Goal: Information Seeking & Learning: Learn about a topic

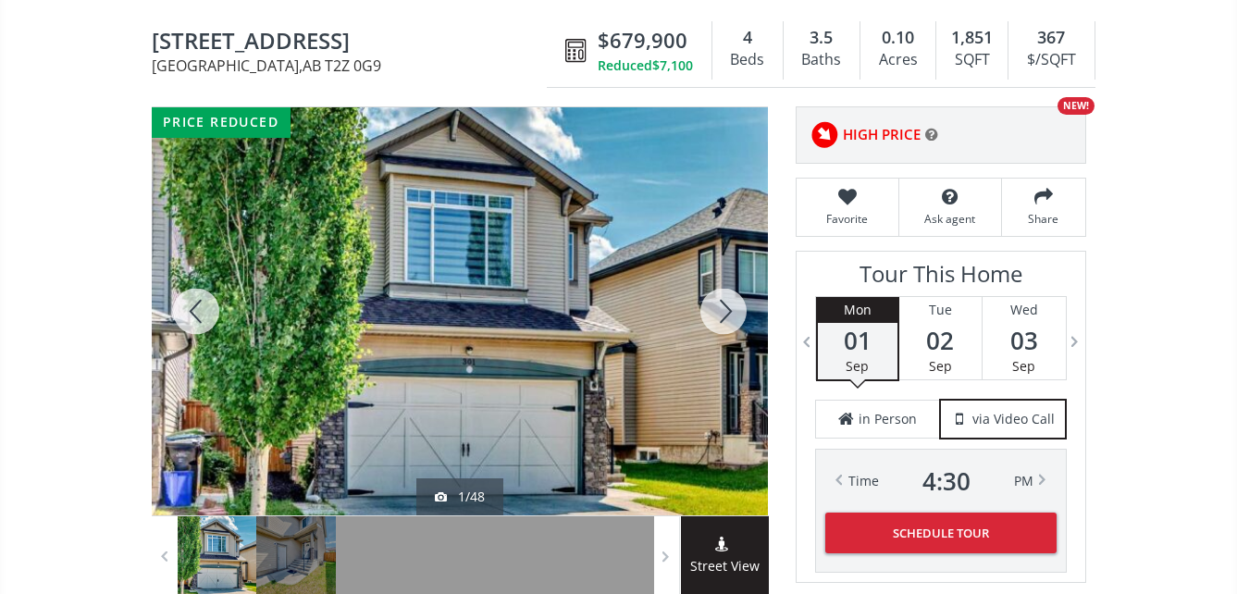
scroll to position [185, 0]
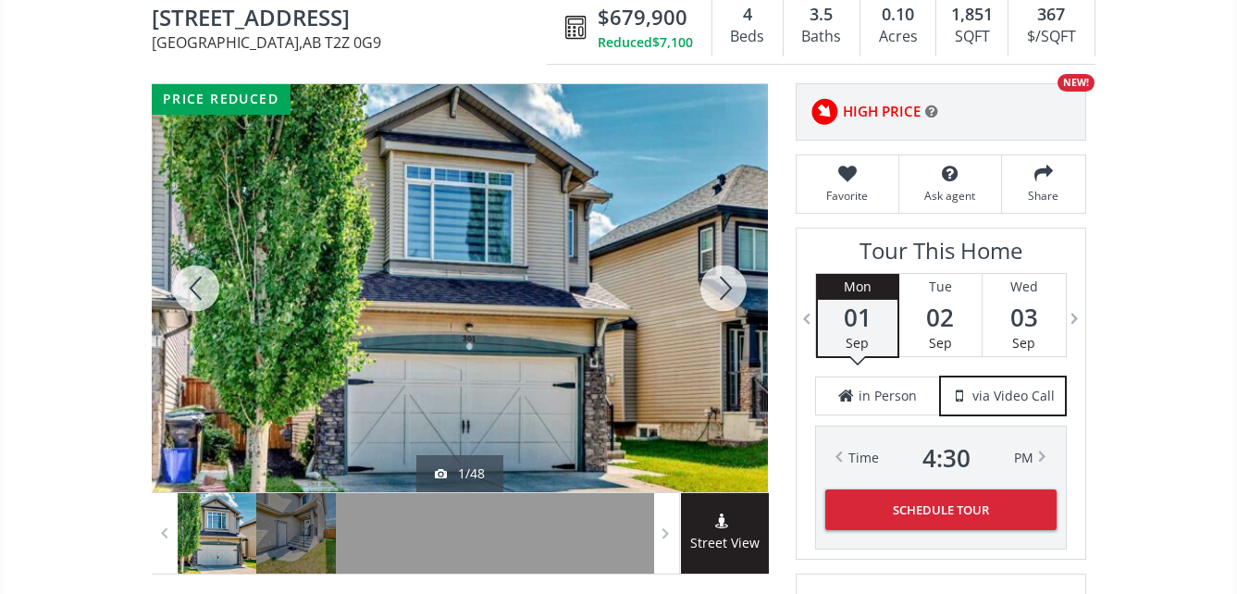
click at [458, 286] on div at bounding box center [460, 288] width 616 height 408
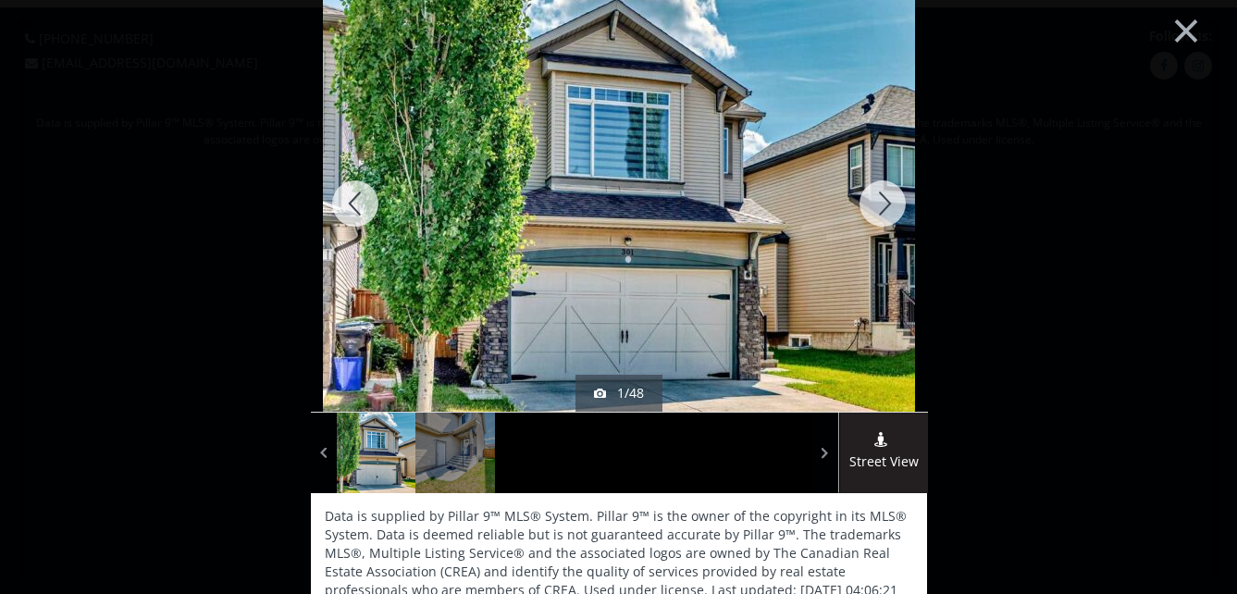
scroll to position [0, 0]
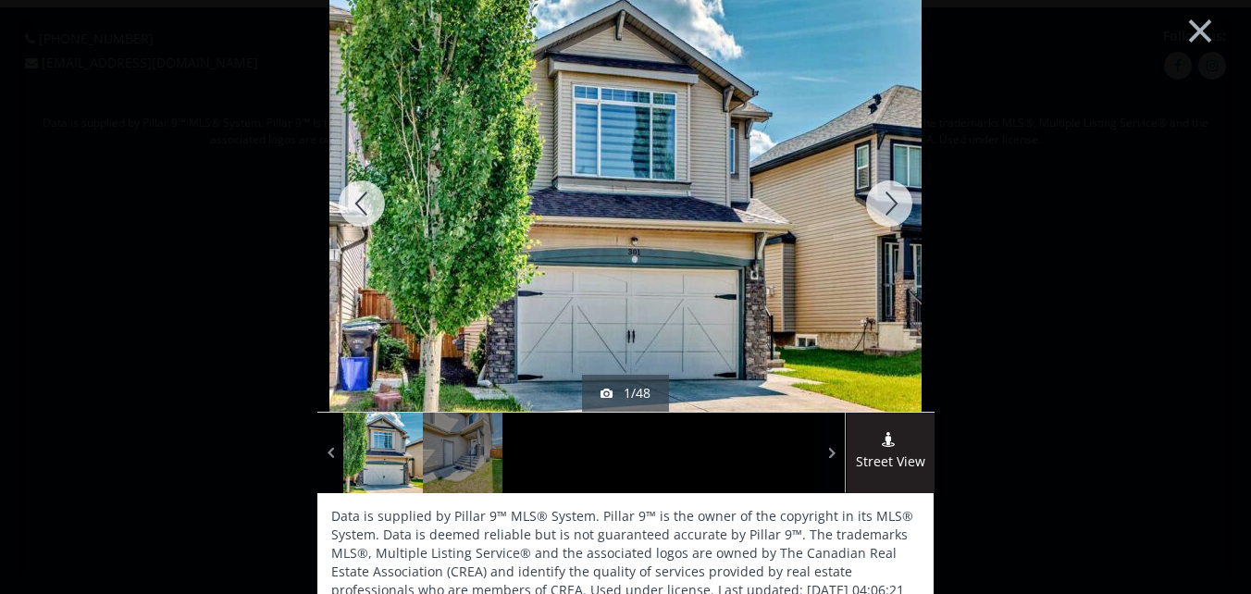
click at [876, 202] on div at bounding box center [889, 203] width 89 height 416
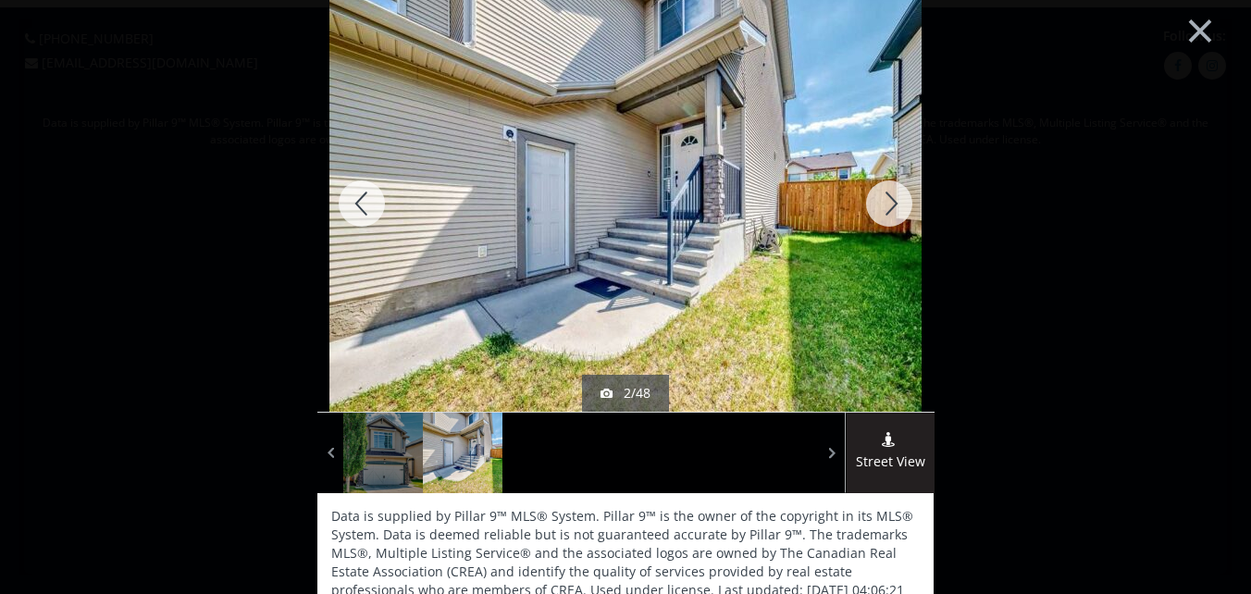
click at [886, 203] on div at bounding box center [889, 203] width 89 height 416
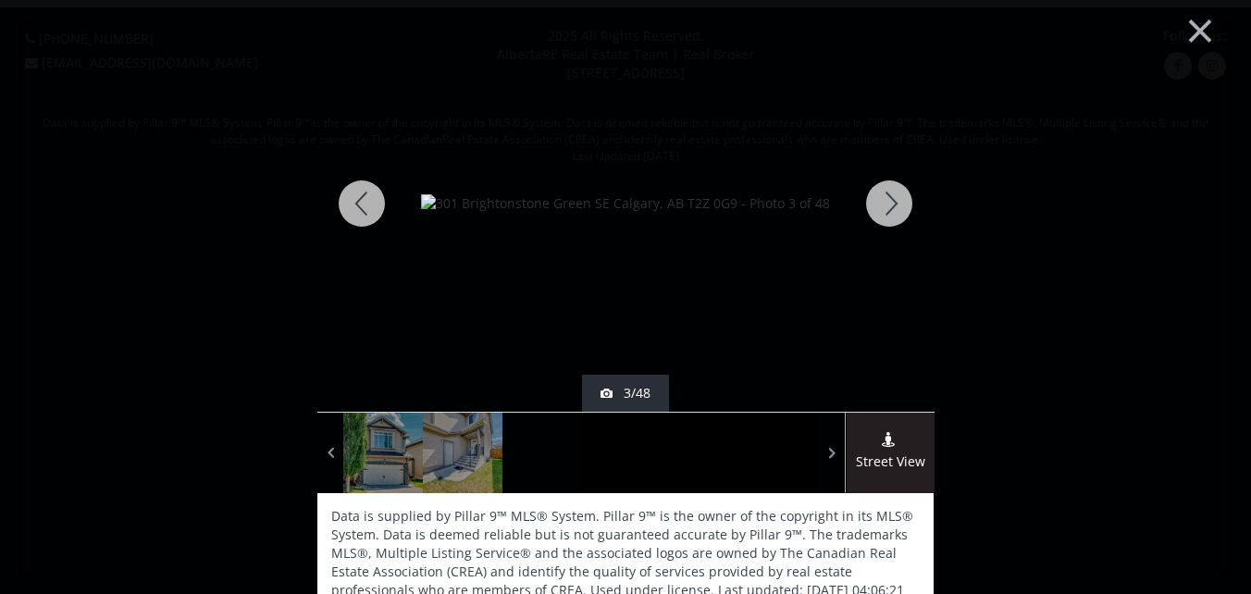
click at [886, 203] on div at bounding box center [889, 203] width 89 height 416
click at [884, 203] on div at bounding box center [889, 203] width 89 height 416
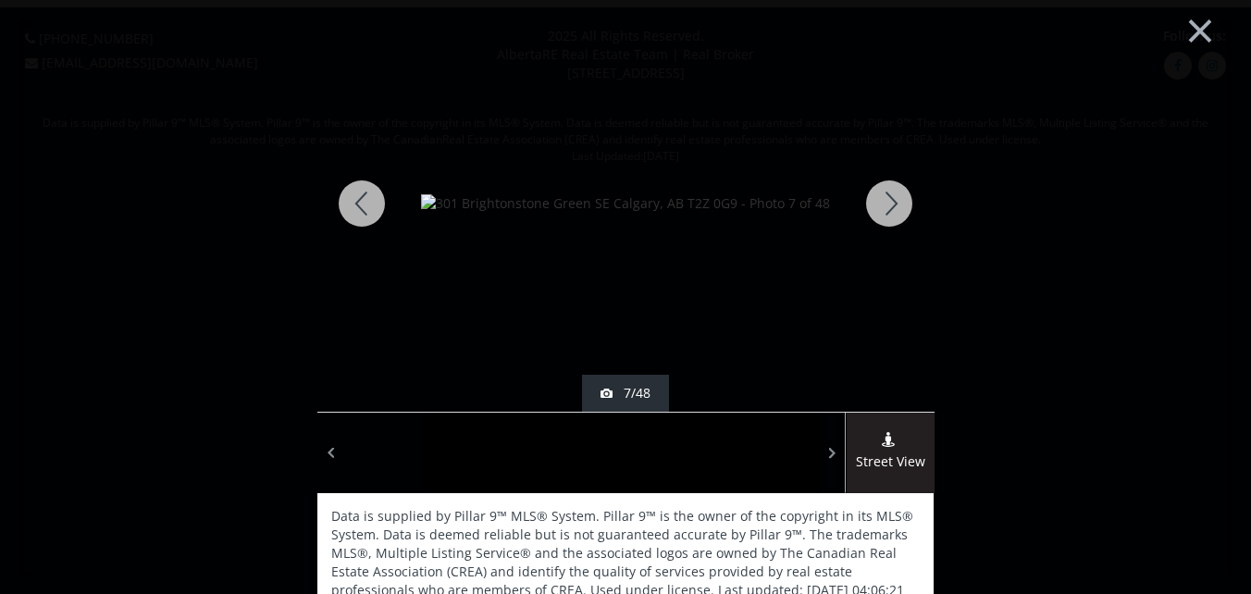
click at [884, 203] on div at bounding box center [889, 203] width 89 height 416
click at [883, 203] on div at bounding box center [889, 203] width 89 height 416
click at [883, 202] on div at bounding box center [889, 203] width 89 height 416
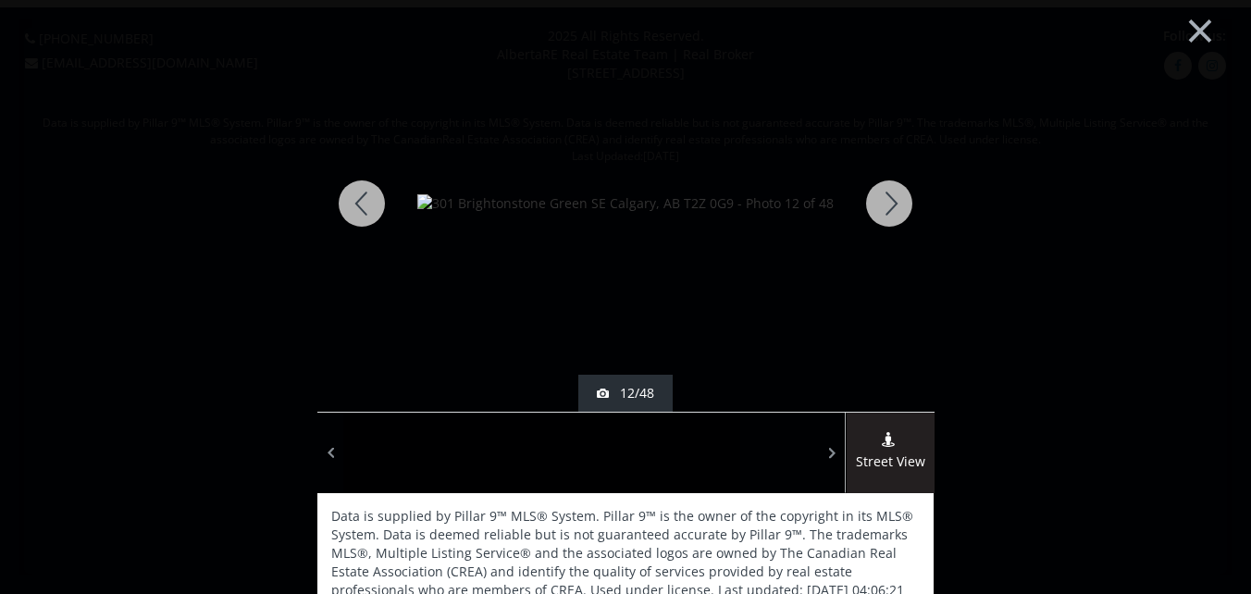
click at [883, 202] on div at bounding box center [889, 203] width 89 height 416
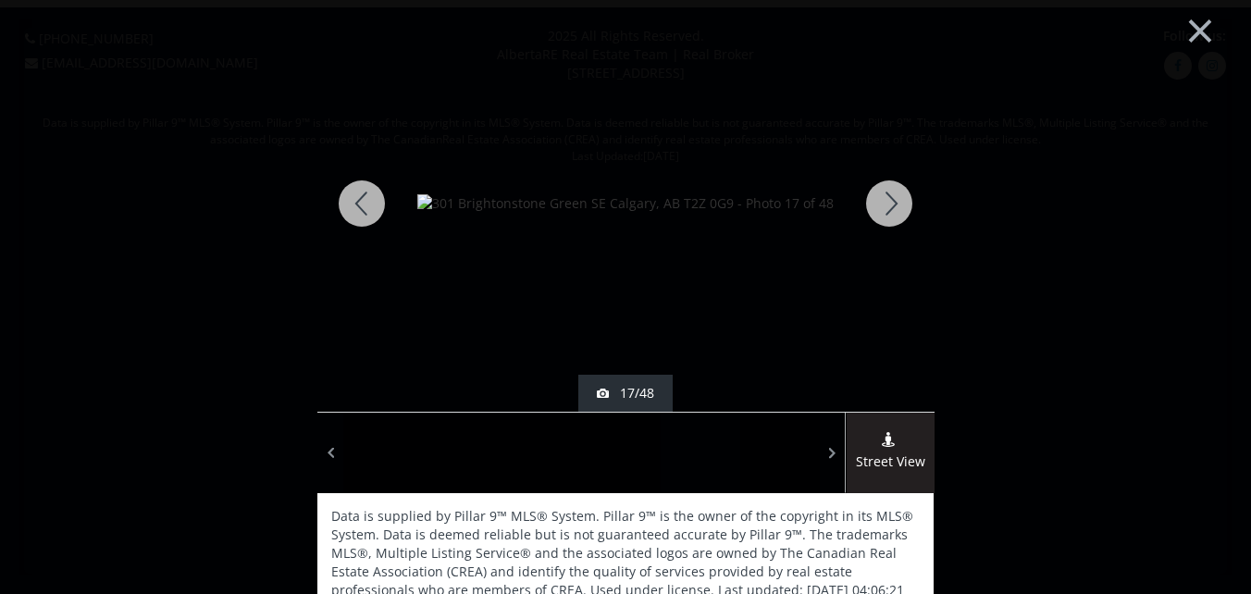
click at [883, 202] on div at bounding box center [889, 203] width 89 height 416
click at [883, 201] on div at bounding box center [889, 203] width 89 height 416
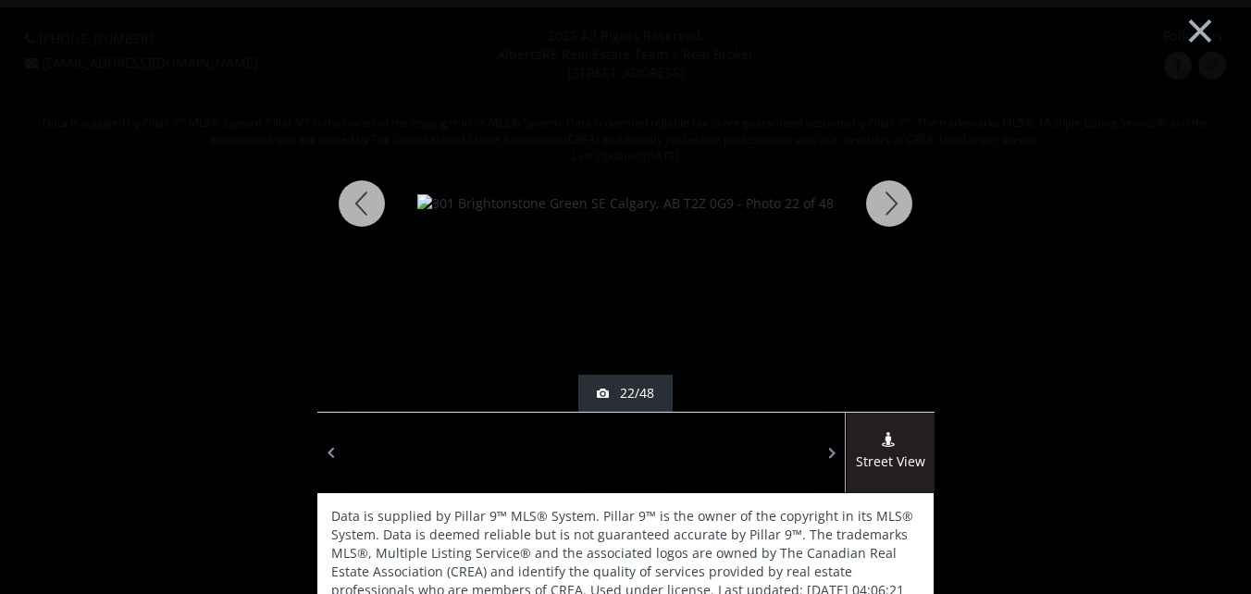
click at [883, 201] on div at bounding box center [889, 203] width 89 height 416
click at [887, 193] on div at bounding box center [889, 203] width 89 height 416
click at [888, 192] on div at bounding box center [889, 203] width 89 height 416
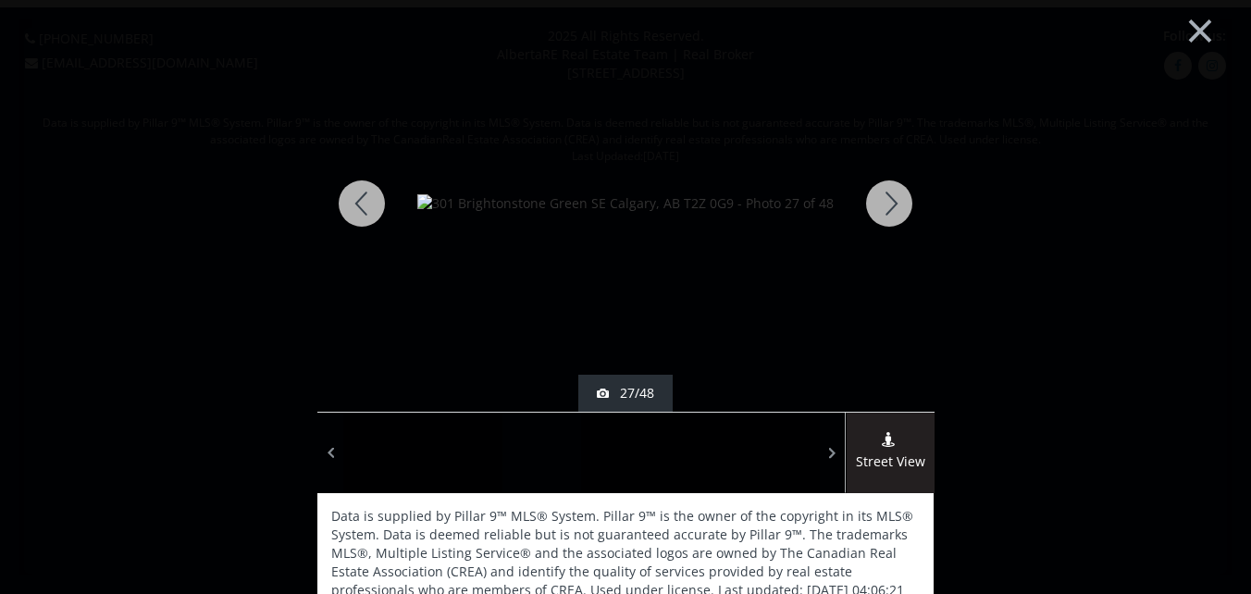
click at [888, 192] on div at bounding box center [889, 203] width 89 height 416
click at [888, 191] on div at bounding box center [889, 203] width 89 height 416
click at [888, 190] on div at bounding box center [889, 203] width 89 height 416
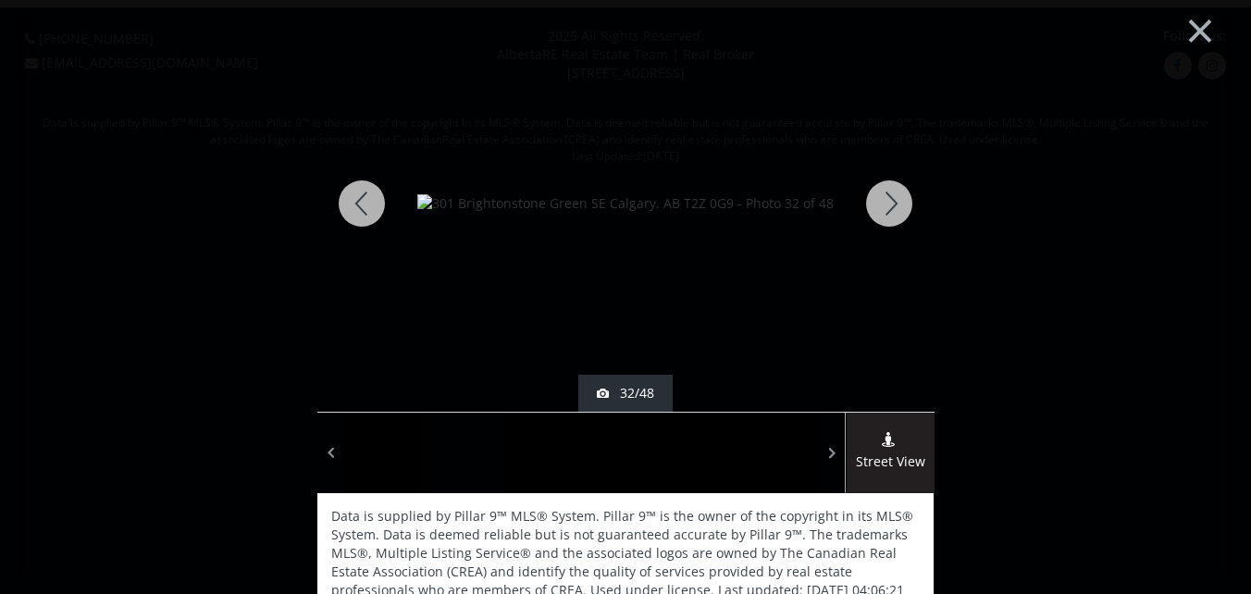
click at [888, 190] on div at bounding box center [889, 203] width 89 height 416
click at [888, 192] on div at bounding box center [889, 203] width 89 height 416
click at [881, 201] on div at bounding box center [889, 203] width 89 height 416
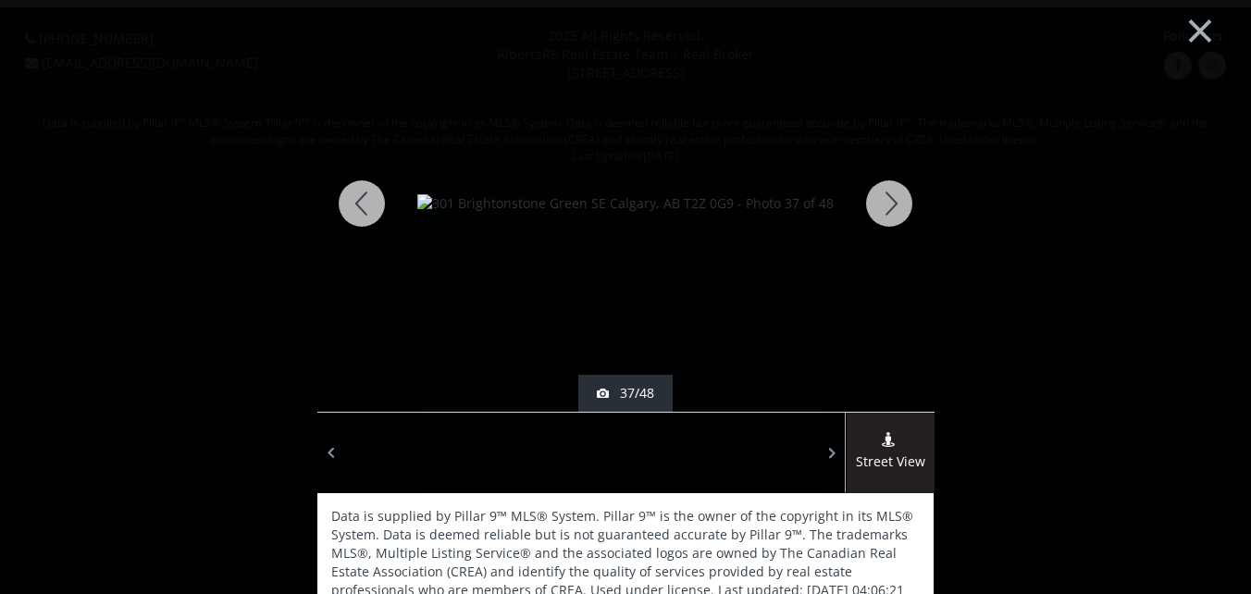
click at [881, 200] on div at bounding box center [889, 203] width 89 height 416
click at [882, 197] on div at bounding box center [889, 203] width 89 height 416
click at [884, 194] on div at bounding box center [889, 203] width 89 height 416
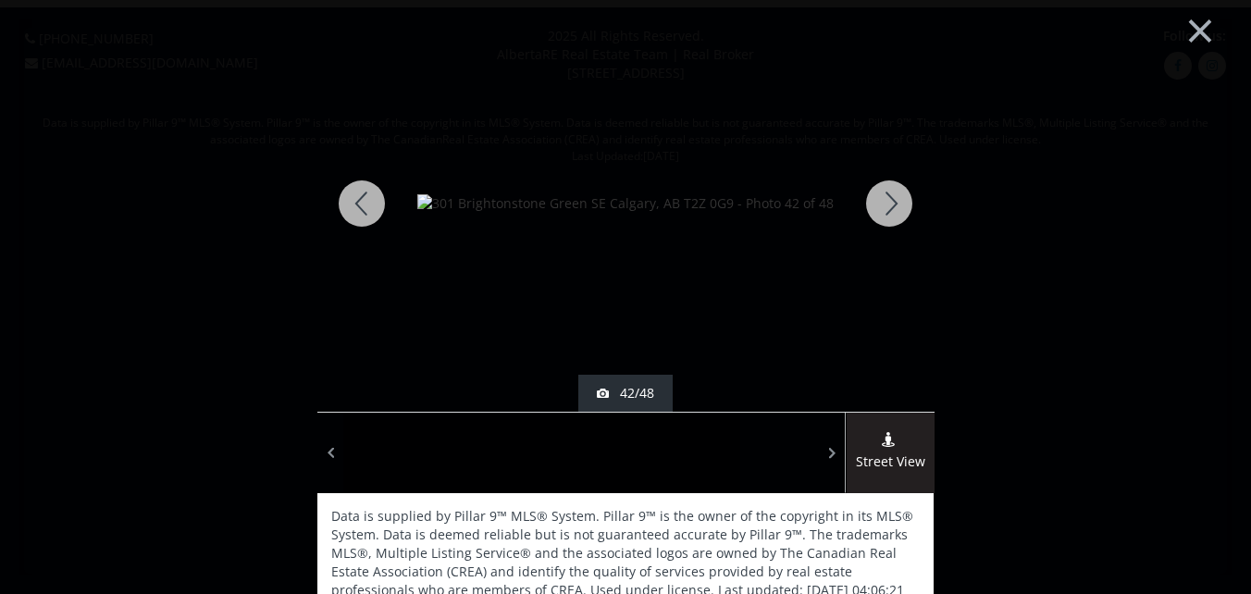
click at [884, 192] on div at bounding box center [889, 203] width 89 height 416
click at [884, 199] on div at bounding box center [889, 203] width 89 height 416
click at [884, 198] on div at bounding box center [889, 203] width 89 height 416
click at [891, 196] on div at bounding box center [889, 203] width 89 height 416
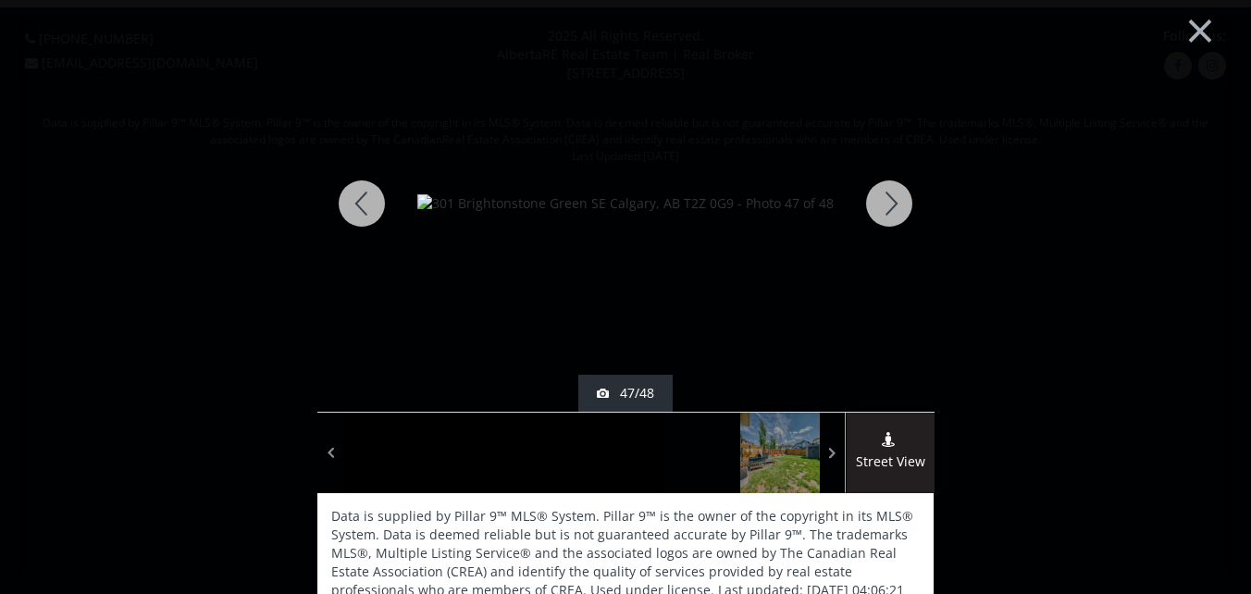
click at [891, 196] on div at bounding box center [889, 203] width 89 height 416
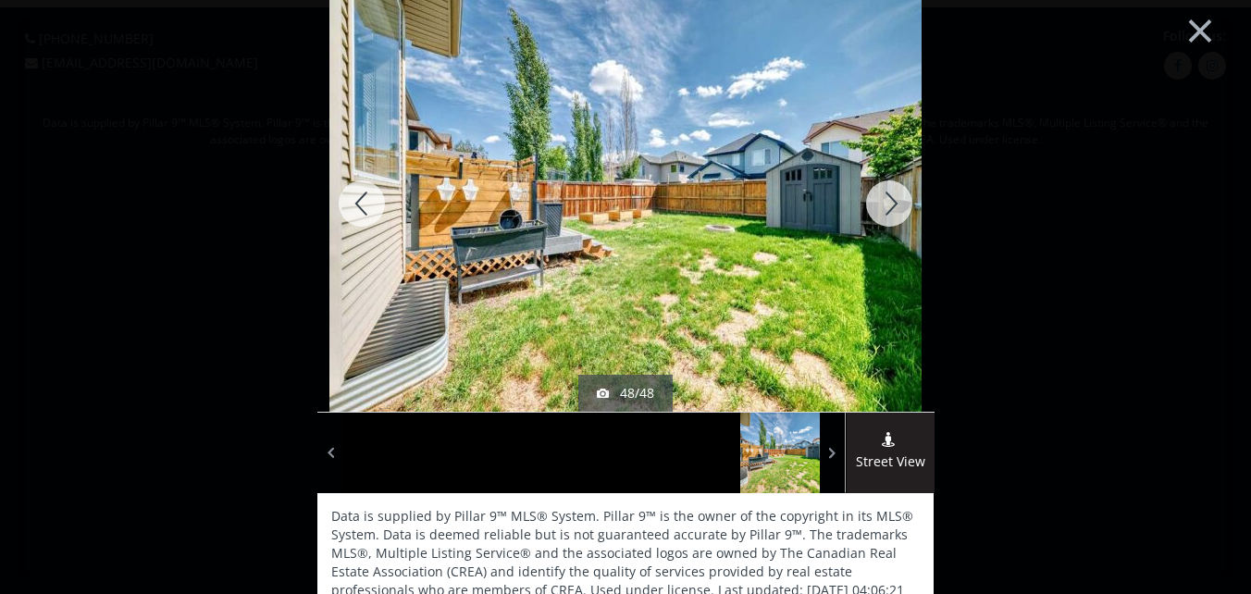
click at [885, 204] on div at bounding box center [889, 203] width 89 height 416
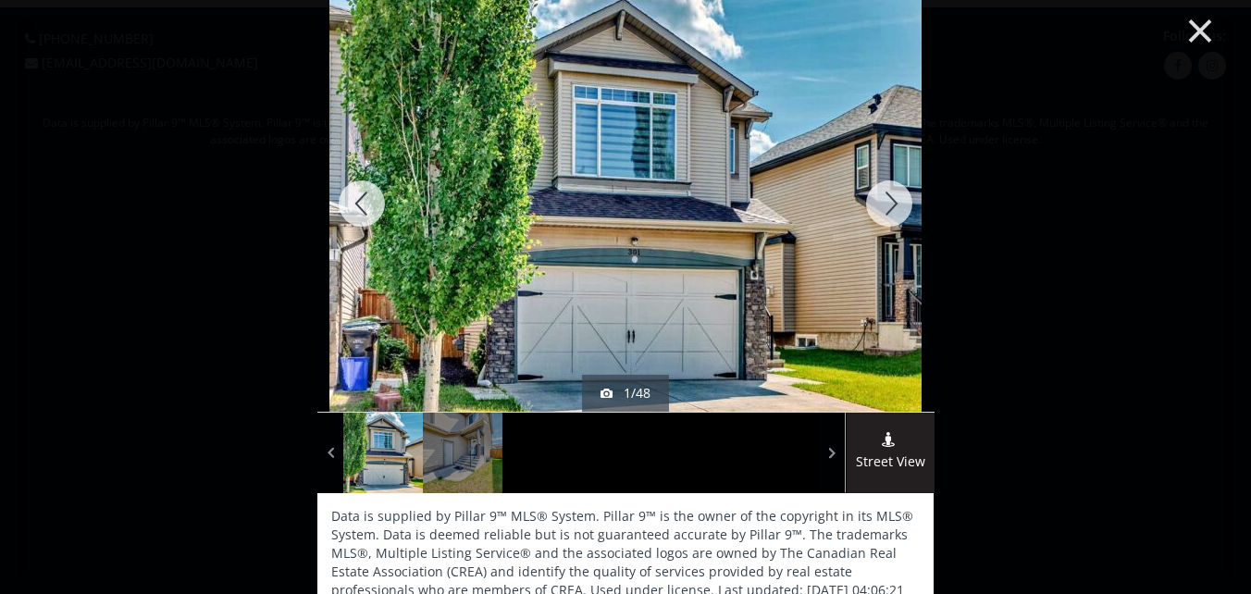
click at [1183, 24] on button "×" at bounding box center [1200, 29] width 102 height 76
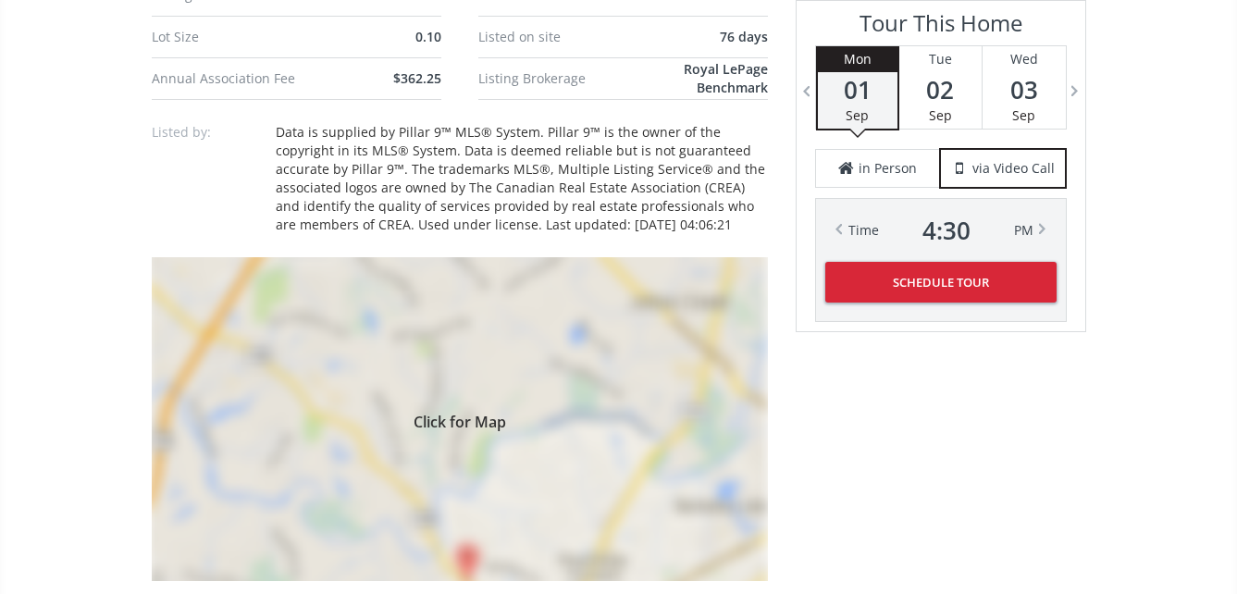
scroll to position [1388, 0]
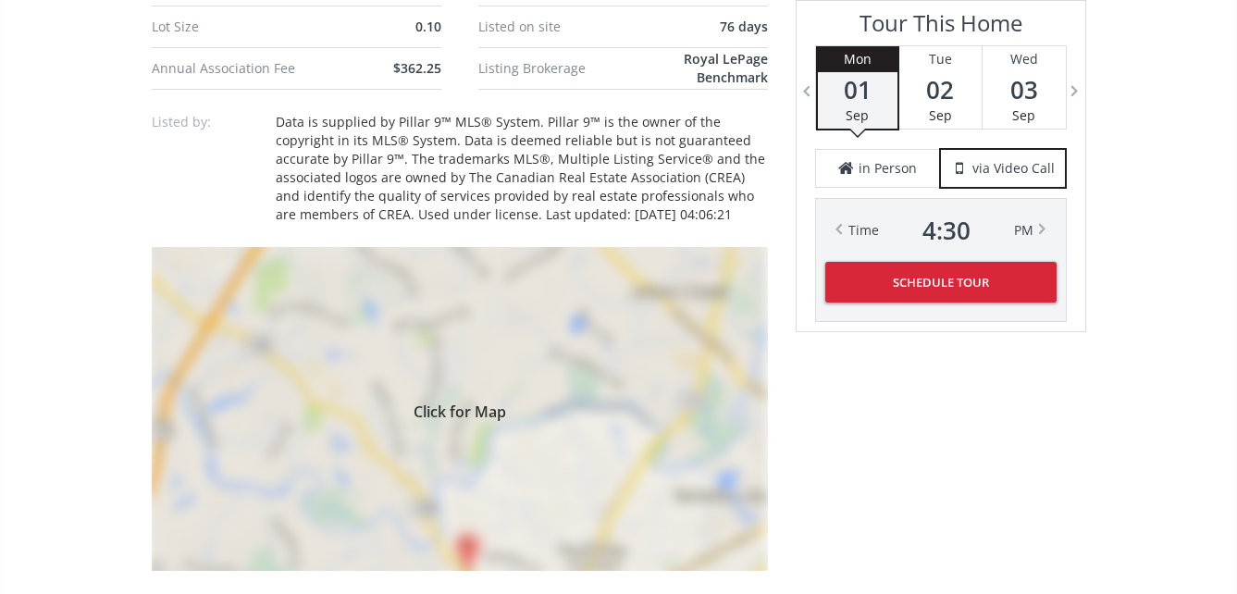
click at [480, 430] on div "Click for Map" at bounding box center [460, 409] width 616 height 324
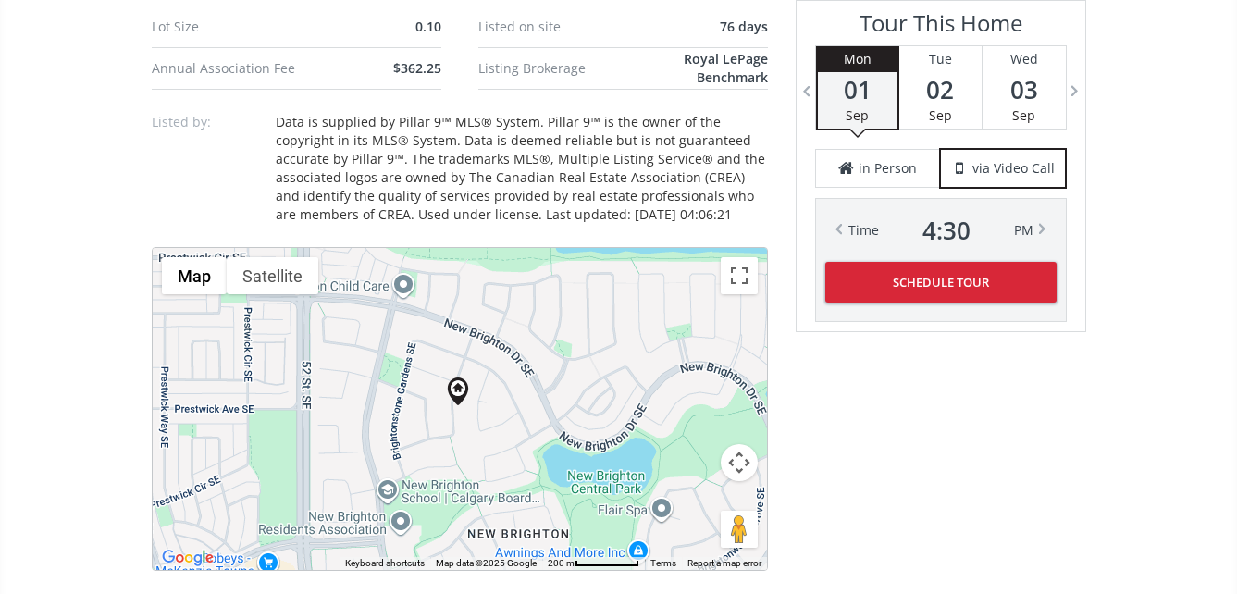
click at [466, 450] on div at bounding box center [460, 409] width 614 height 322
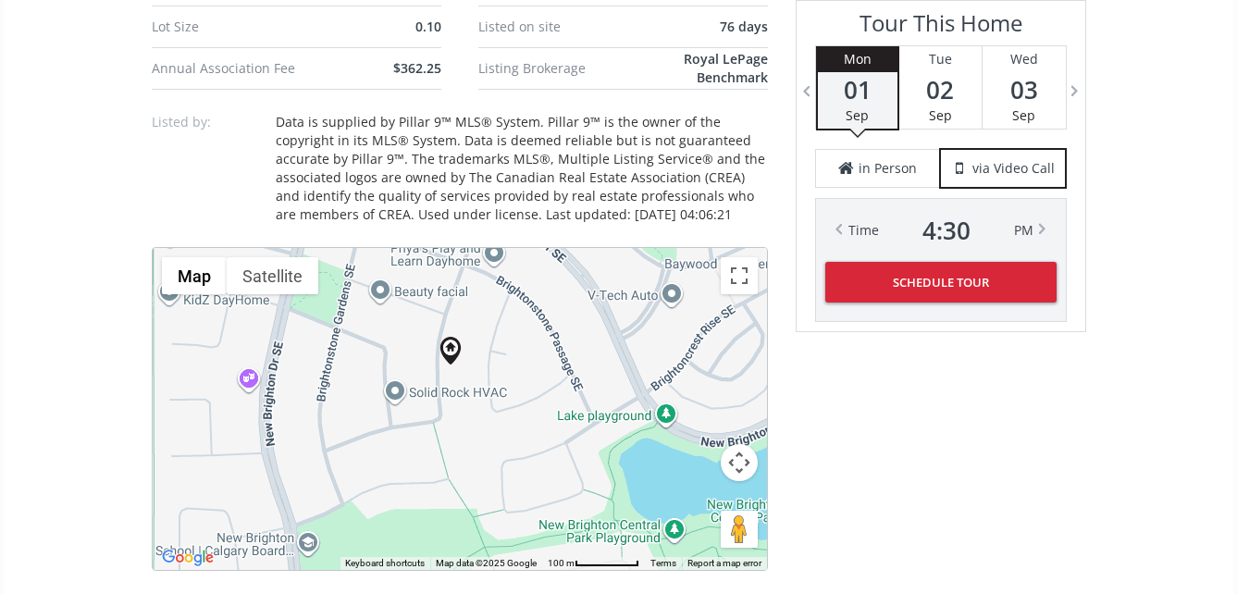
click at [474, 381] on div at bounding box center [460, 409] width 614 height 322
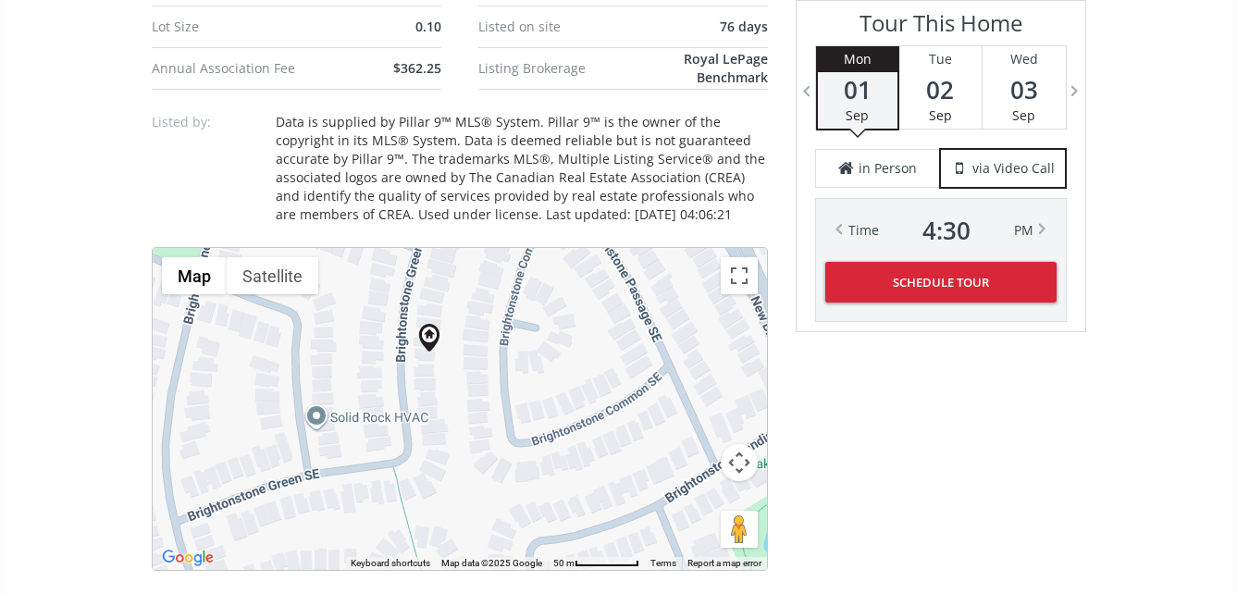
click at [463, 358] on div at bounding box center [460, 409] width 614 height 322
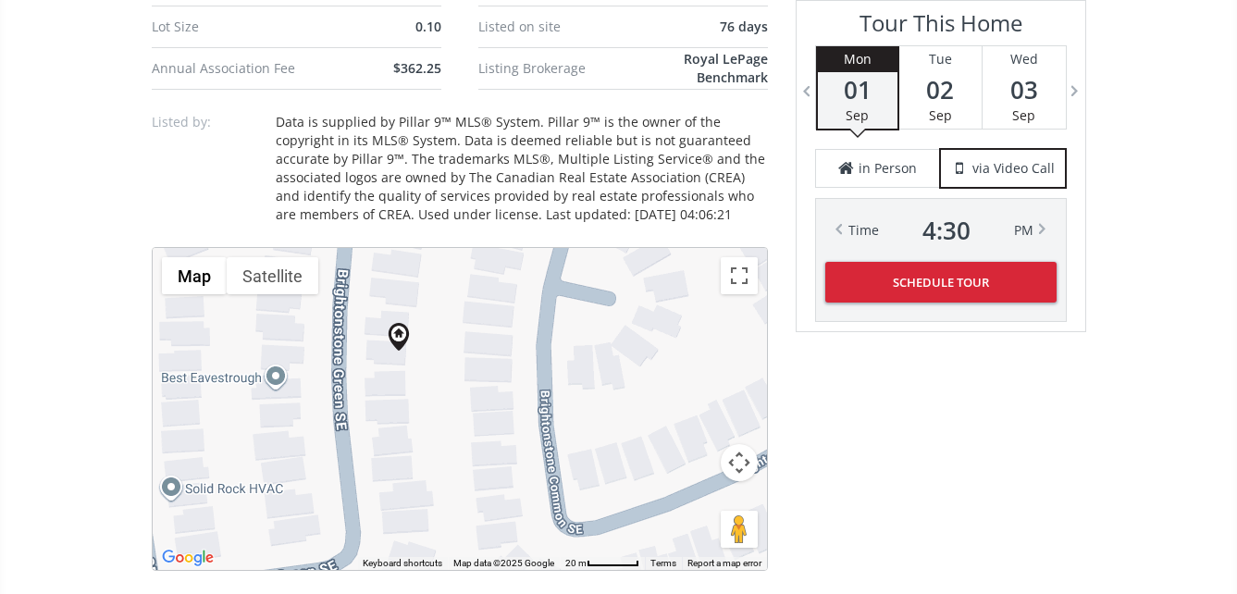
click at [441, 374] on div at bounding box center [460, 409] width 614 height 322
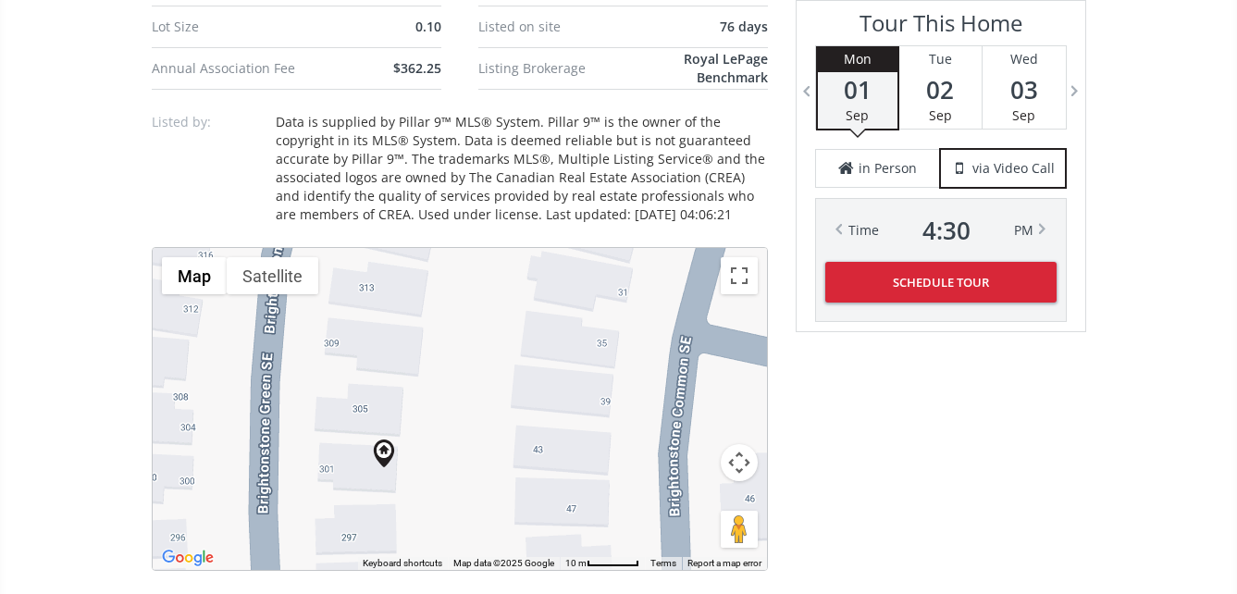
drag, startPoint x: 400, startPoint y: 341, endPoint x: 427, endPoint y: 480, distance: 141.5
click at [427, 480] on div at bounding box center [460, 409] width 614 height 322
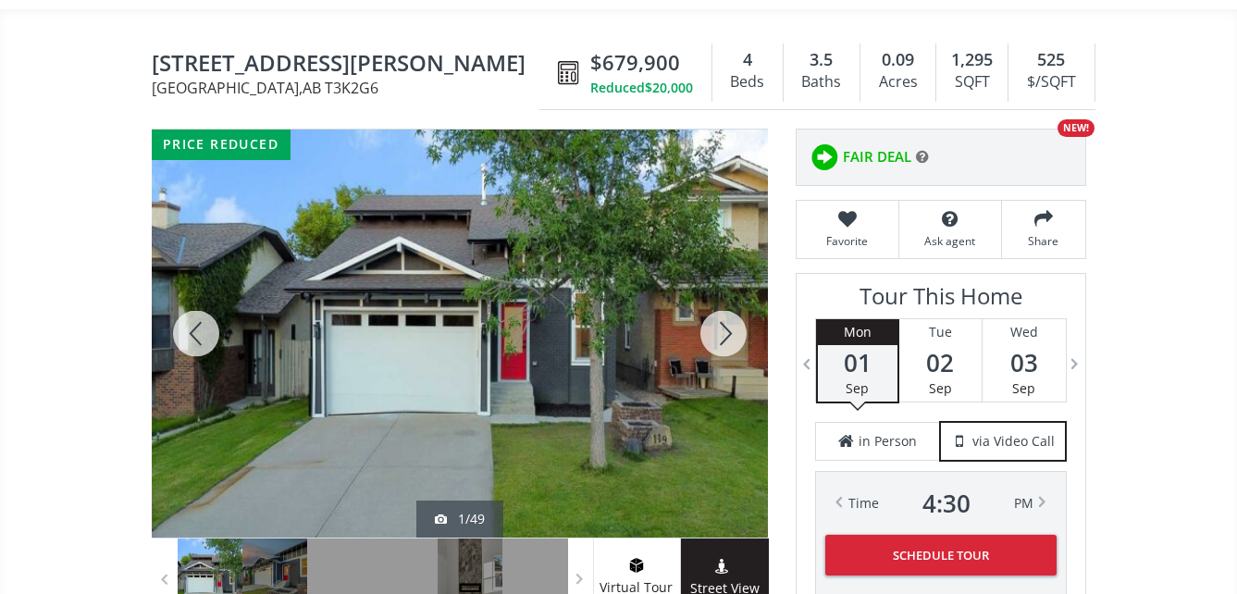
scroll to position [185, 0]
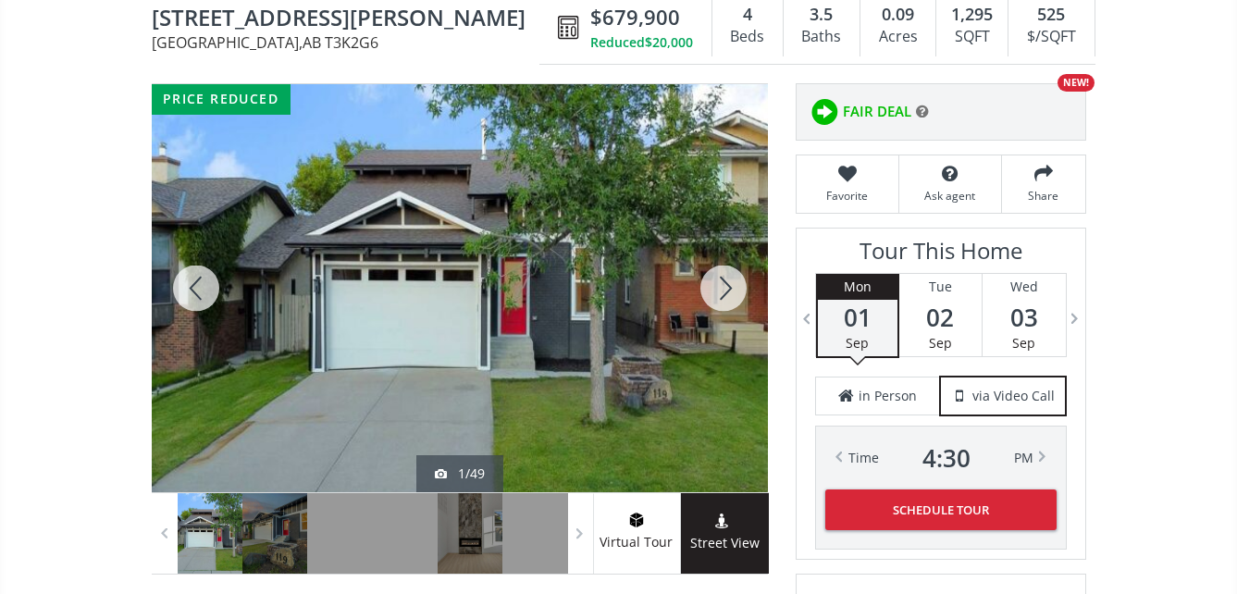
click at [547, 293] on div at bounding box center [460, 288] width 616 height 408
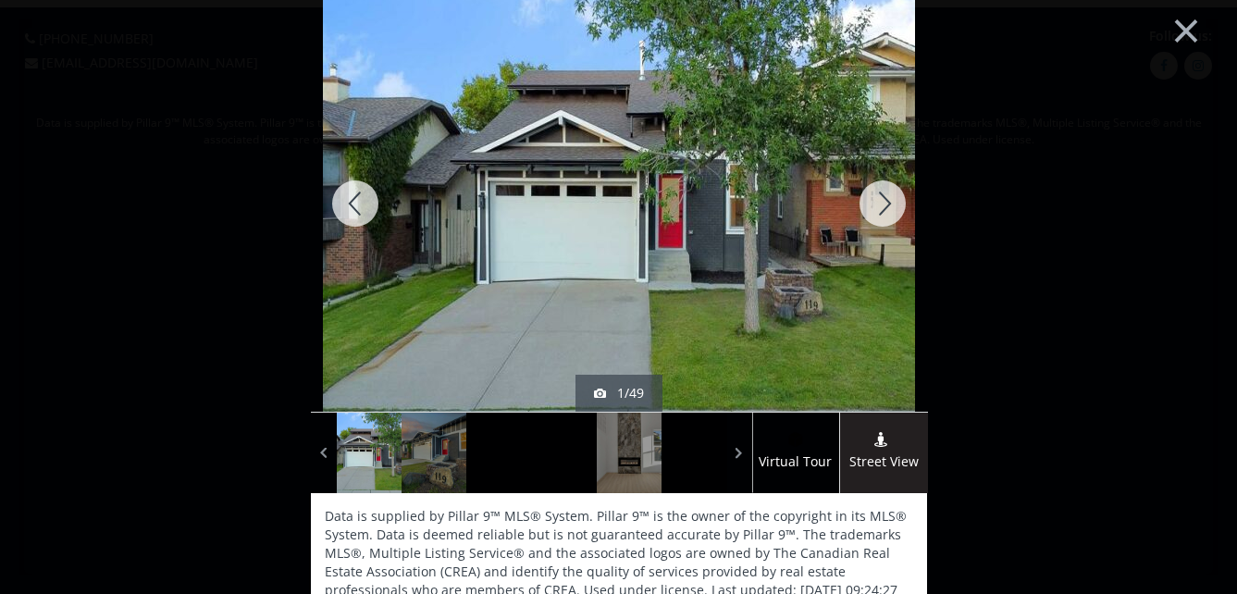
scroll to position [0, 0]
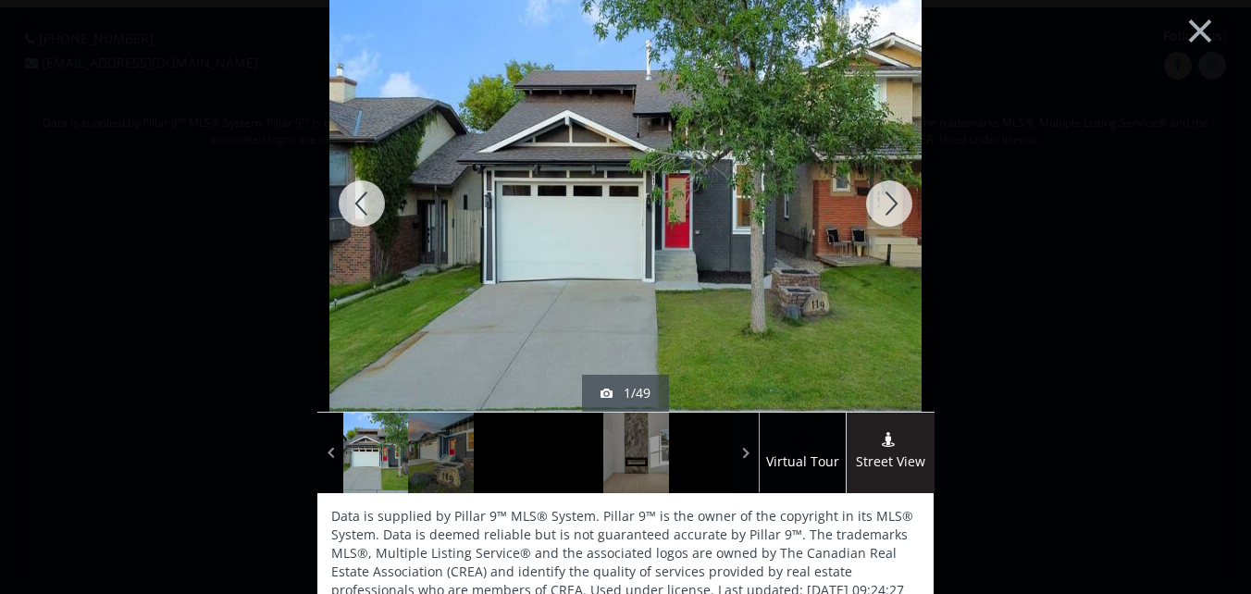
click at [887, 200] on div at bounding box center [889, 203] width 89 height 416
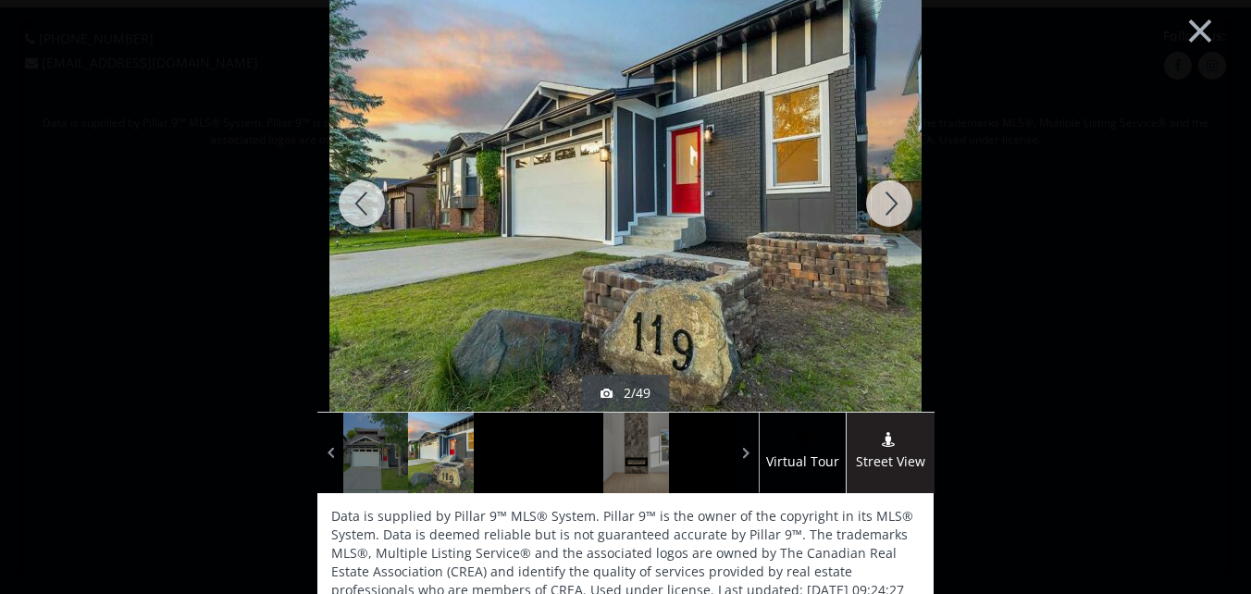
click at [882, 197] on div at bounding box center [889, 203] width 89 height 416
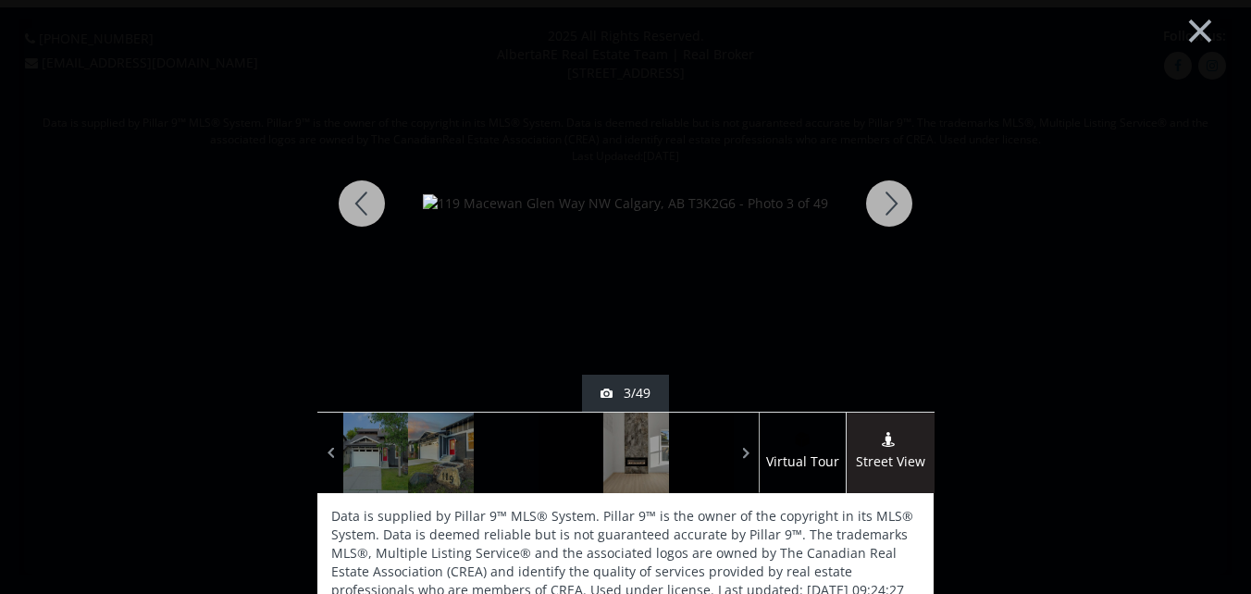
click at [884, 193] on div at bounding box center [889, 203] width 89 height 416
click at [888, 191] on div at bounding box center [889, 203] width 89 height 416
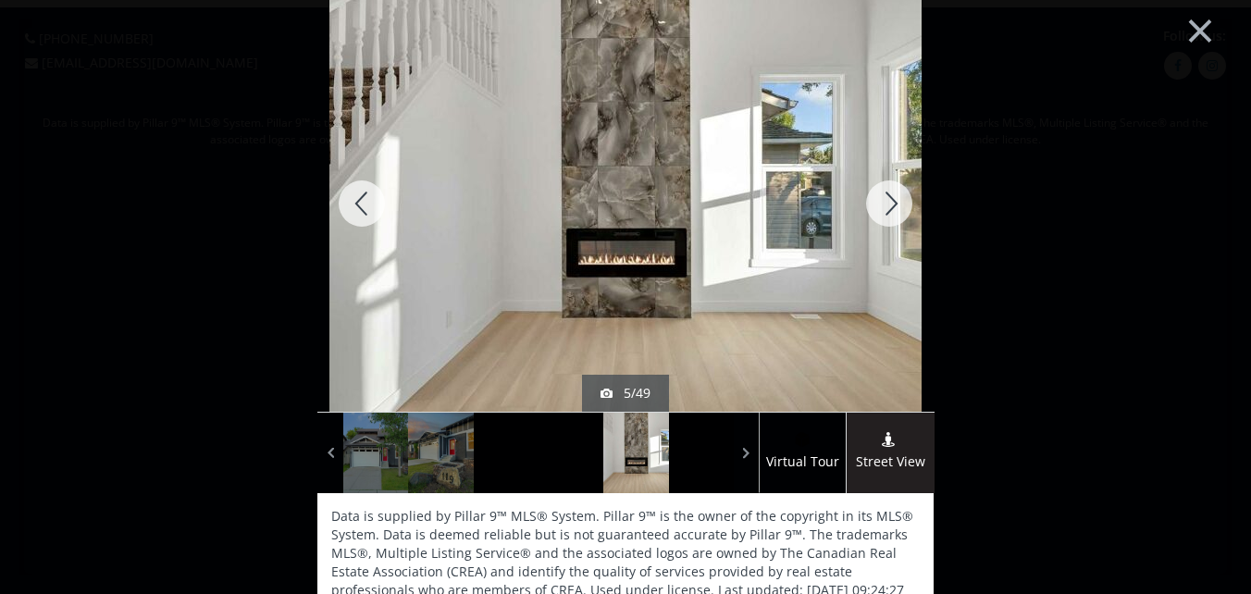
click at [888, 190] on div at bounding box center [889, 203] width 89 height 416
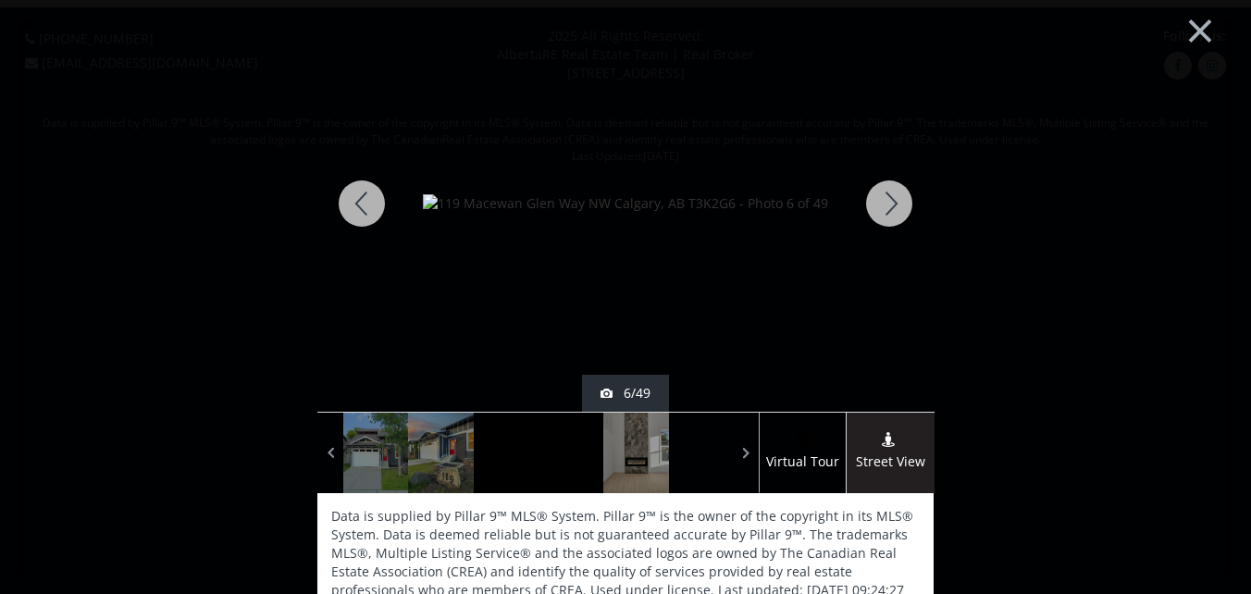
click at [888, 190] on div at bounding box center [889, 203] width 89 height 416
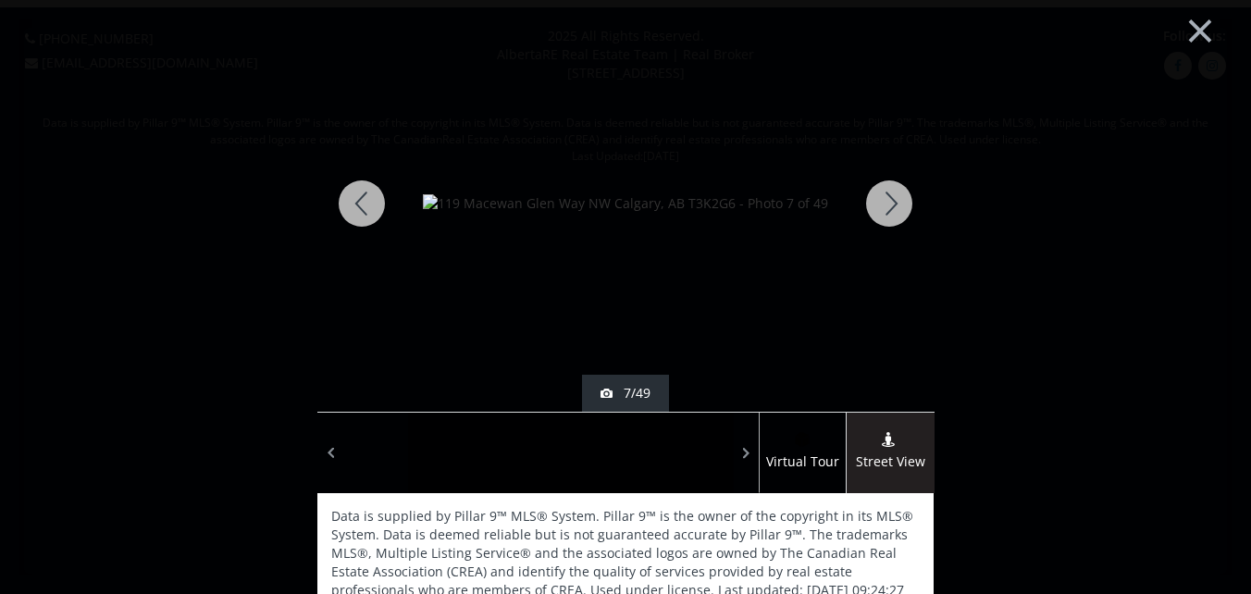
click at [888, 190] on div at bounding box center [889, 203] width 89 height 416
click at [887, 195] on div at bounding box center [889, 203] width 89 height 416
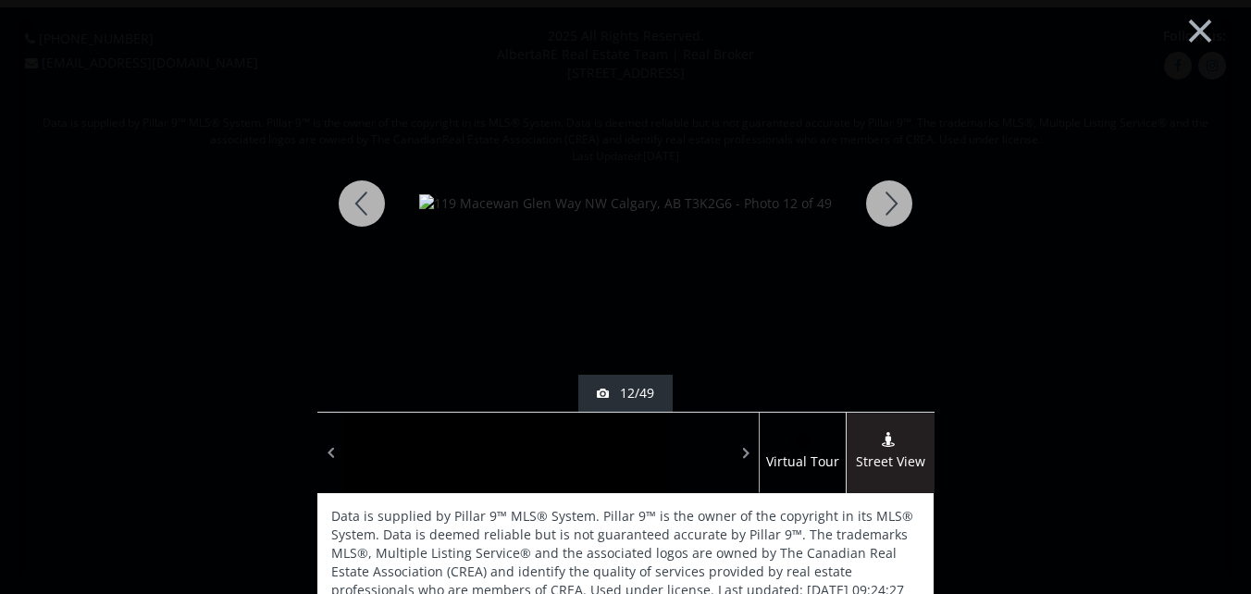
click at [887, 195] on div at bounding box center [889, 203] width 89 height 416
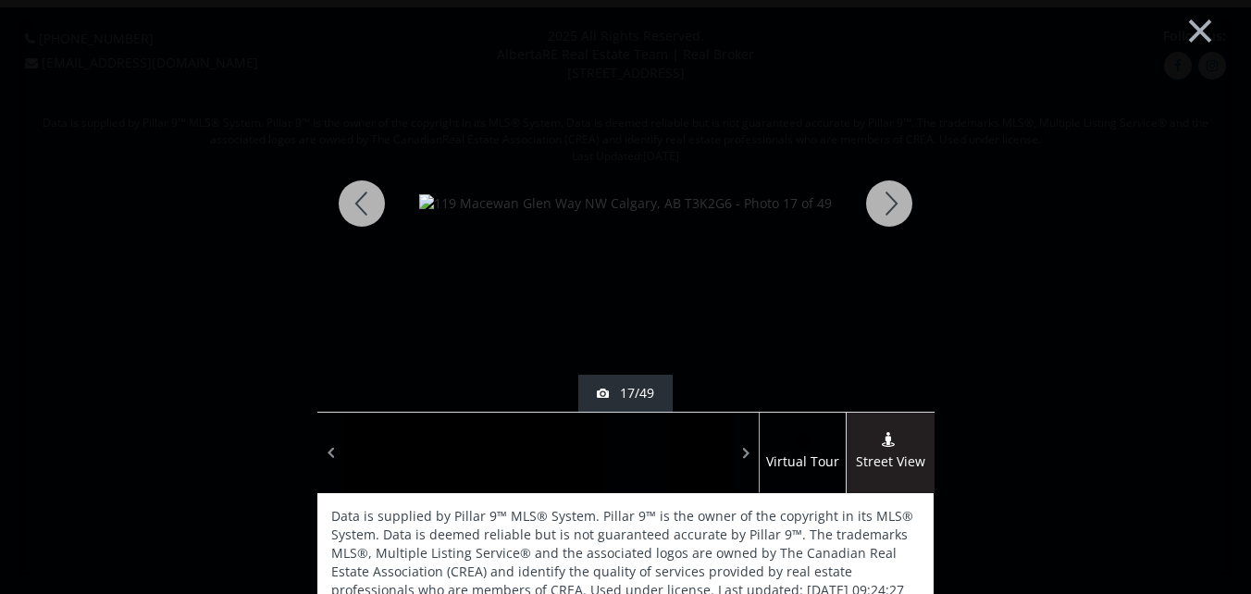
click at [887, 195] on div at bounding box center [889, 203] width 89 height 416
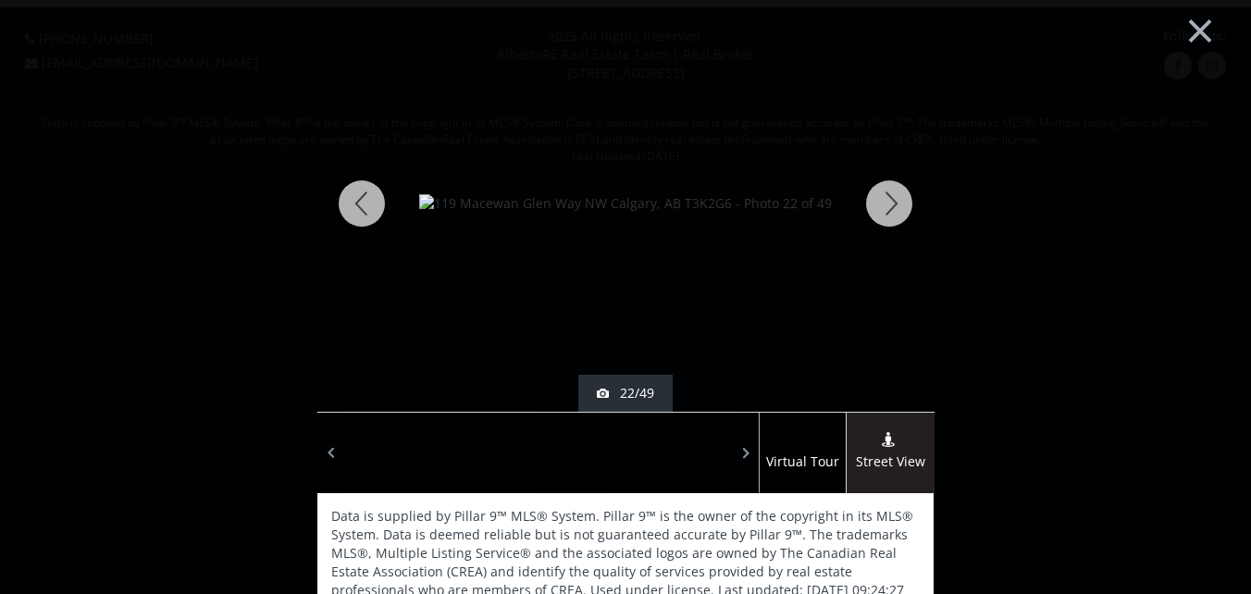
click at [887, 195] on div at bounding box center [889, 203] width 89 height 416
click at [889, 195] on div at bounding box center [889, 203] width 89 height 416
click at [890, 195] on div at bounding box center [889, 203] width 89 height 416
click at [891, 201] on div at bounding box center [889, 203] width 89 height 416
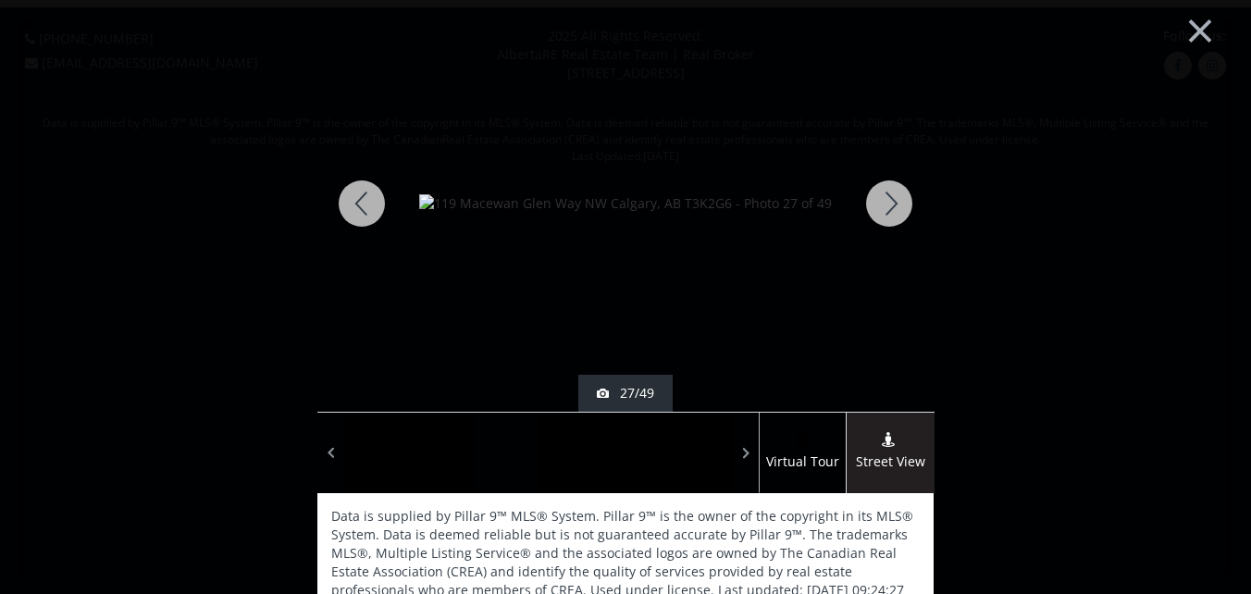
click at [891, 201] on div at bounding box center [889, 203] width 89 height 416
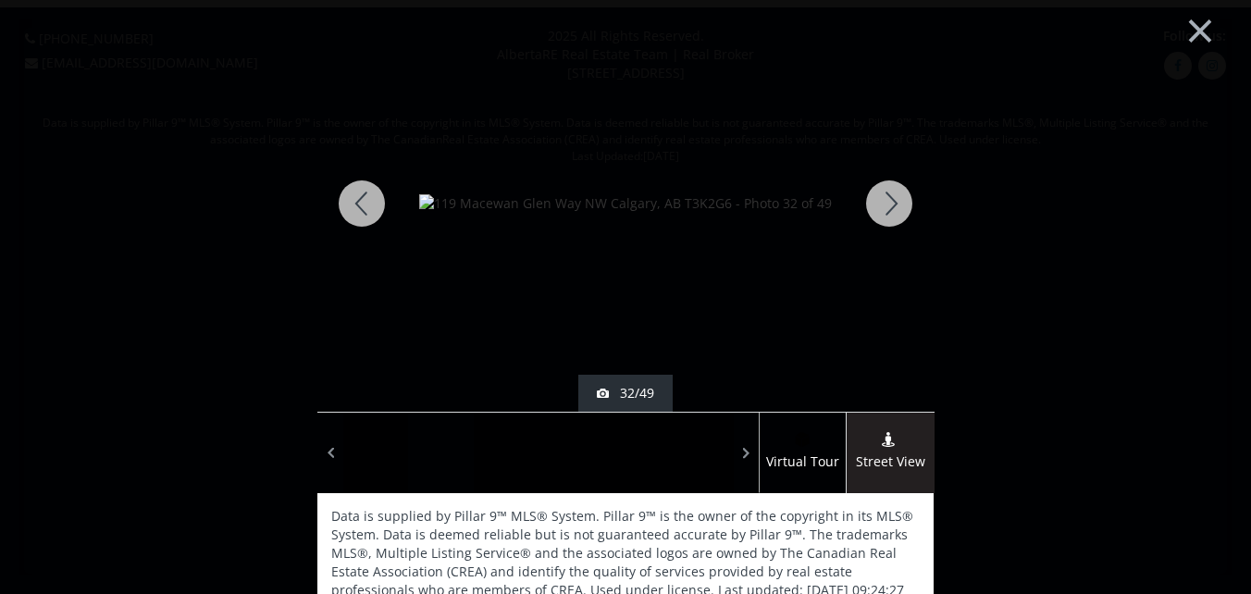
click at [891, 201] on div at bounding box center [889, 203] width 89 height 416
click at [889, 204] on div at bounding box center [889, 203] width 89 height 416
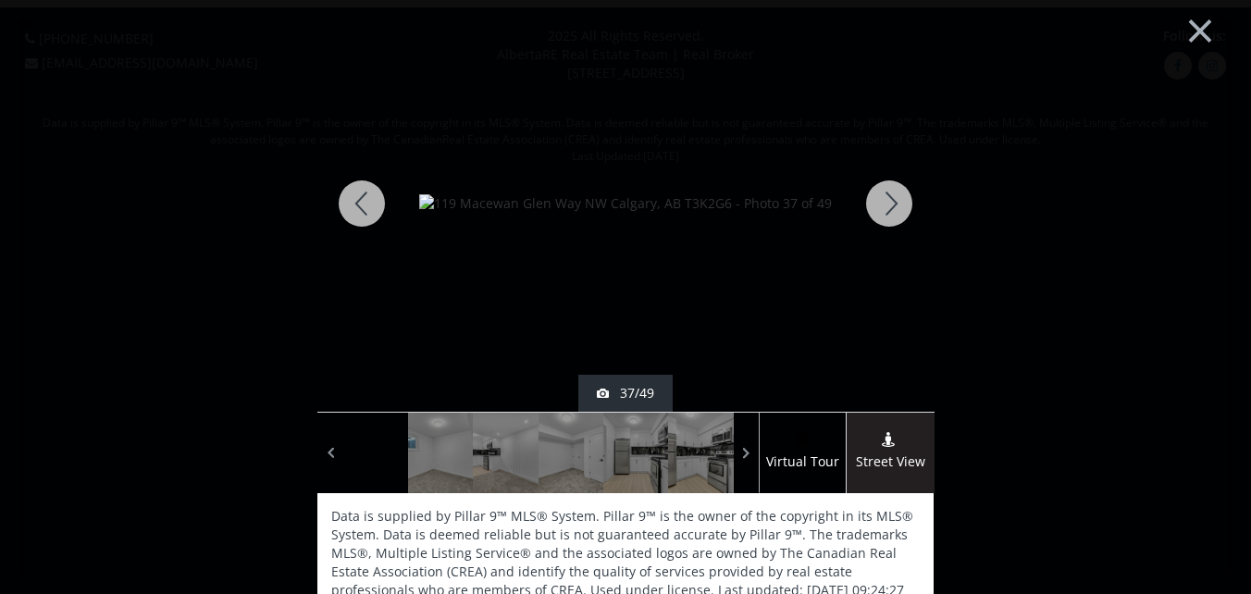
click at [889, 204] on div at bounding box center [889, 203] width 89 height 416
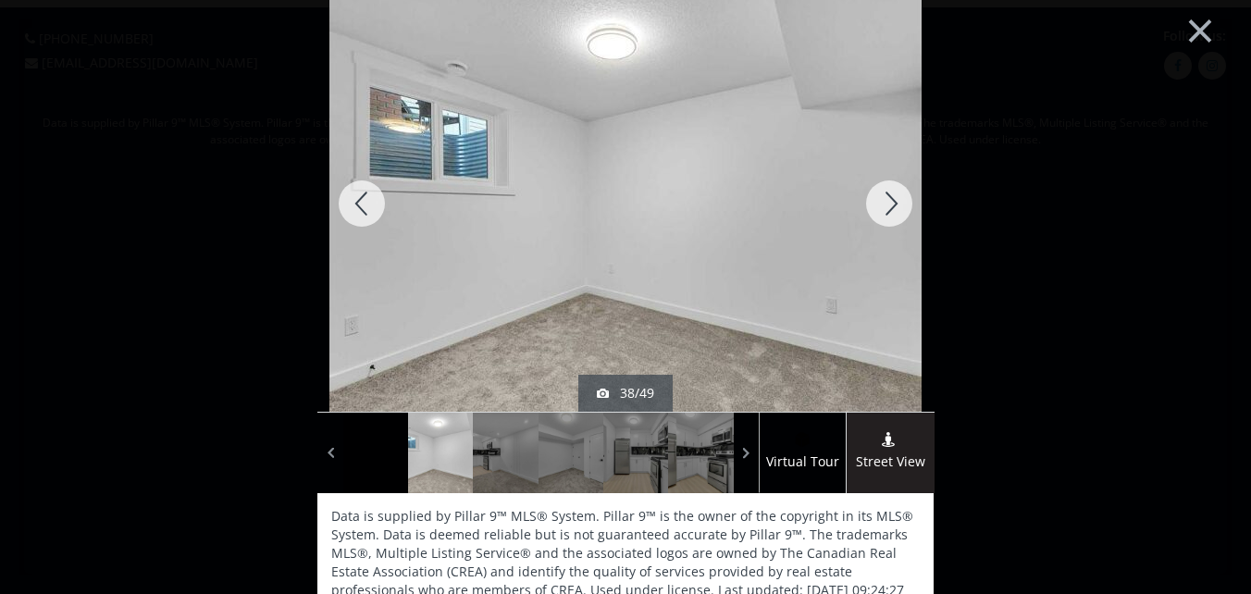
click at [889, 204] on div at bounding box center [889, 203] width 89 height 416
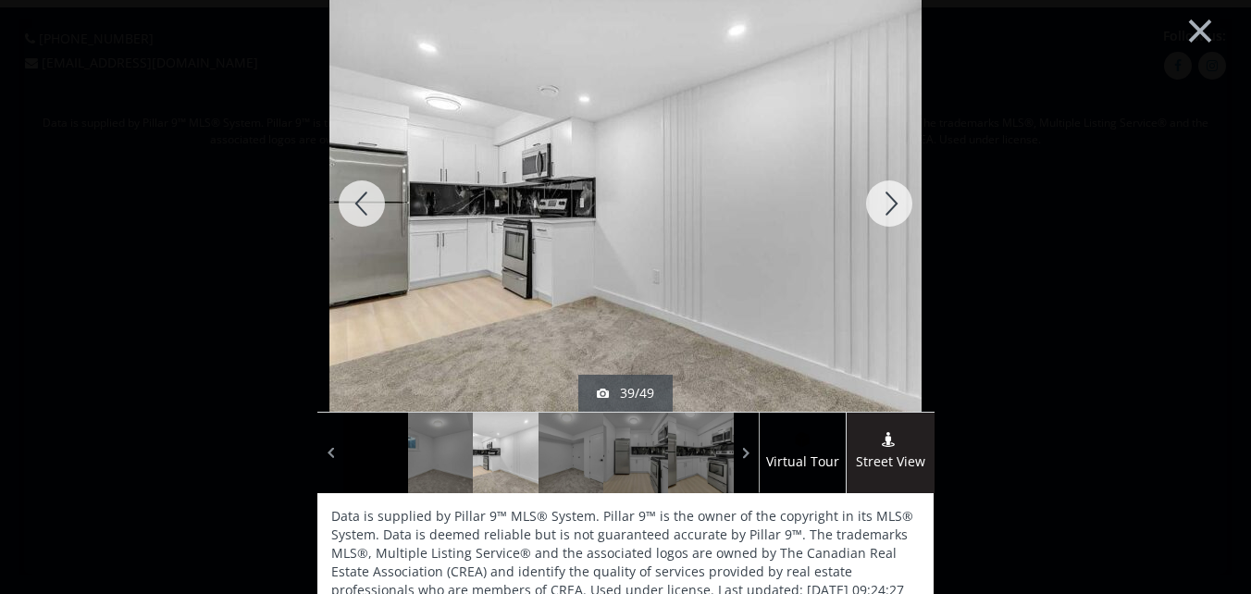
click at [889, 204] on div at bounding box center [889, 203] width 89 height 416
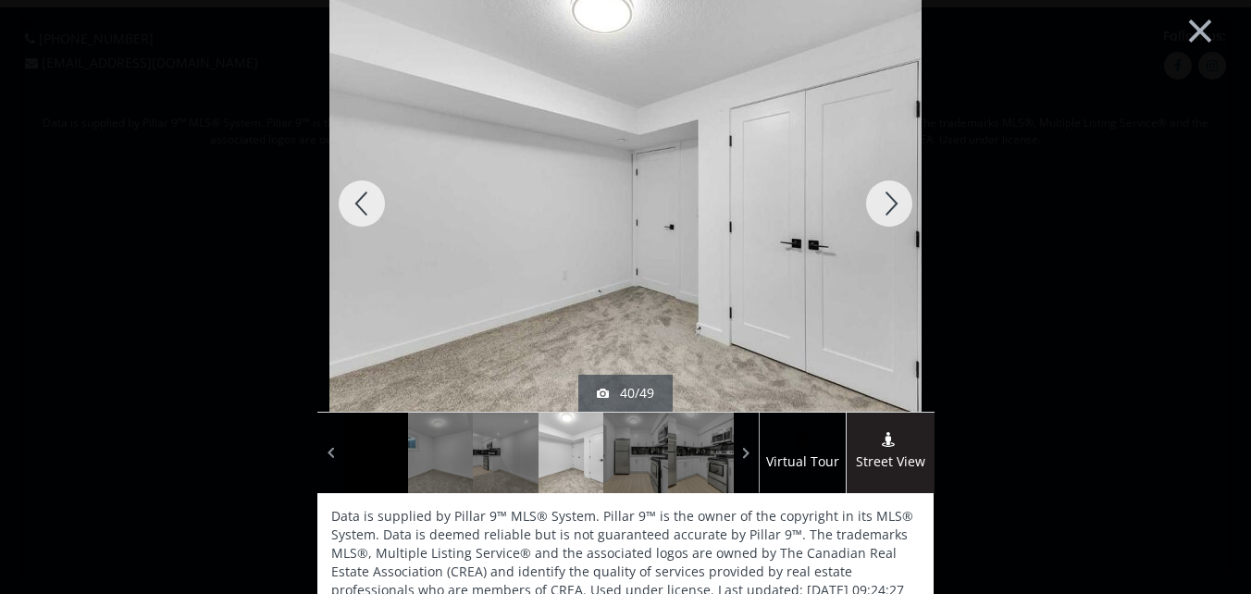
click at [889, 204] on div at bounding box center [889, 203] width 89 height 416
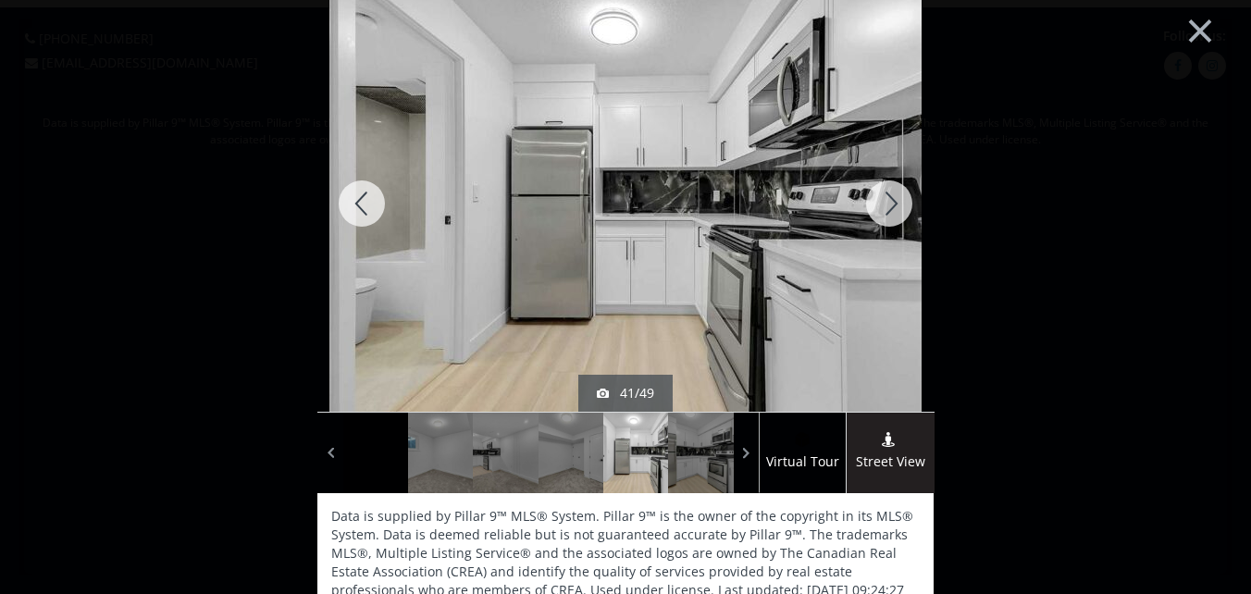
click at [889, 204] on div at bounding box center [889, 203] width 89 height 416
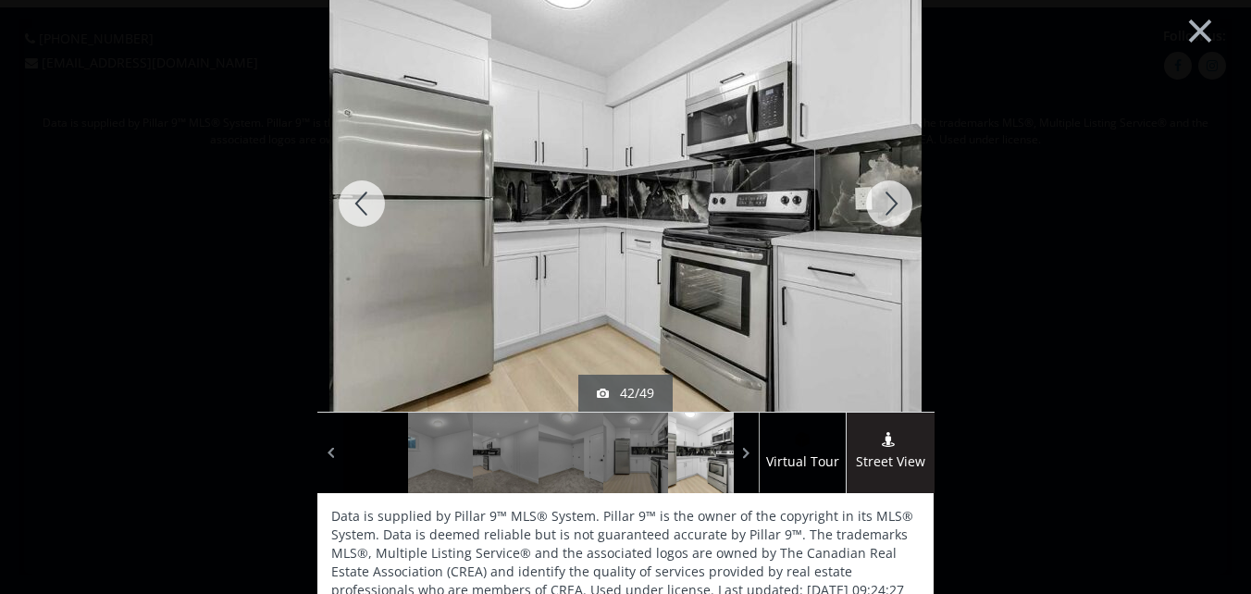
click at [888, 204] on div at bounding box center [889, 203] width 89 height 416
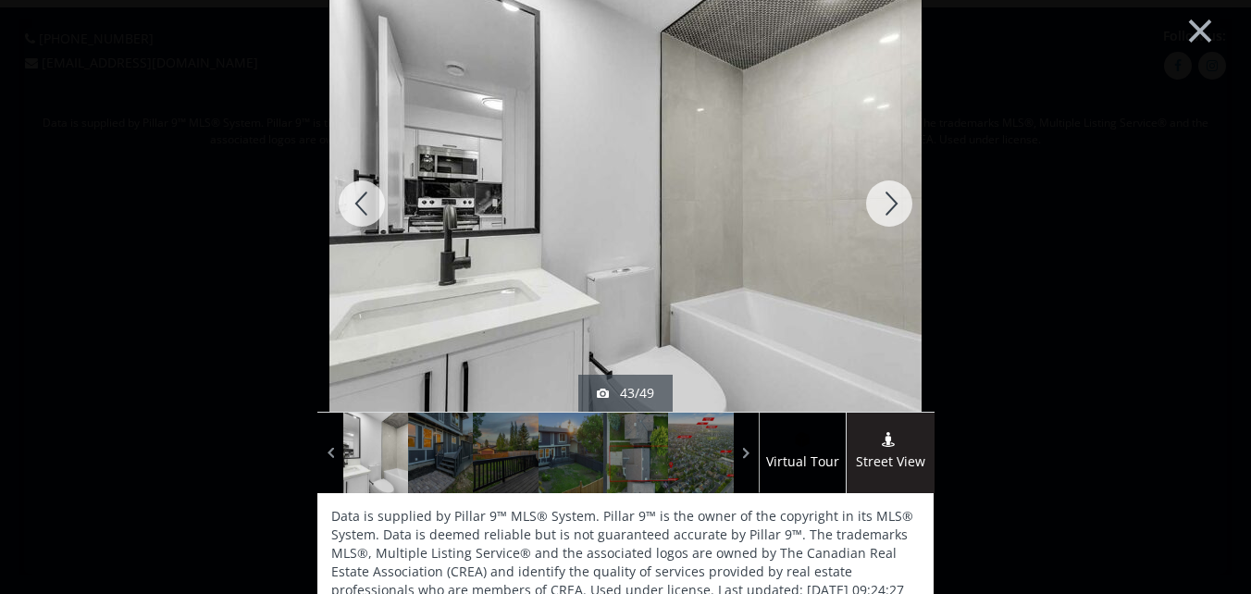
click at [888, 204] on div at bounding box center [889, 203] width 89 height 416
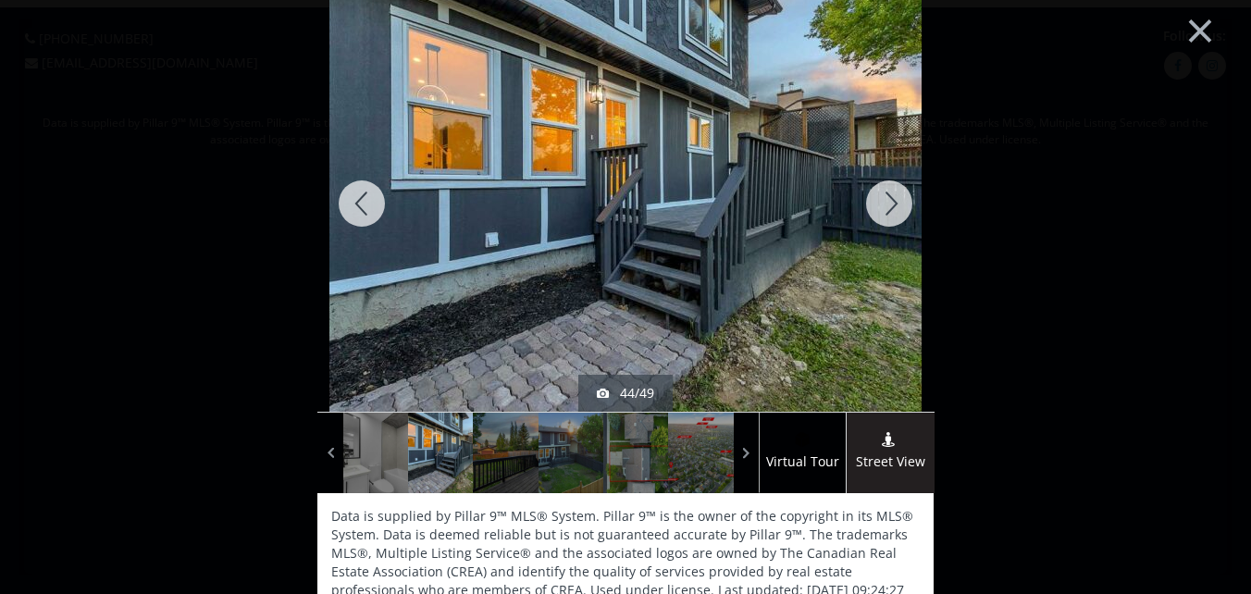
click at [888, 204] on div at bounding box center [889, 203] width 89 height 416
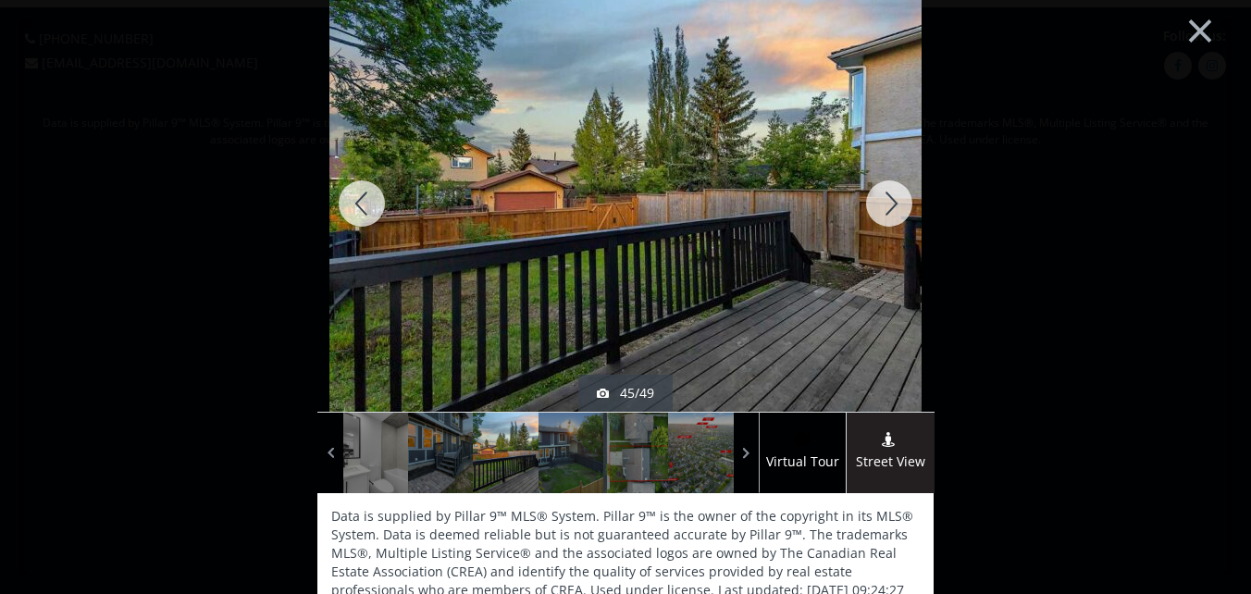
click at [888, 204] on div at bounding box center [889, 203] width 89 height 416
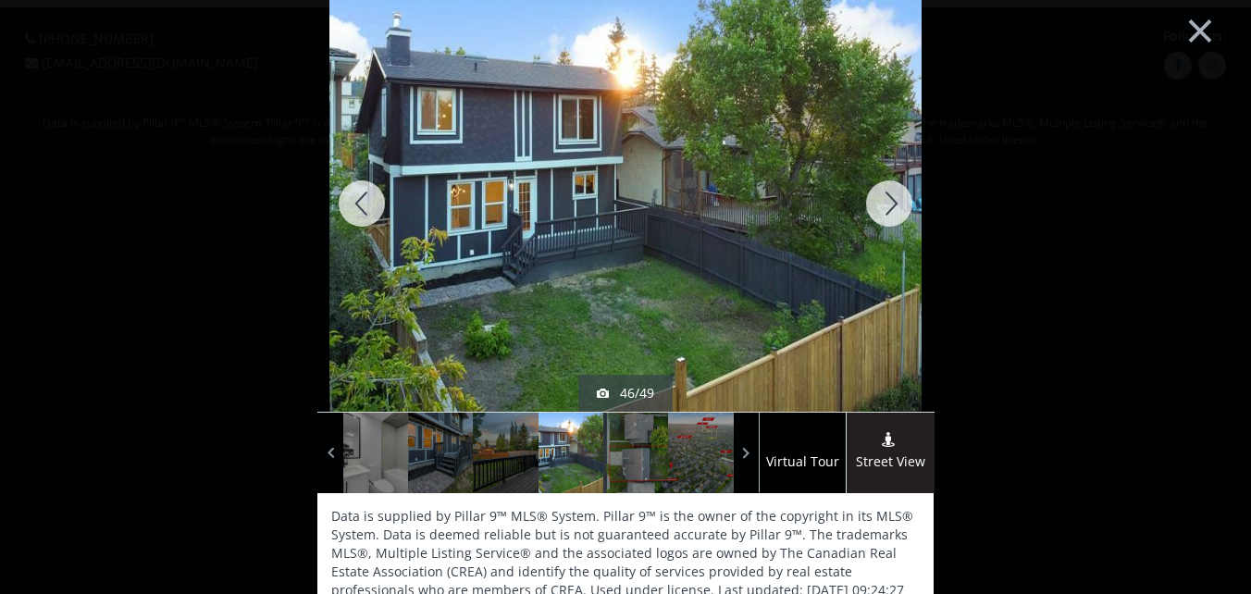
click at [881, 204] on div at bounding box center [889, 203] width 89 height 416
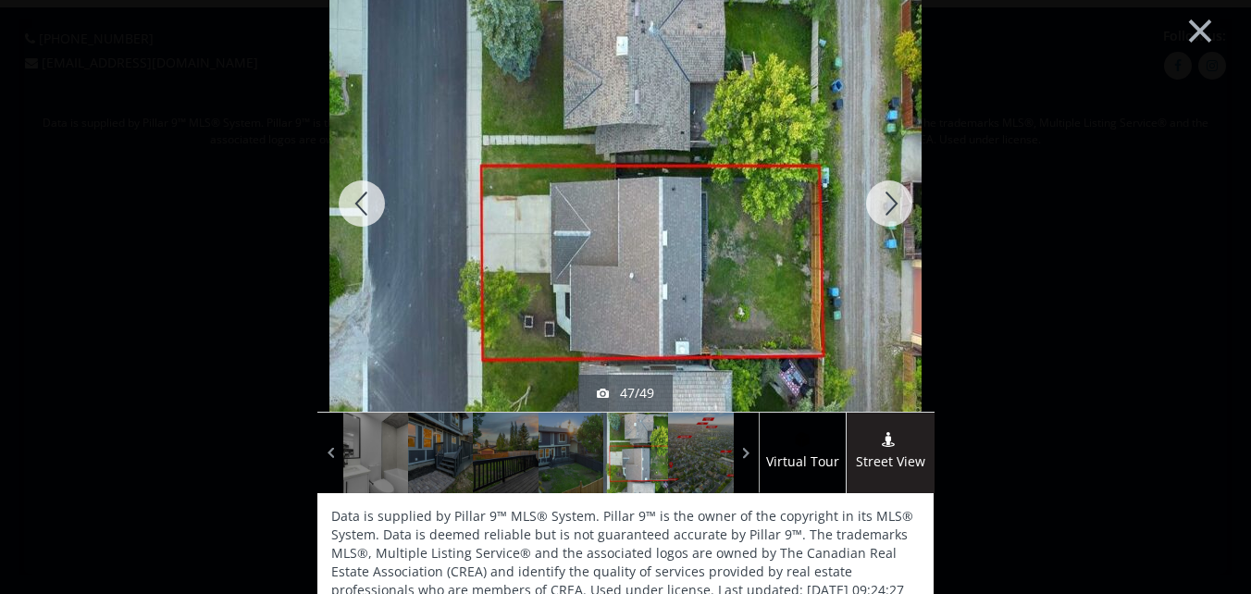
click at [879, 196] on div at bounding box center [889, 203] width 89 height 416
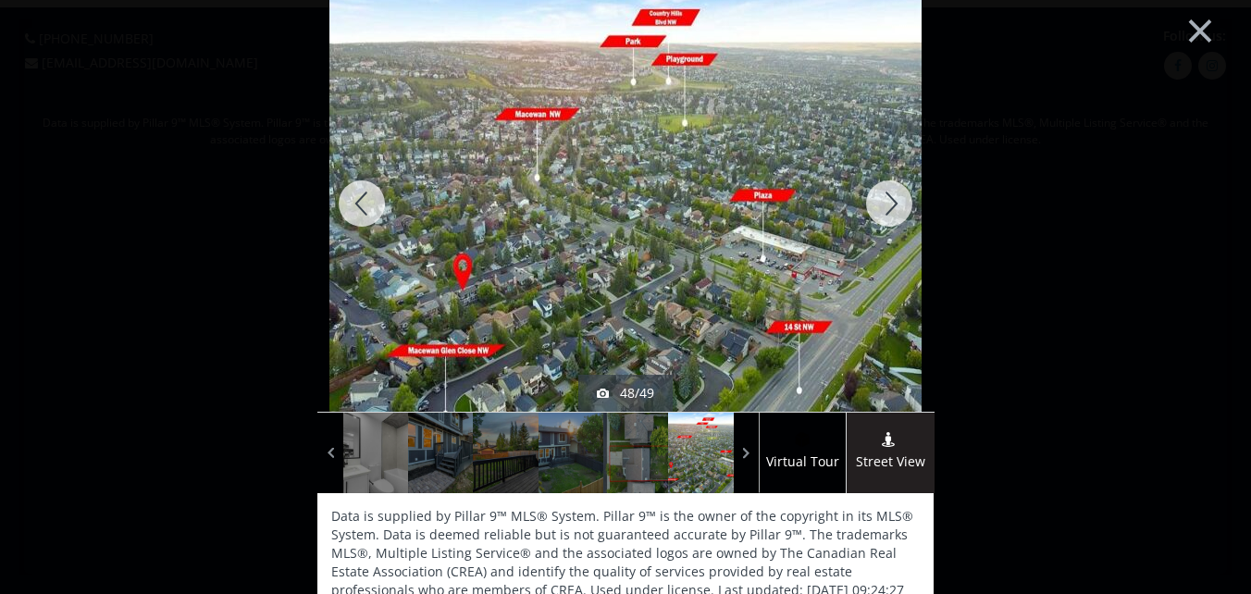
click at [882, 202] on div at bounding box center [889, 203] width 89 height 416
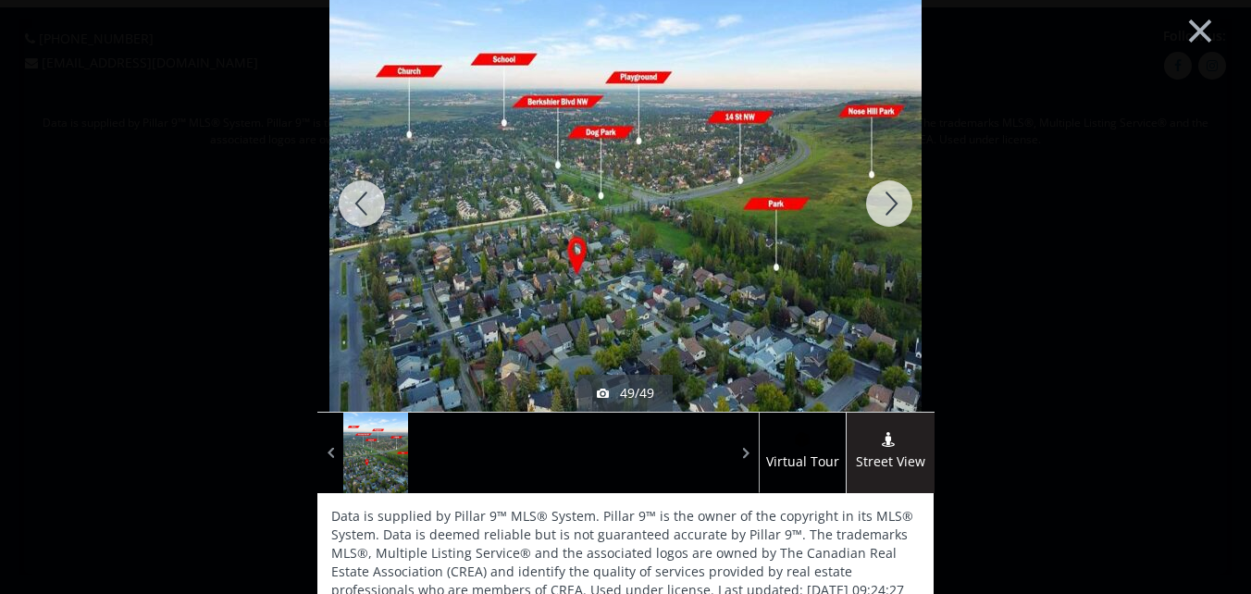
click at [882, 202] on div at bounding box center [889, 203] width 89 height 416
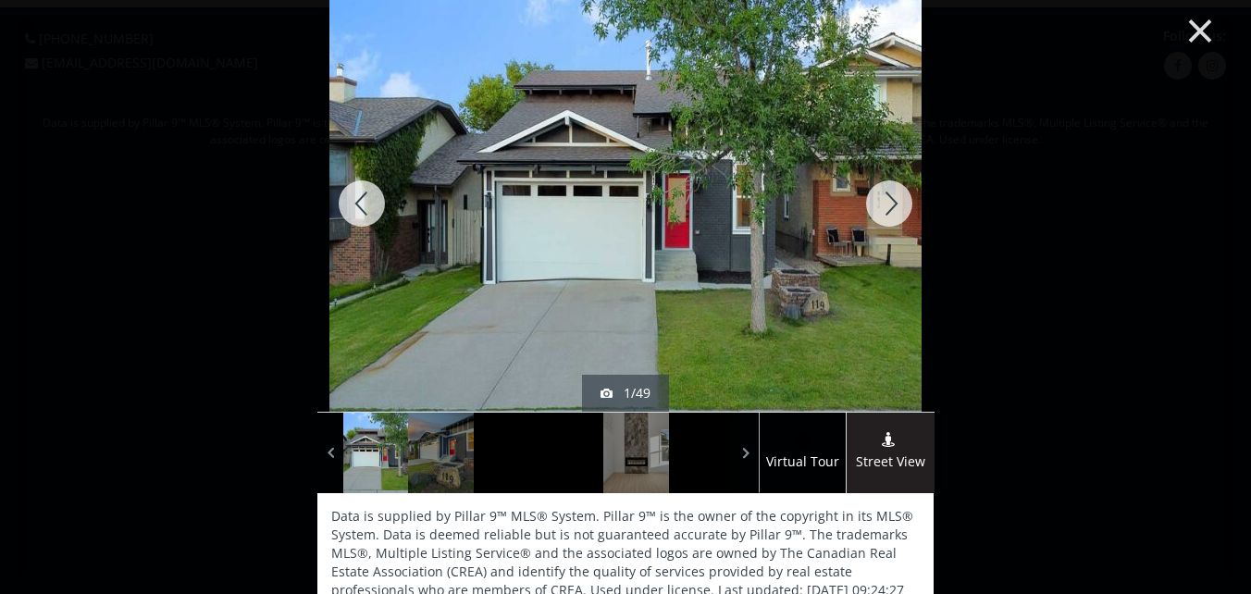
click at [1182, 27] on button "×" at bounding box center [1200, 29] width 102 height 76
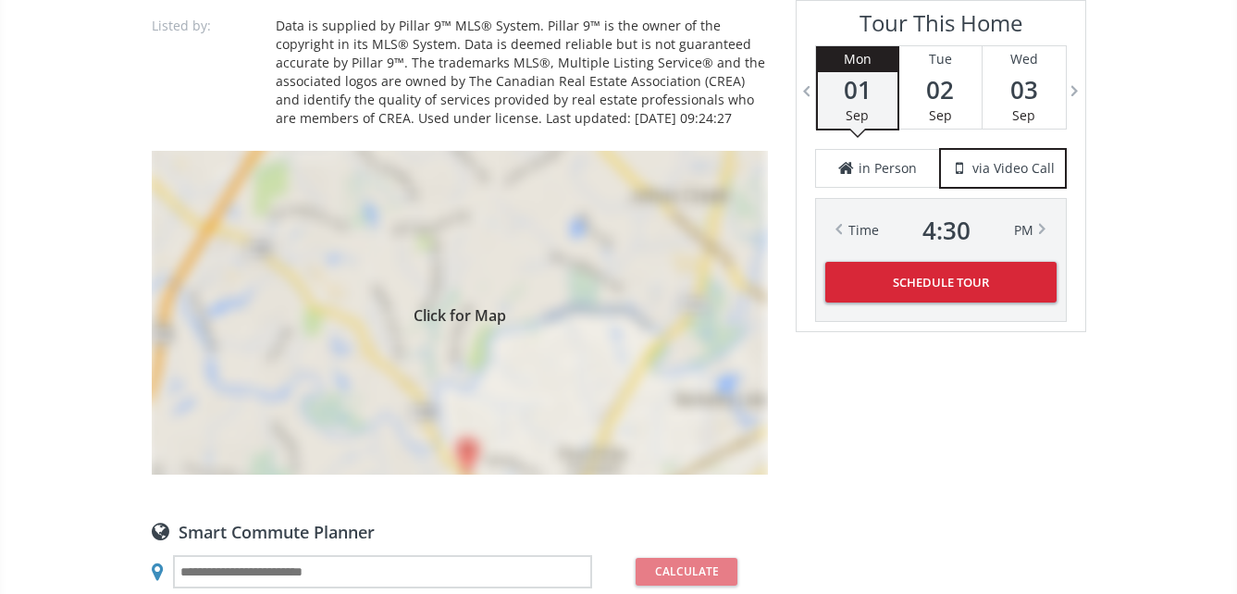
scroll to position [1573, 0]
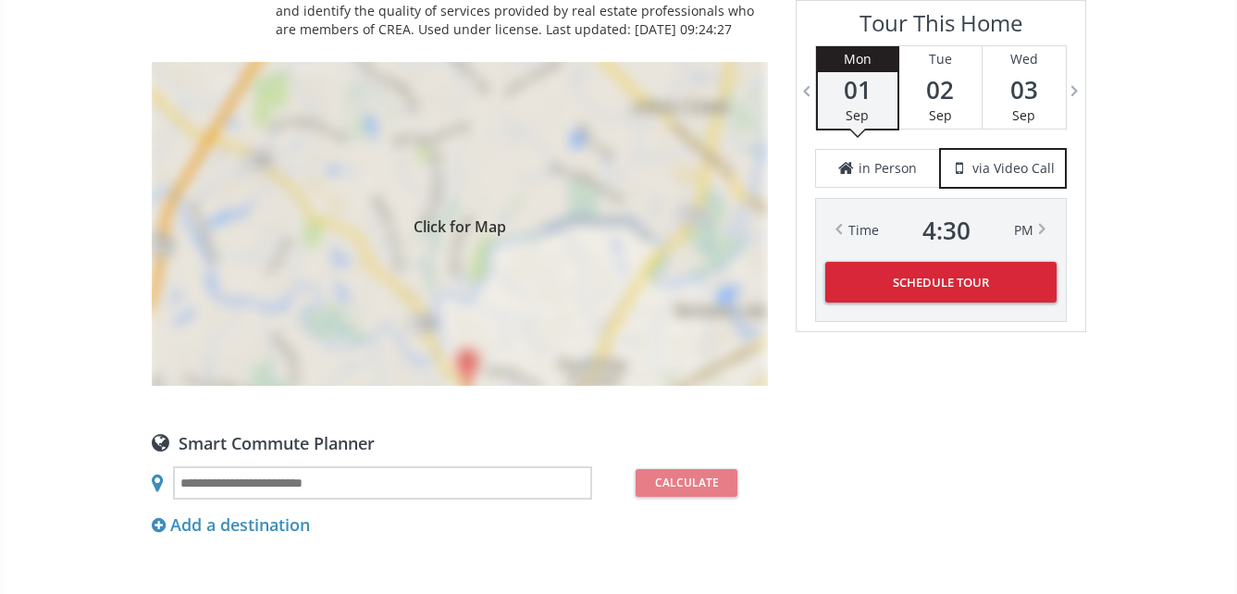
click at [453, 239] on div "Click for Map" at bounding box center [460, 224] width 616 height 324
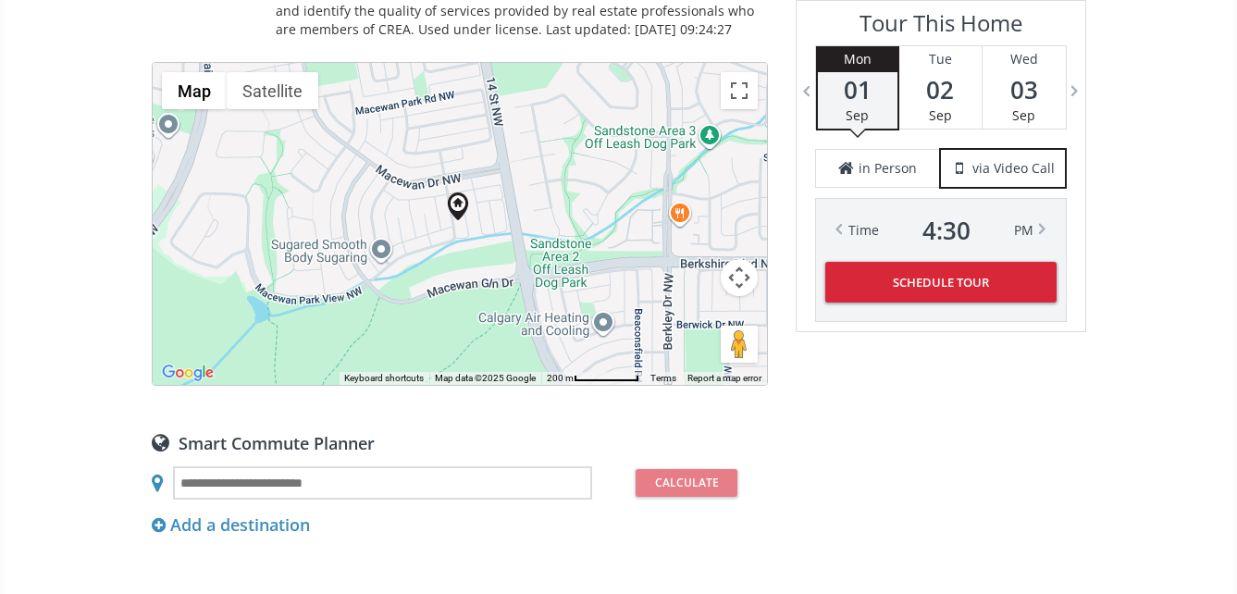
click at [486, 224] on div at bounding box center [460, 224] width 614 height 322
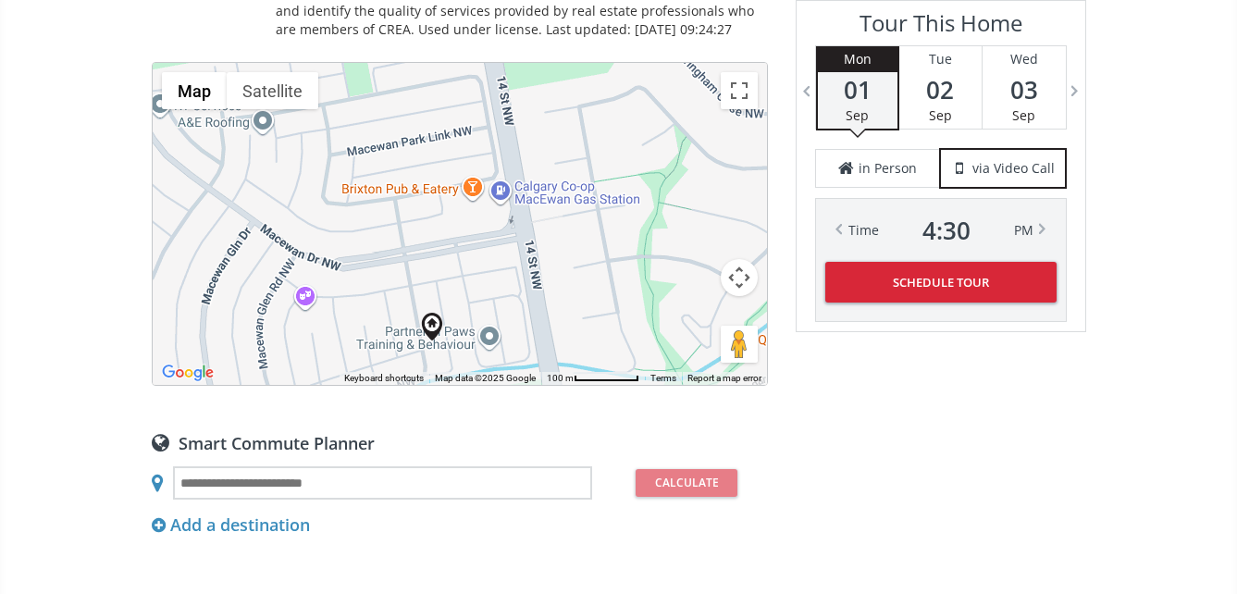
drag, startPoint x: 490, startPoint y: 185, endPoint x: 491, endPoint y: 307, distance: 122.1
click at [491, 307] on div at bounding box center [460, 224] width 614 height 322
click at [477, 223] on div at bounding box center [460, 224] width 614 height 322
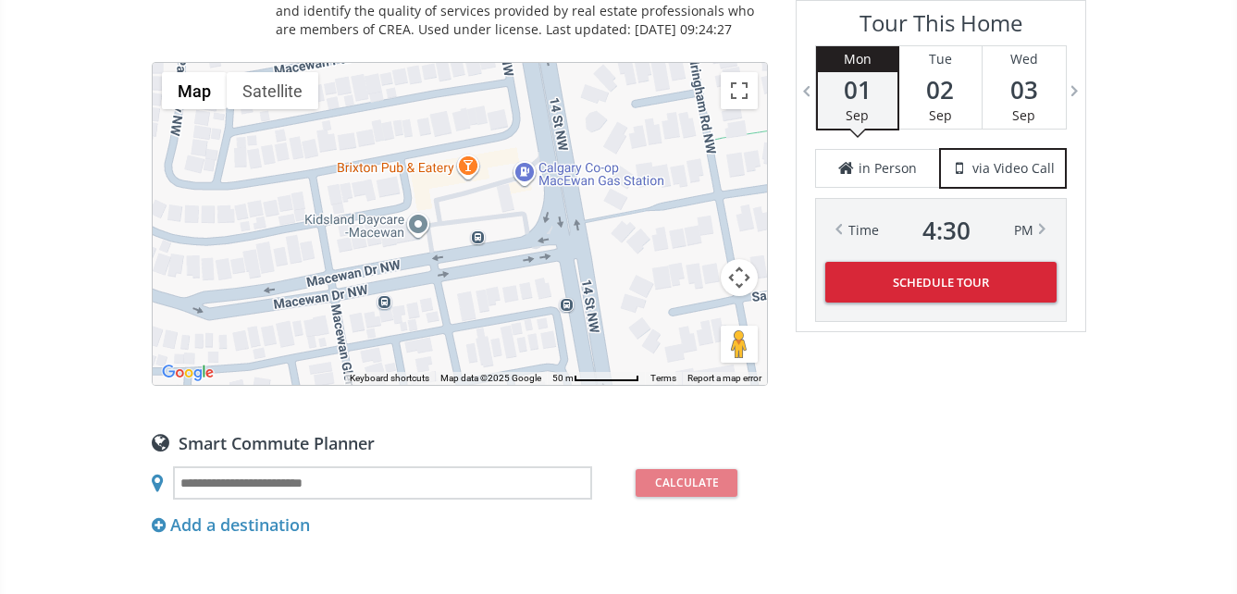
click at [481, 216] on div at bounding box center [460, 224] width 614 height 322
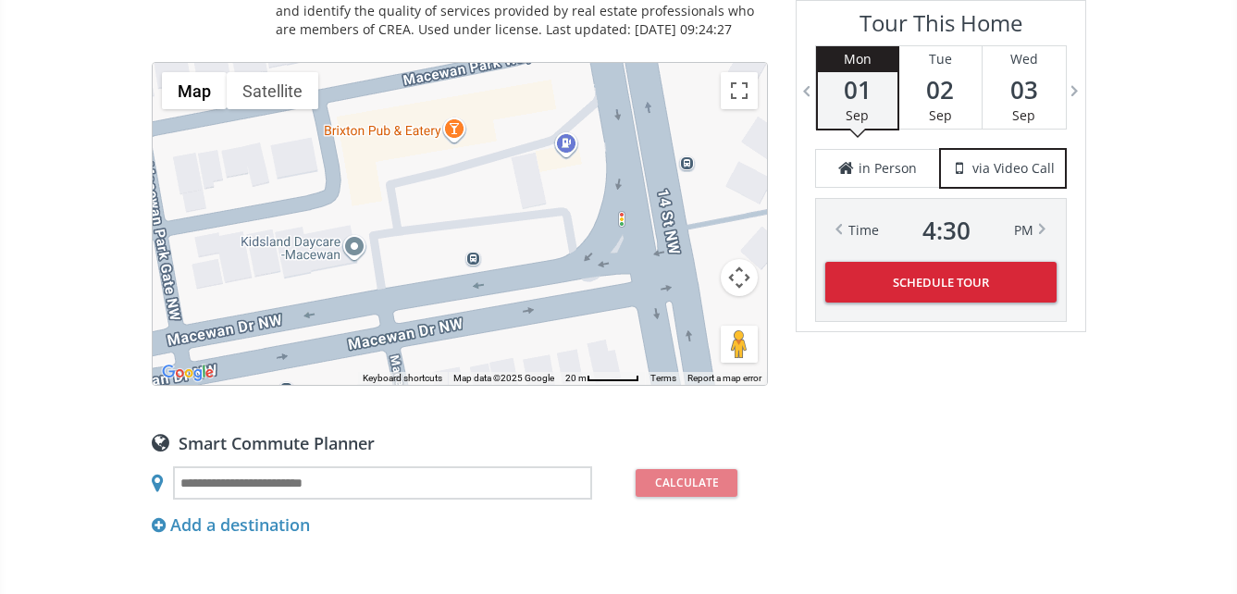
click at [489, 201] on div at bounding box center [460, 224] width 614 height 322
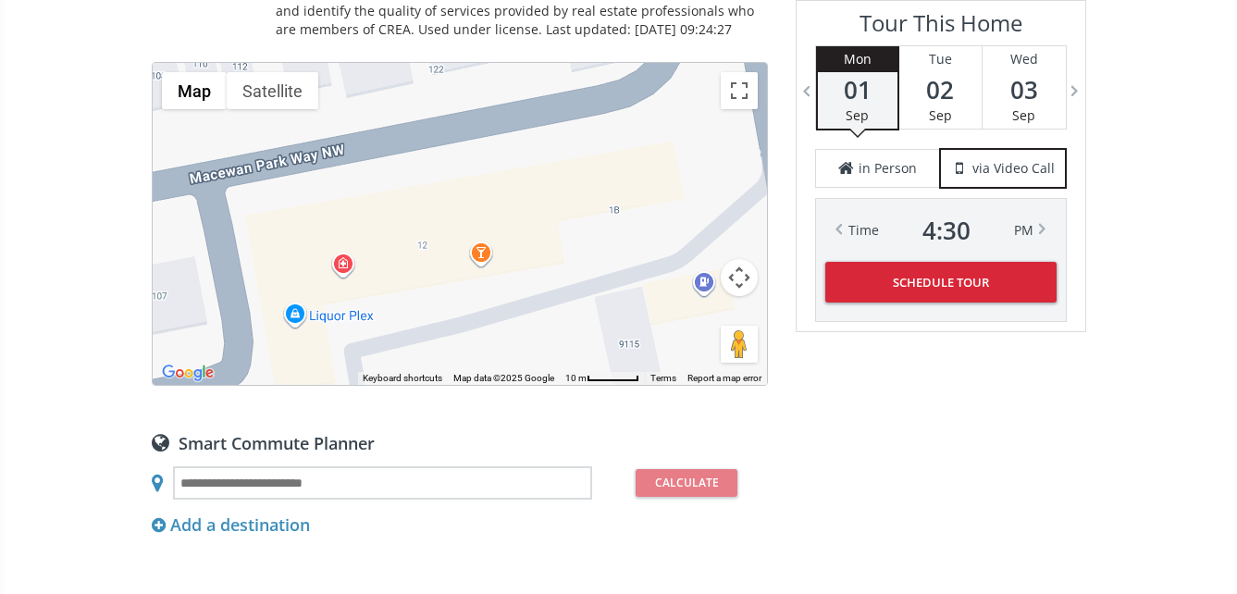
drag, startPoint x: 489, startPoint y: 202, endPoint x: 550, endPoint y: 384, distance: 192.2
click at [550, 384] on div "Map Terrain Satellite Labels Keyboard shortcuts Map Data Map data ©2025 Google …" at bounding box center [460, 224] width 614 height 322
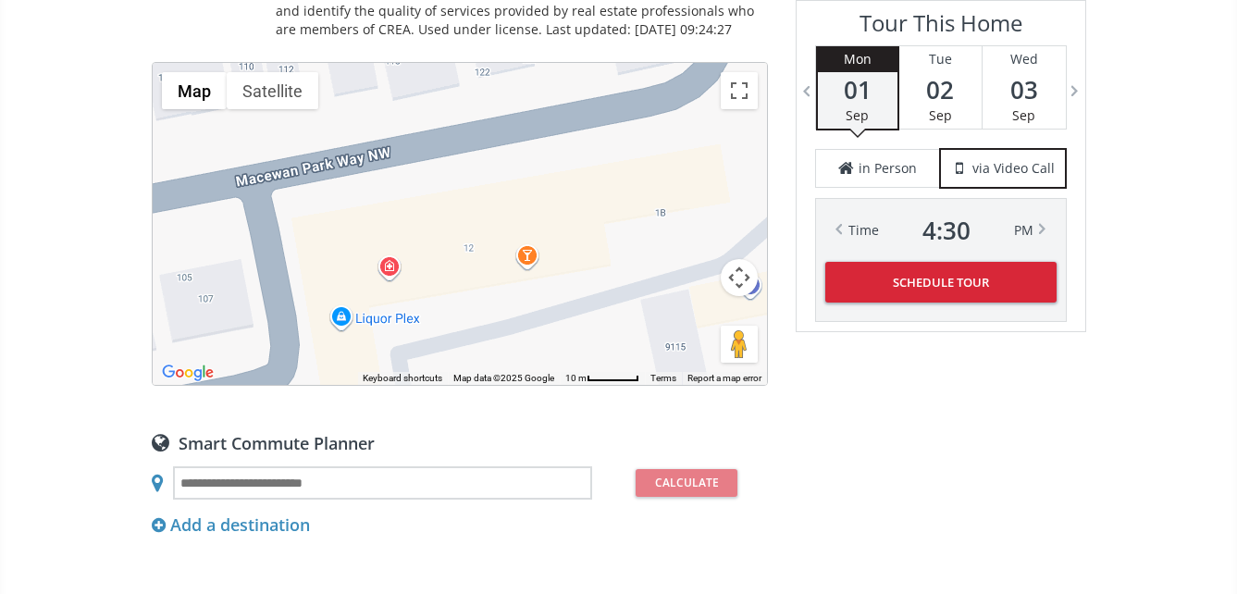
drag, startPoint x: 588, startPoint y: 235, endPoint x: 625, endPoint y: 250, distance: 39.0
click at [625, 250] on div at bounding box center [460, 224] width 614 height 322
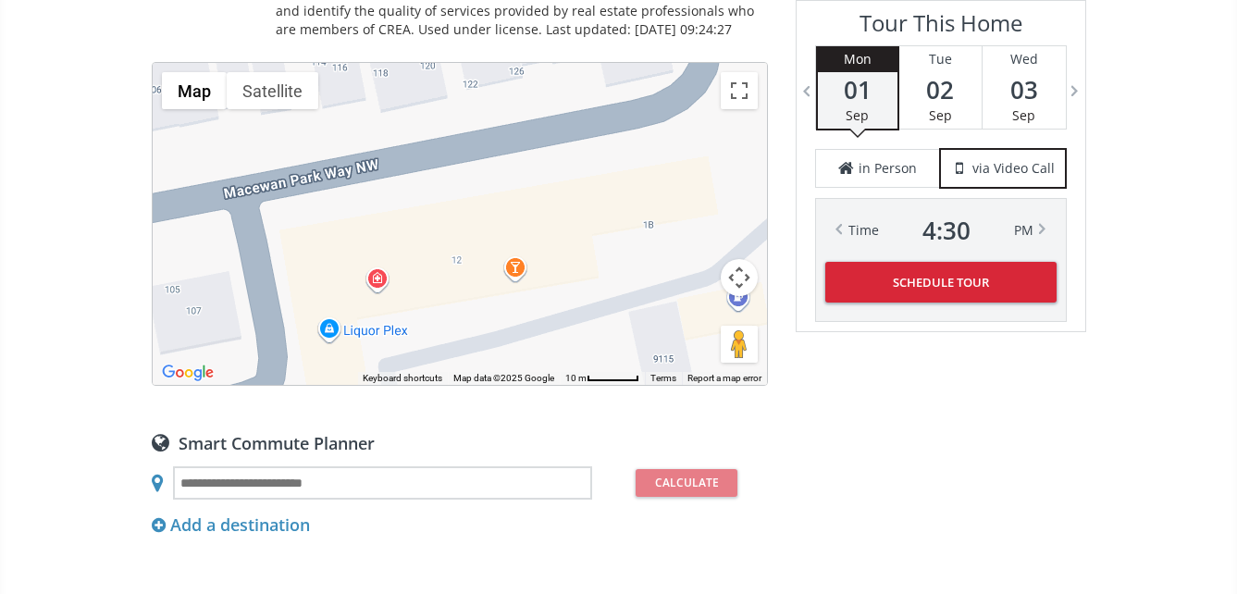
click at [550, 273] on div at bounding box center [460, 224] width 614 height 322
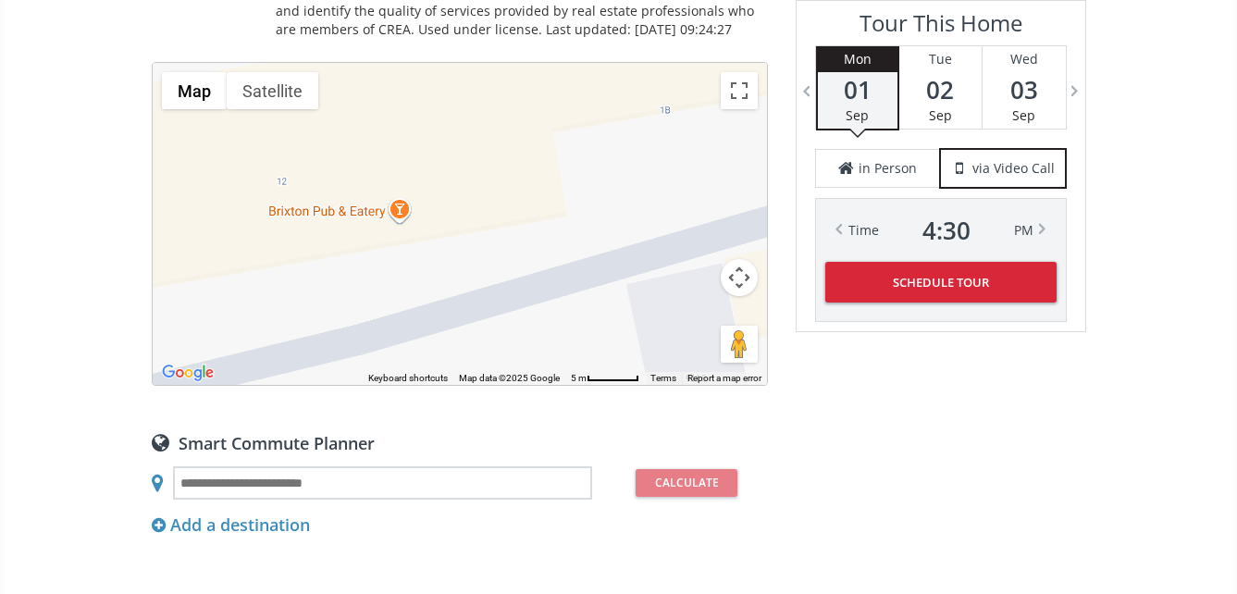
drag, startPoint x: 649, startPoint y: 266, endPoint x: 562, endPoint y: 204, distance: 108.1
click at [562, 204] on div at bounding box center [460, 224] width 614 height 322
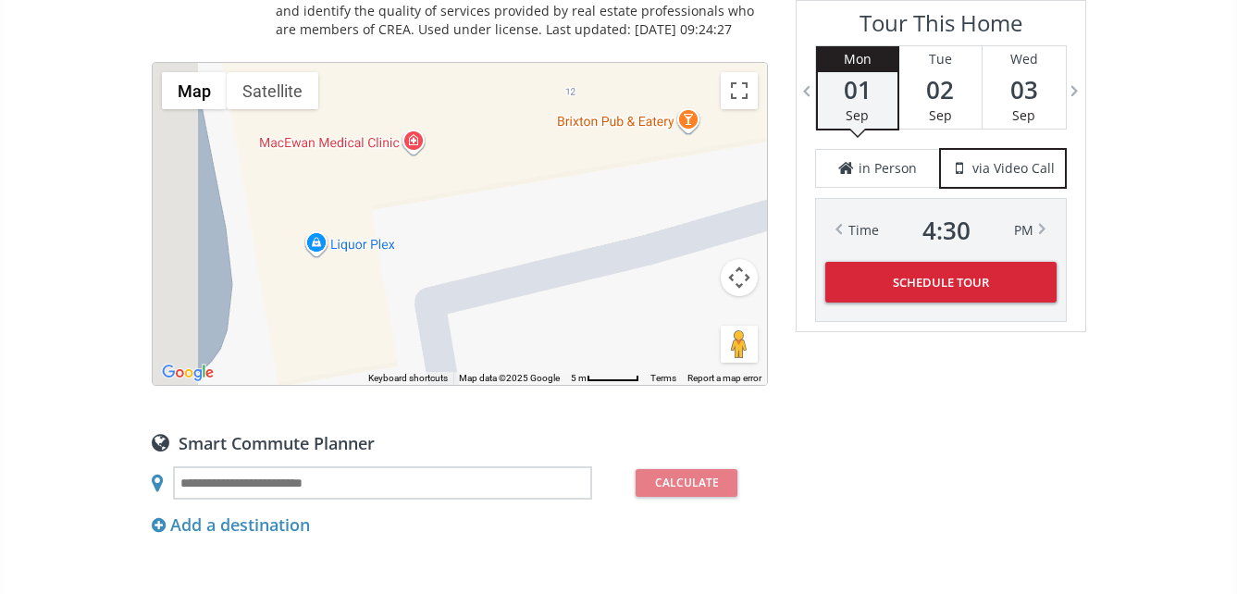
drag, startPoint x: 387, startPoint y: 267, endPoint x: 687, endPoint y: 175, distance: 313.7
click at [687, 175] on div at bounding box center [460, 224] width 614 height 322
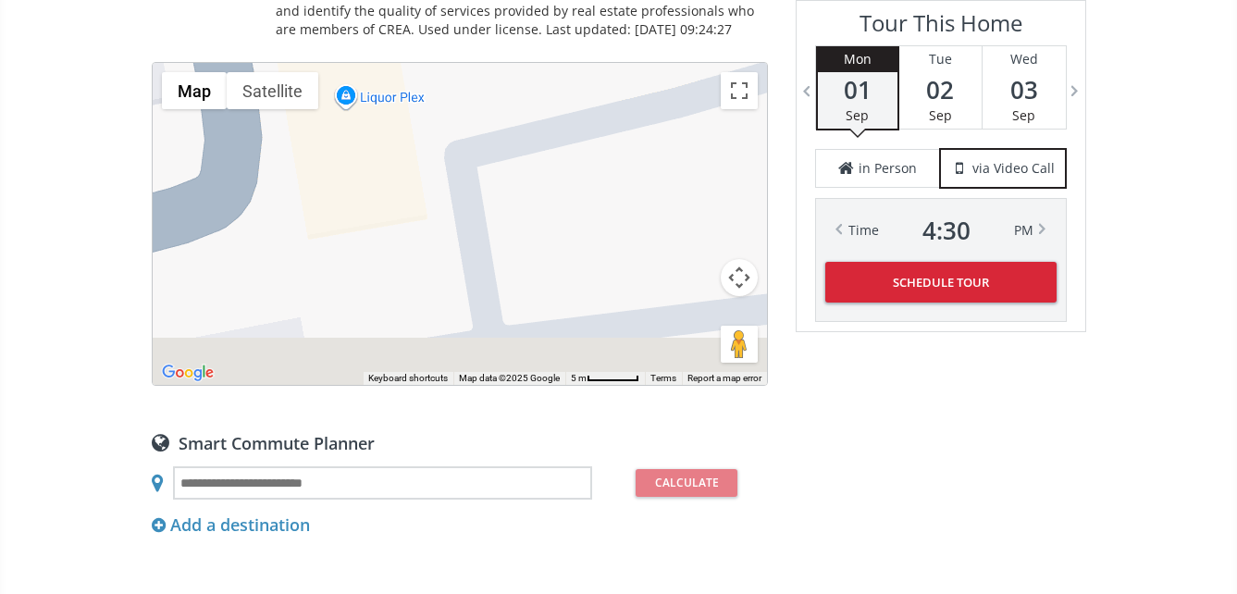
drag, startPoint x: 617, startPoint y: 328, endPoint x: 616, endPoint y: 90, distance: 237.8
click at [616, 91] on div at bounding box center [460, 224] width 614 height 322
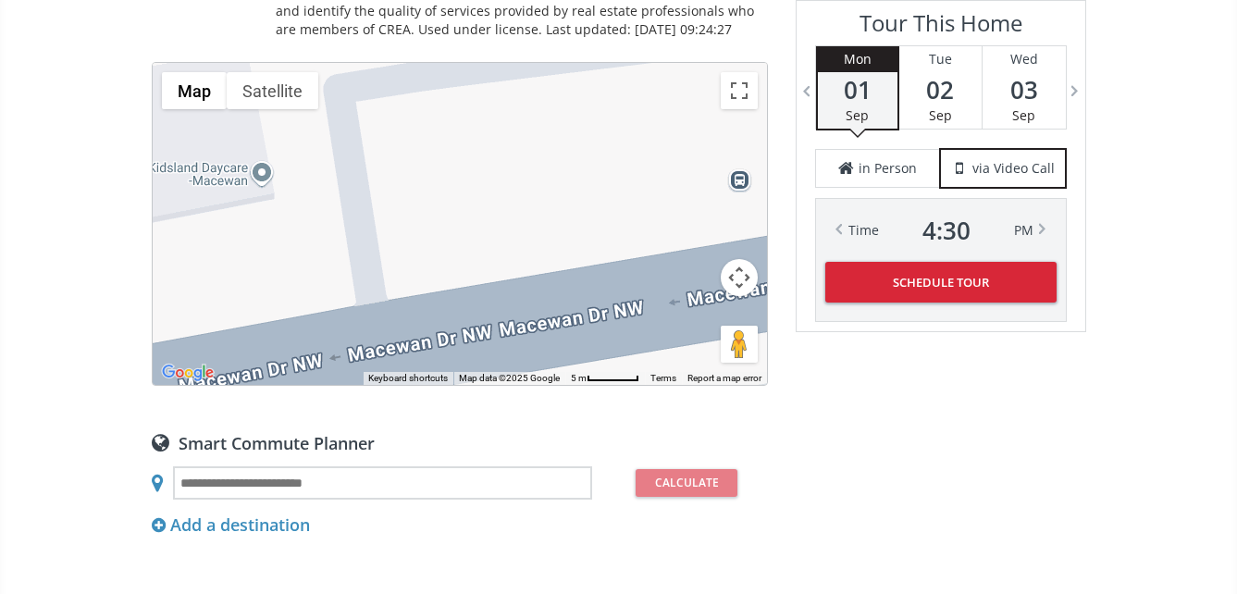
drag, startPoint x: 626, startPoint y: 266, endPoint x: 575, endPoint y: 121, distance: 153.0
click at [575, 121] on div at bounding box center [460, 224] width 614 height 322
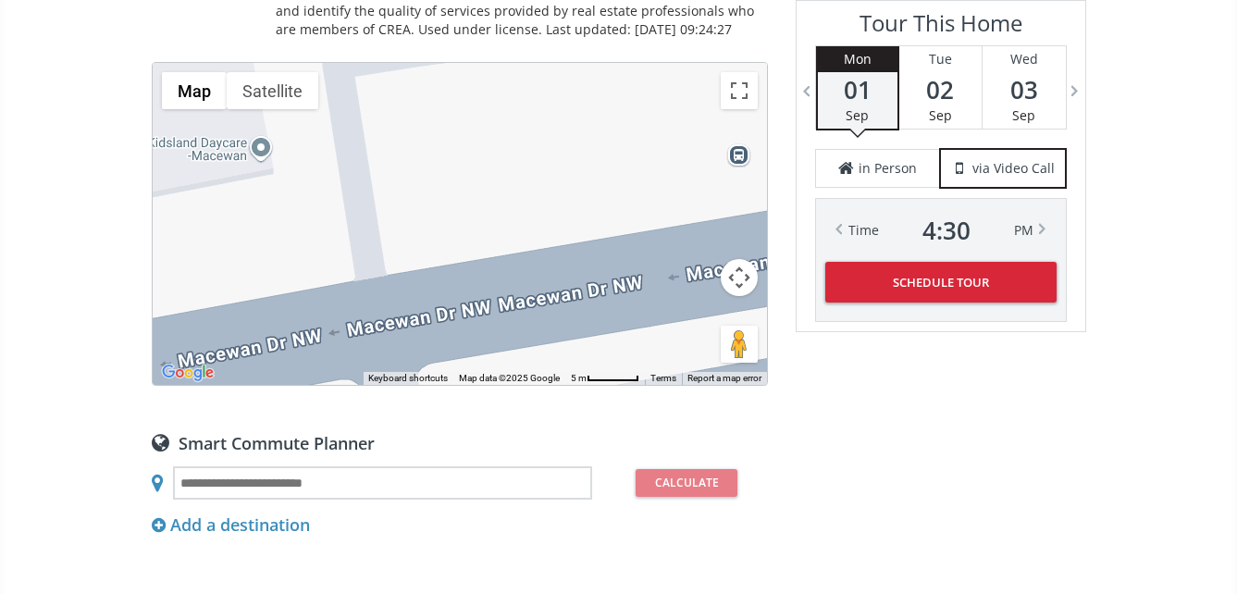
drag, startPoint x: 531, startPoint y: 194, endPoint x: 530, endPoint y: 185, distance: 9.3
click at [530, 185] on div at bounding box center [460, 224] width 614 height 322
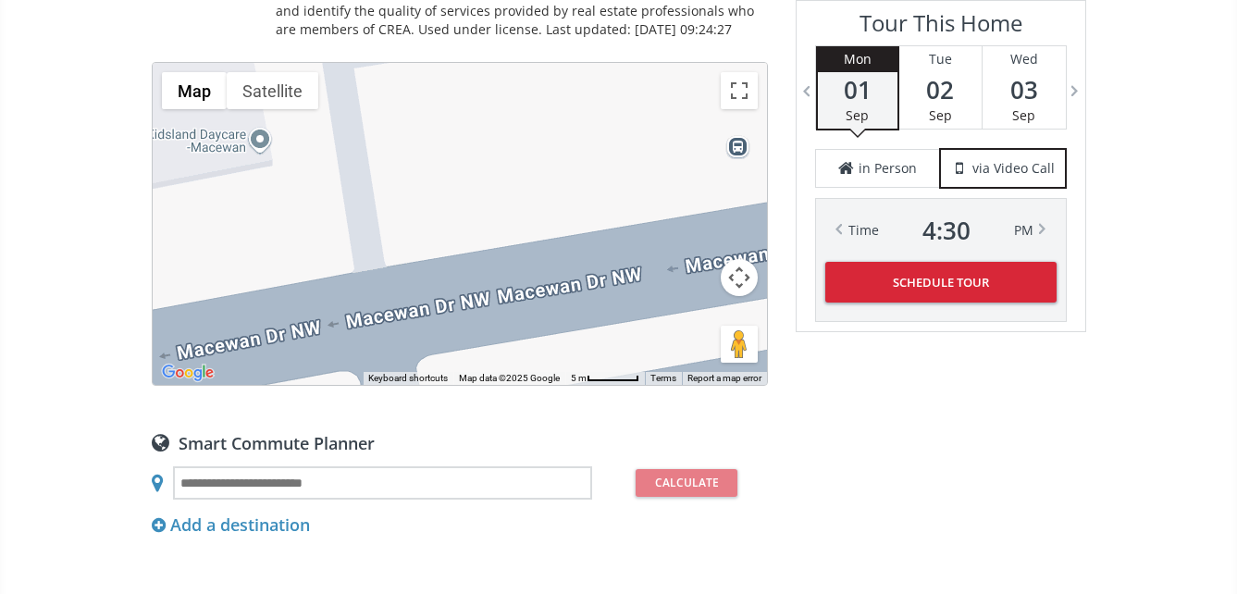
click at [735, 273] on button "Map camera controls" at bounding box center [739, 277] width 37 height 37
click at [686, 316] on button "Zoom out" at bounding box center [692, 323] width 37 height 37
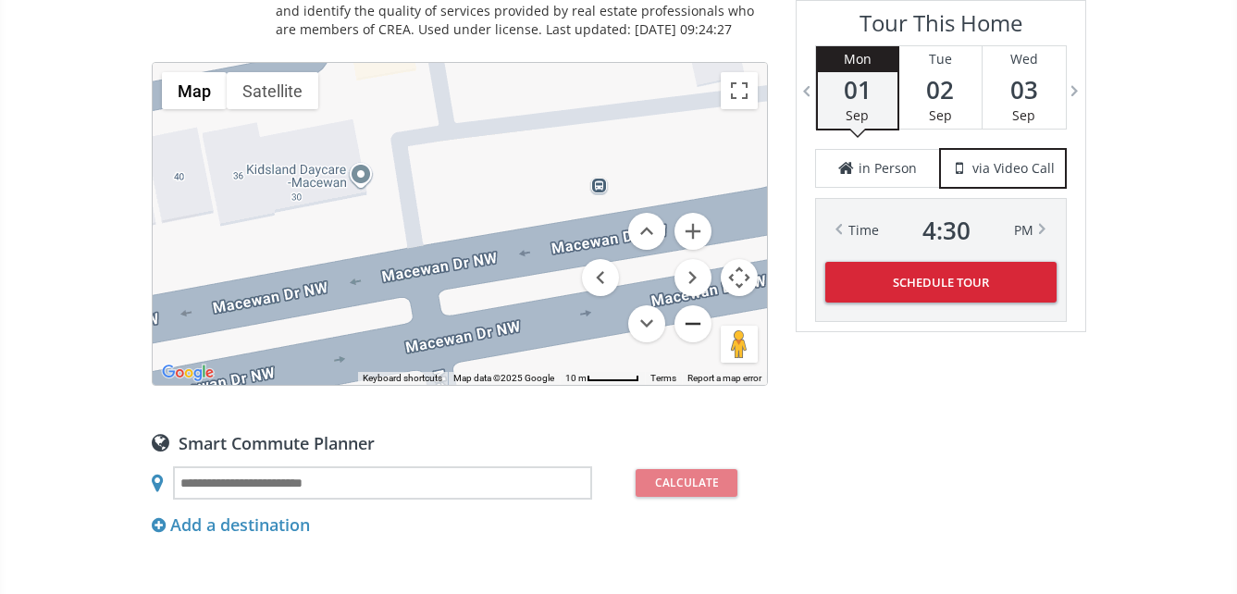
click at [686, 316] on button "Zoom out" at bounding box center [692, 323] width 37 height 37
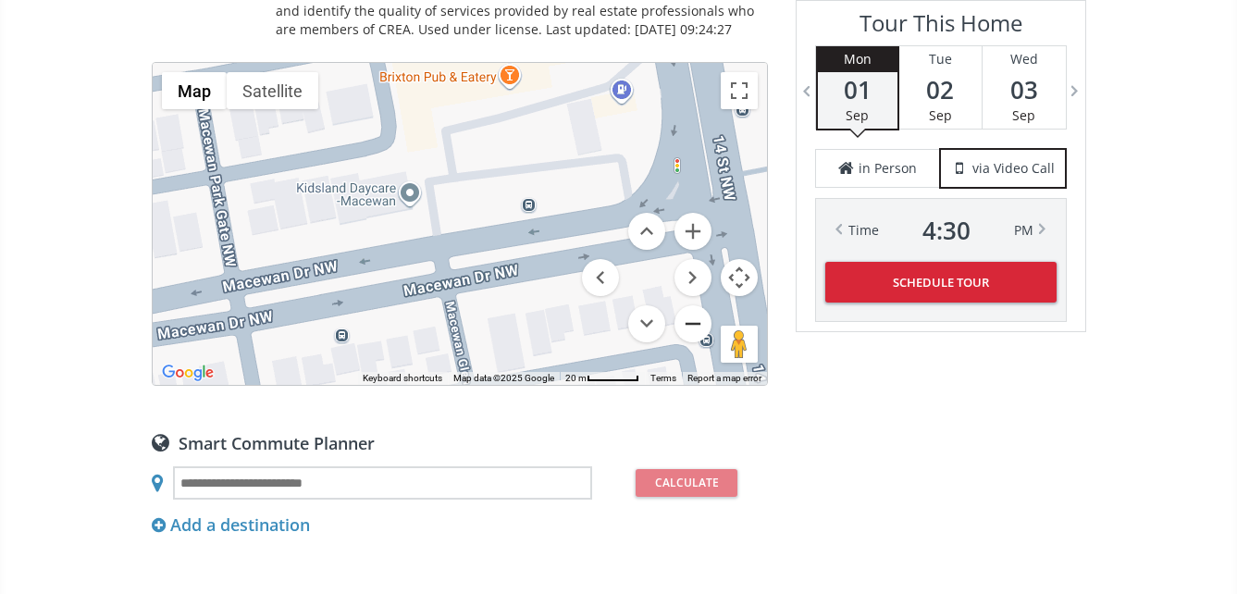
click at [686, 316] on button "Zoom out" at bounding box center [692, 323] width 37 height 37
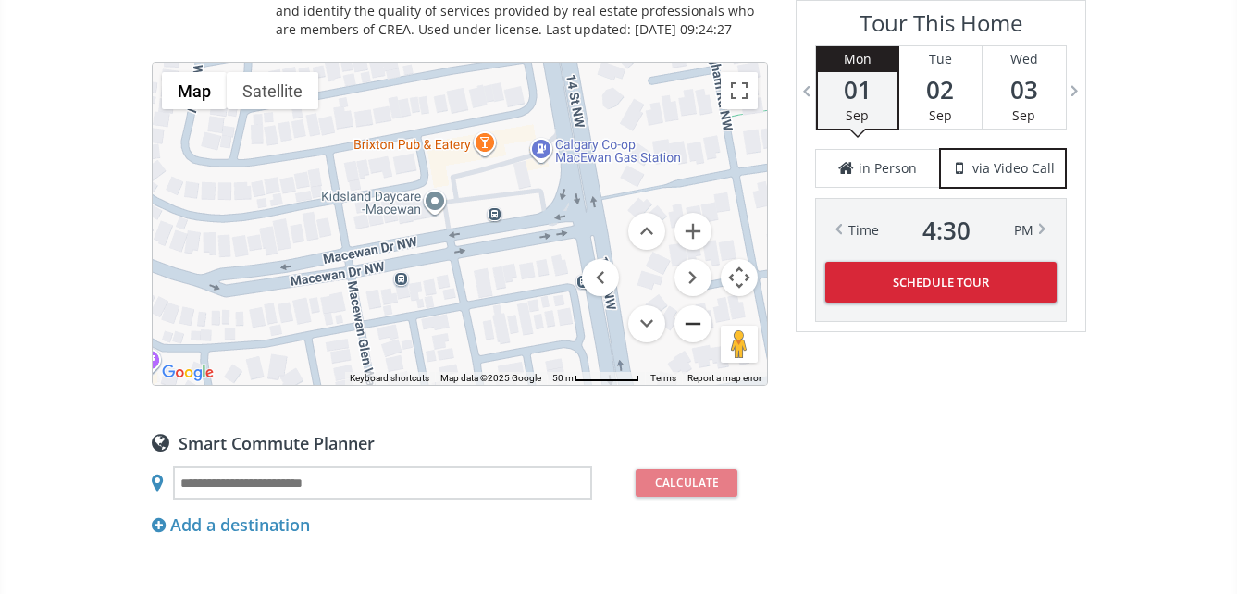
click at [686, 316] on button "Zoom out" at bounding box center [692, 323] width 37 height 37
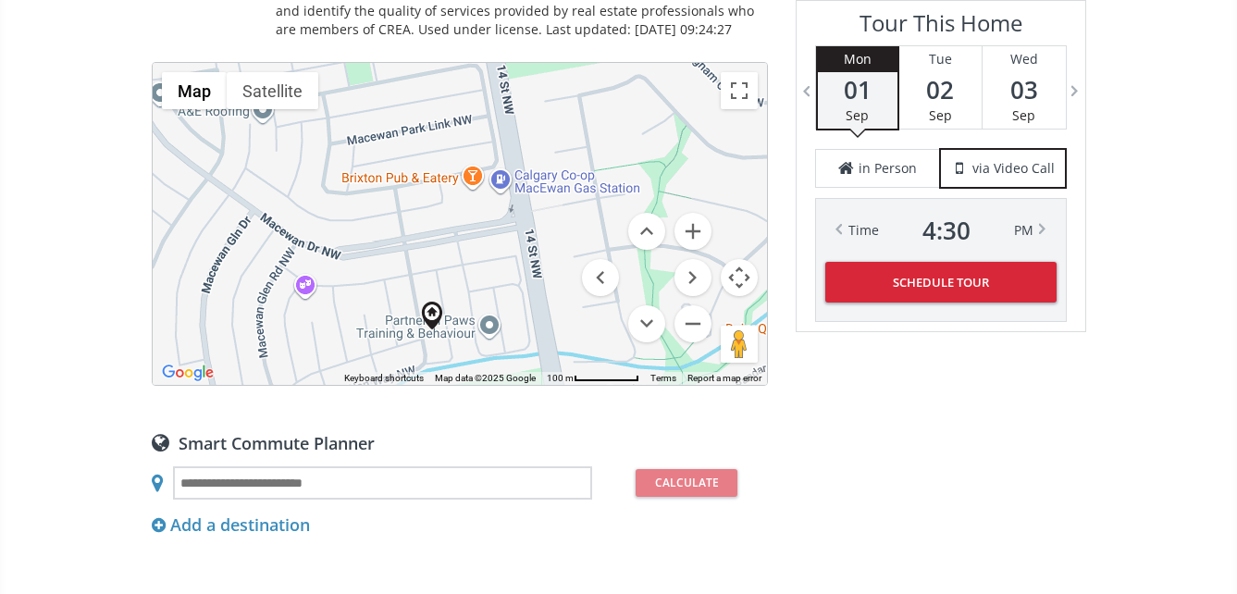
click at [447, 343] on div at bounding box center [460, 224] width 614 height 322
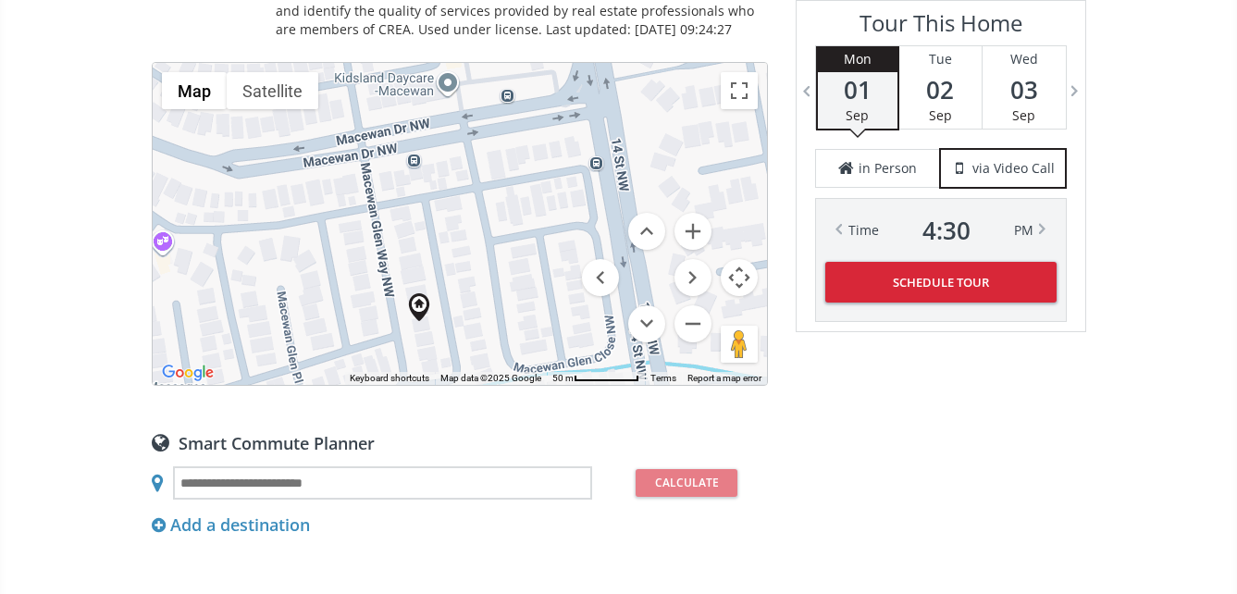
click at [434, 342] on div at bounding box center [460, 224] width 614 height 322
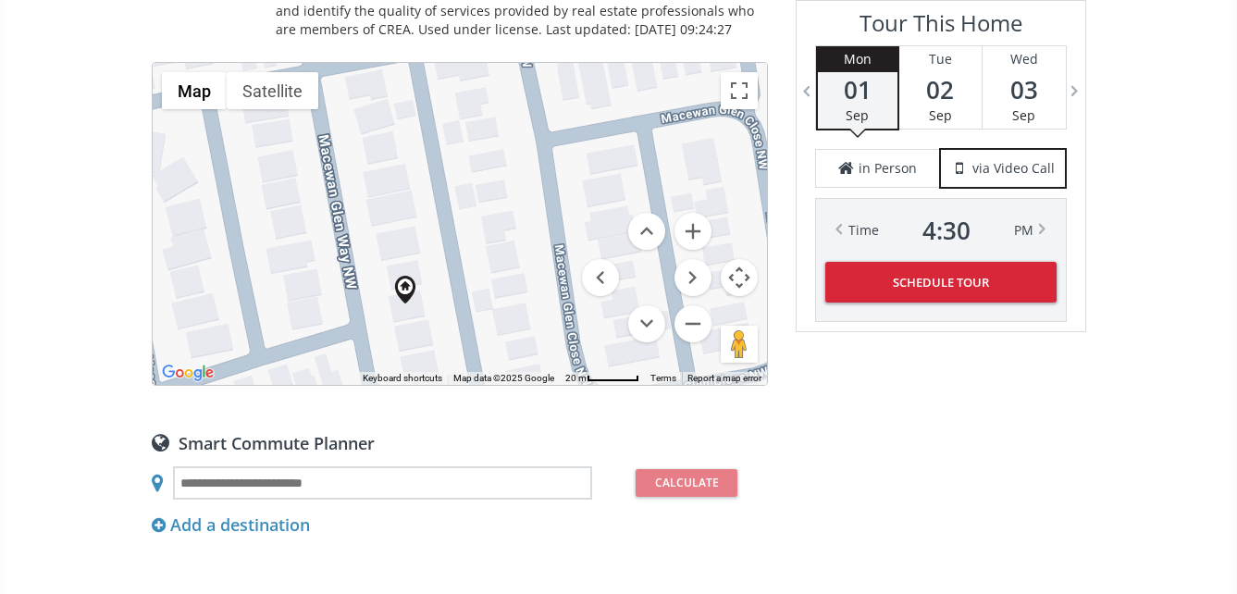
click at [413, 321] on div at bounding box center [460, 224] width 614 height 322
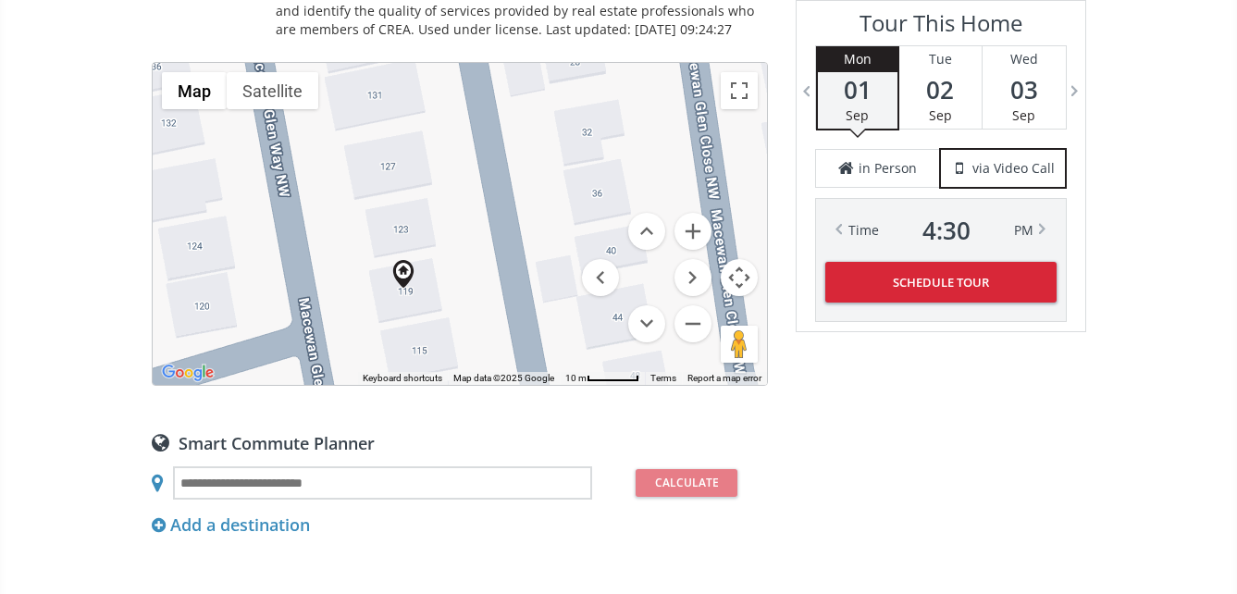
click at [486, 315] on div at bounding box center [460, 224] width 614 height 322
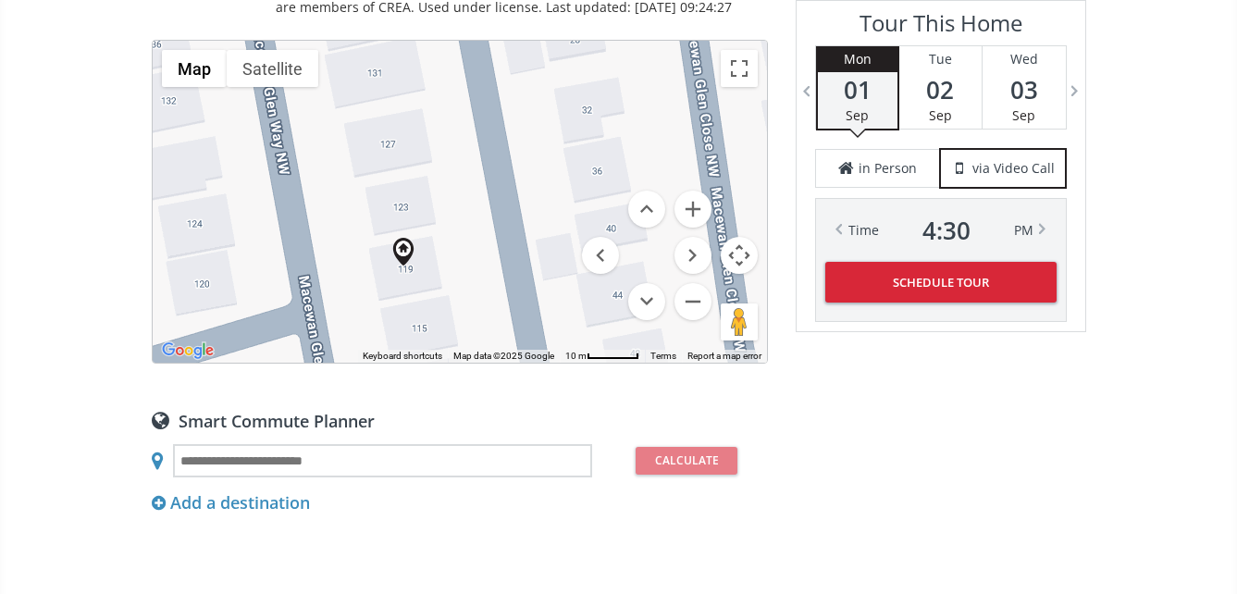
scroll to position [1480, 0]
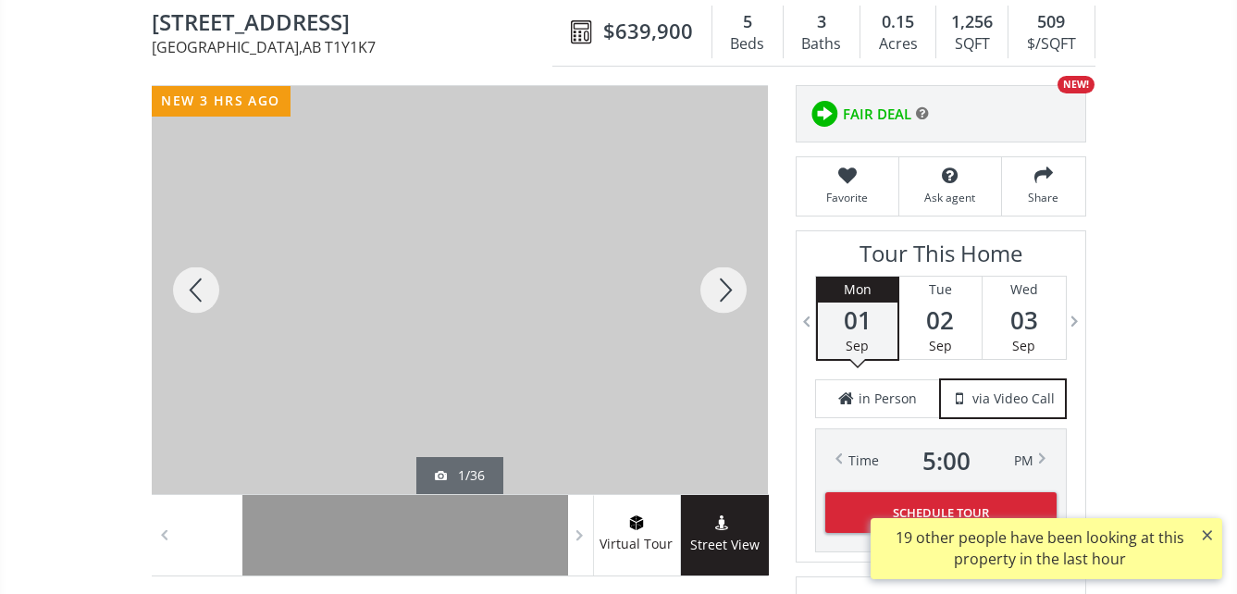
scroll to position [185, 0]
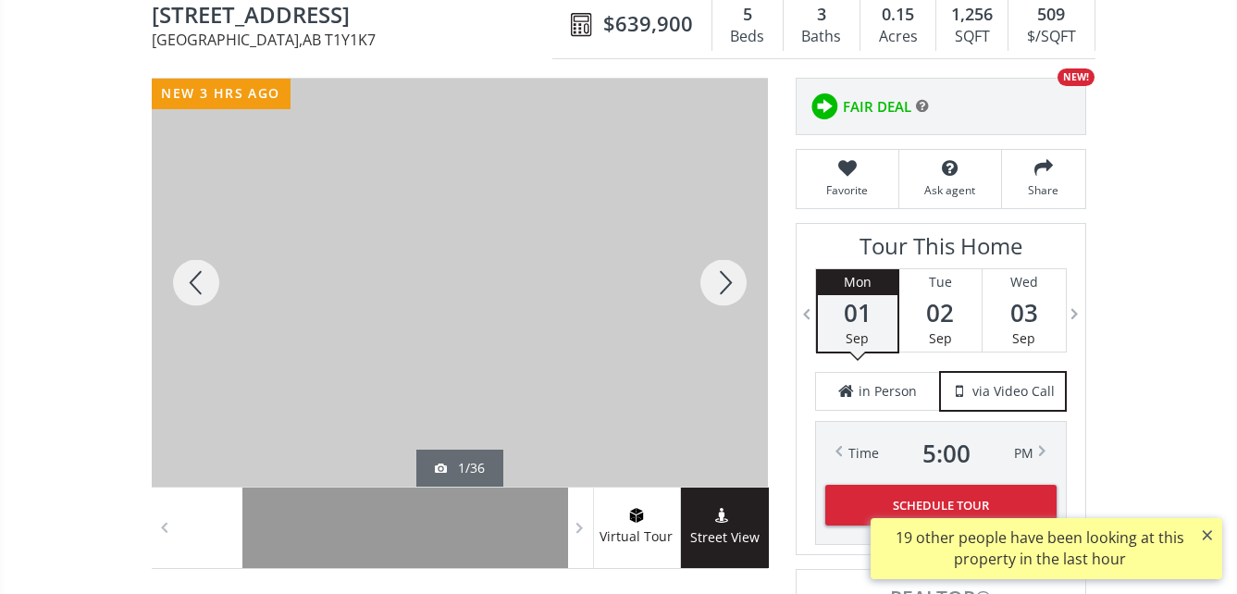
click at [628, 300] on div at bounding box center [460, 283] width 616 height 408
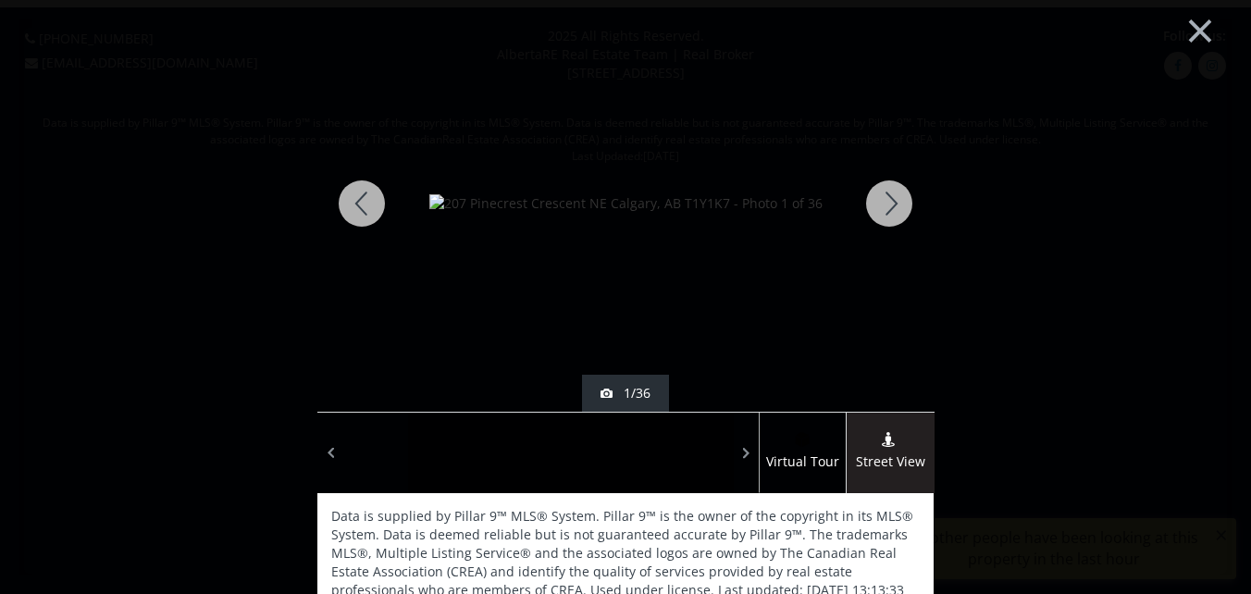
click at [886, 197] on div at bounding box center [889, 203] width 89 height 416
click at [885, 197] on div at bounding box center [889, 203] width 89 height 416
click at [882, 201] on div at bounding box center [889, 203] width 89 height 416
click at [353, 196] on div at bounding box center [361, 203] width 89 height 416
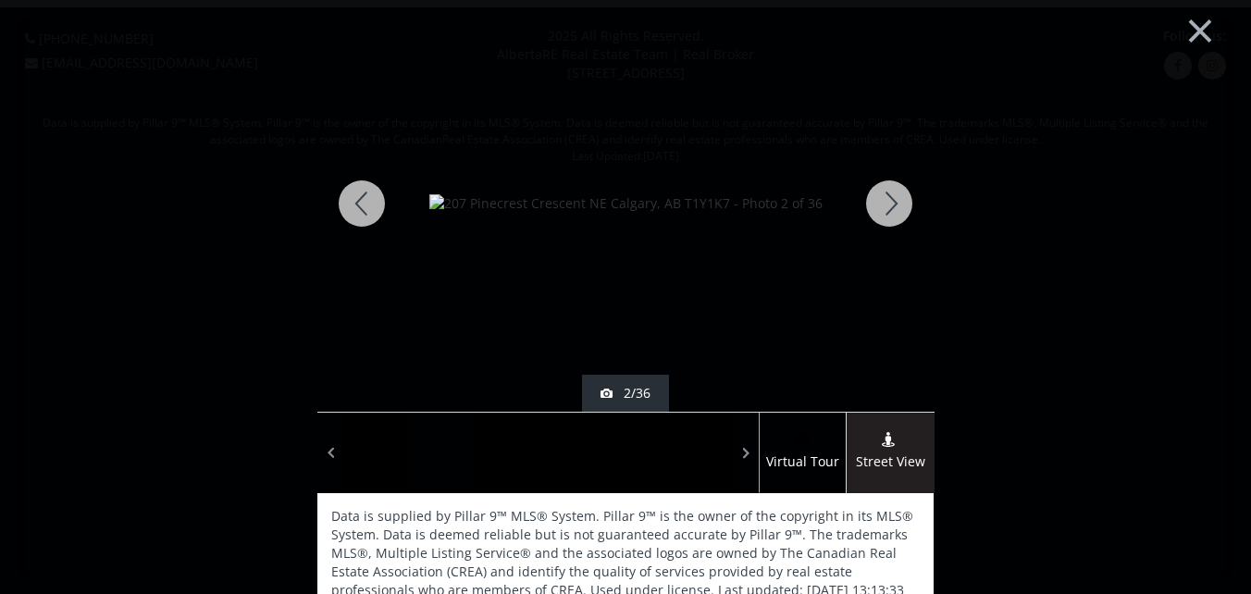
click at [888, 199] on div at bounding box center [889, 203] width 89 height 416
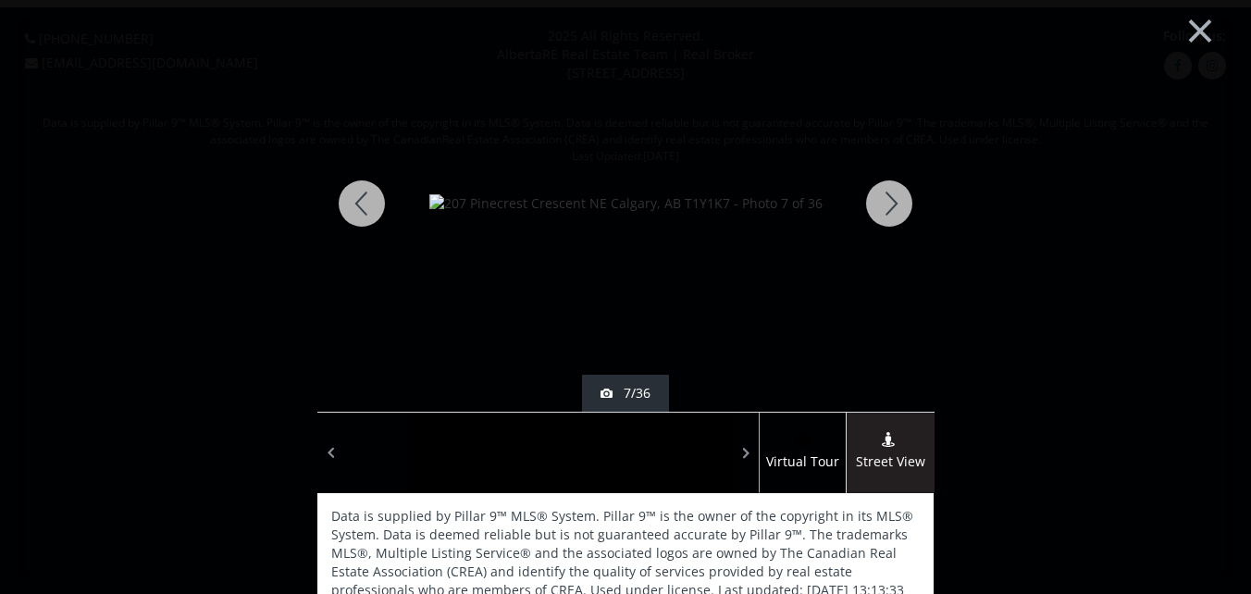
click at [888, 199] on div at bounding box center [889, 203] width 89 height 416
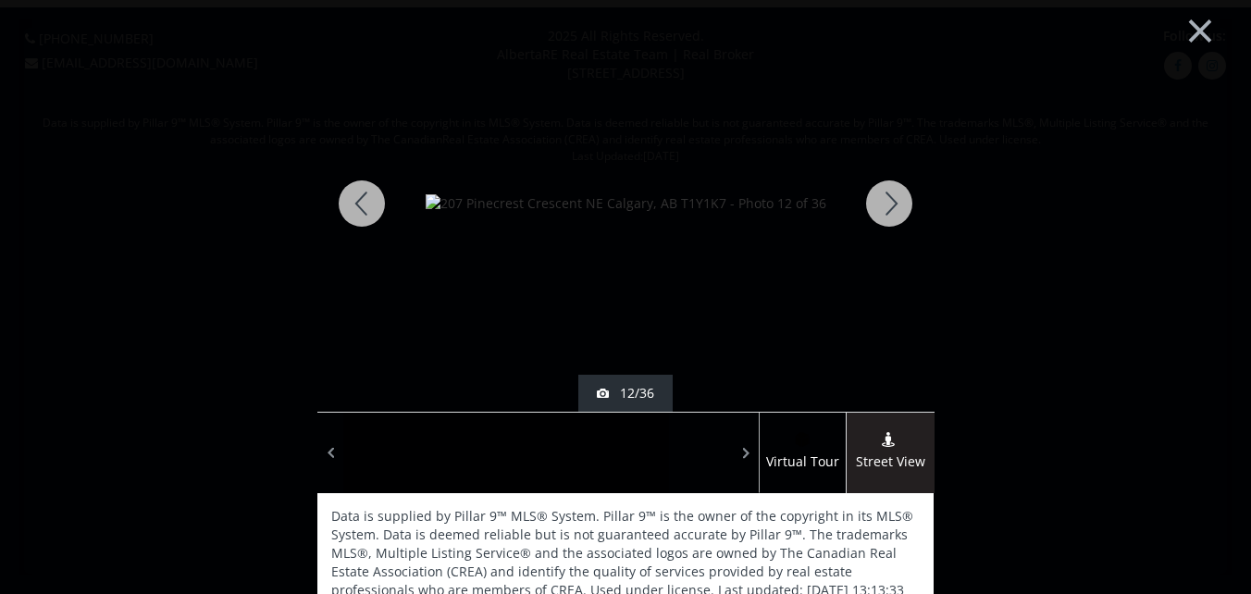
click at [888, 199] on div at bounding box center [889, 203] width 89 height 416
click at [884, 199] on div at bounding box center [889, 203] width 89 height 416
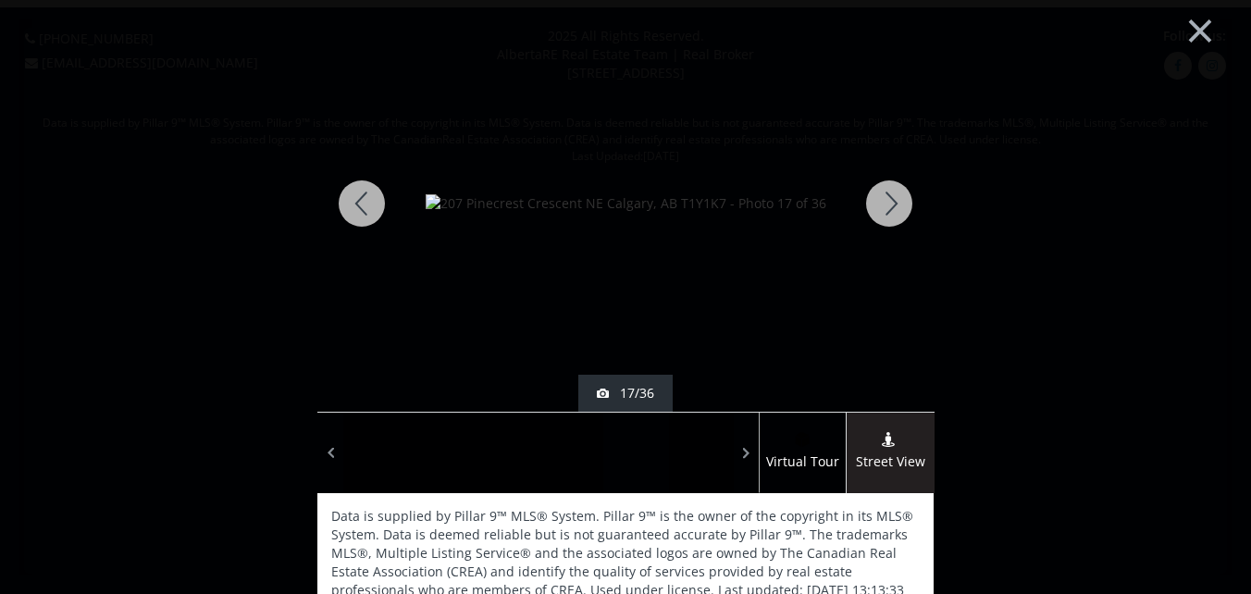
click at [884, 199] on div at bounding box center [889, 203] width 89 height 416
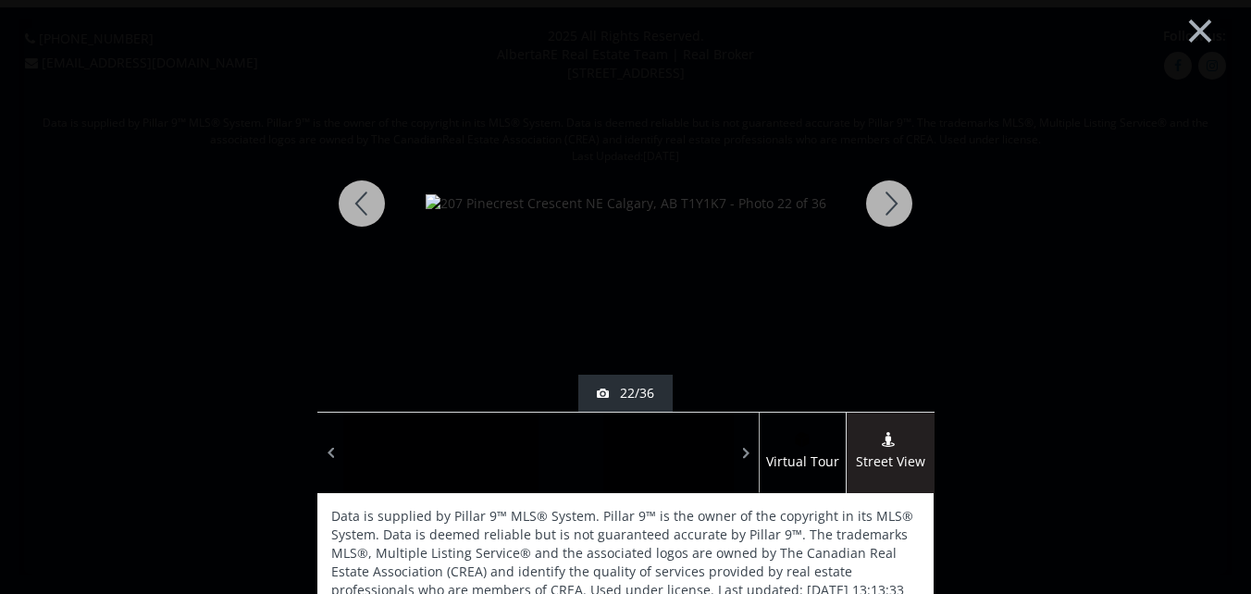
click at [884, 199] on div at bounding box center [889, 203] width 89 height 416
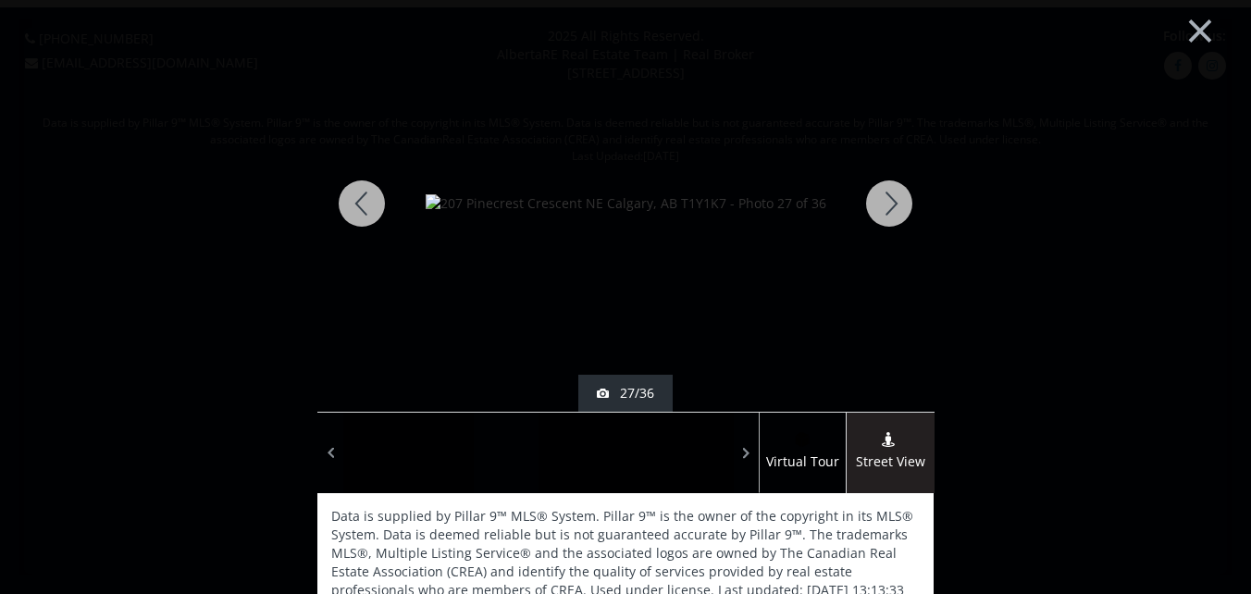
click at [884, 201] on div at bounding box center [889, 203] width 89 height 416
click at [884, 200] on div at bounding box center [889, 203] width 89 height 416
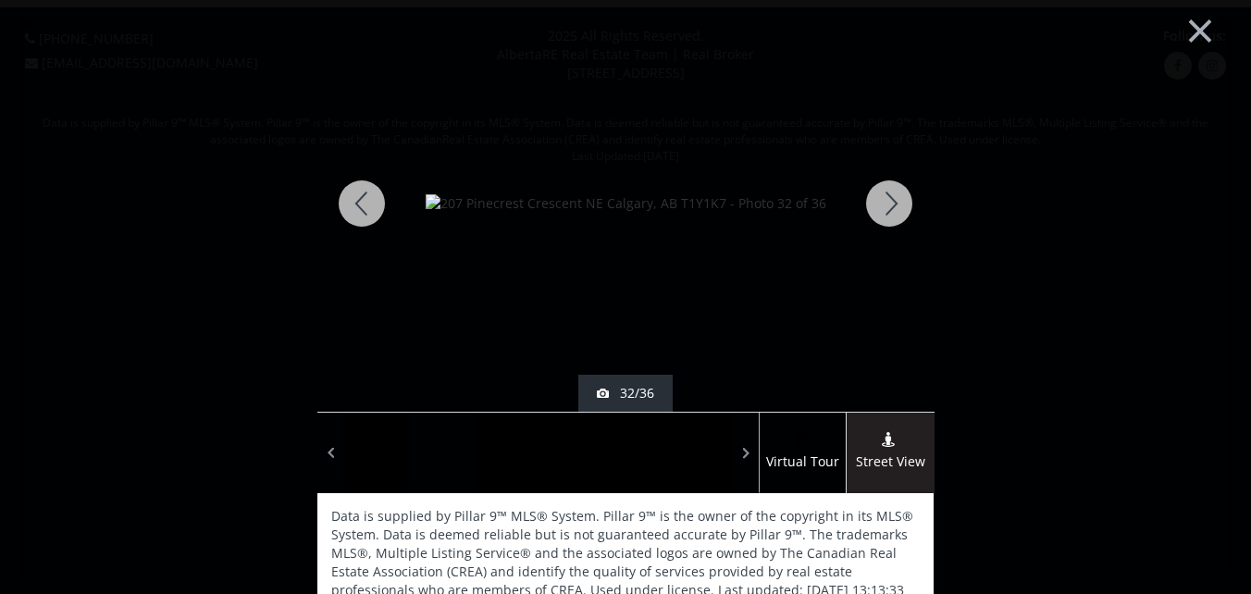
click at [884, 199] on div at bounding box center [889, 203] width 89 height 416
click at [881, 199] on div at bounding box center [889, 203] width 89 height 416
click at [355, 196] on div at bounding box center [361, 203] width 89 height 416
click at [885, 199] on div at bounding box center [889, 203] width 89 height 416
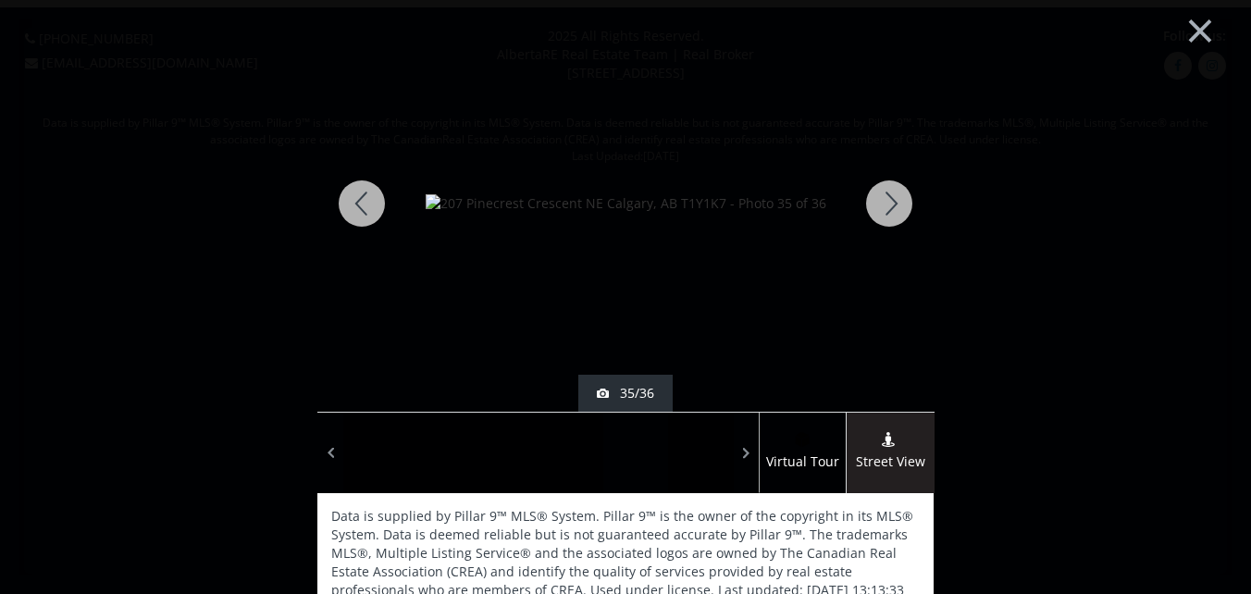
click at [885, 195] on div at bounding box center [889, 203] width 89 height 416
click at [355, 201] on div at bounding box center [361, 203] width 89 height 416
click at [1187, 27] on button "×" at bounding box center [1200, 29] width 102 height 76
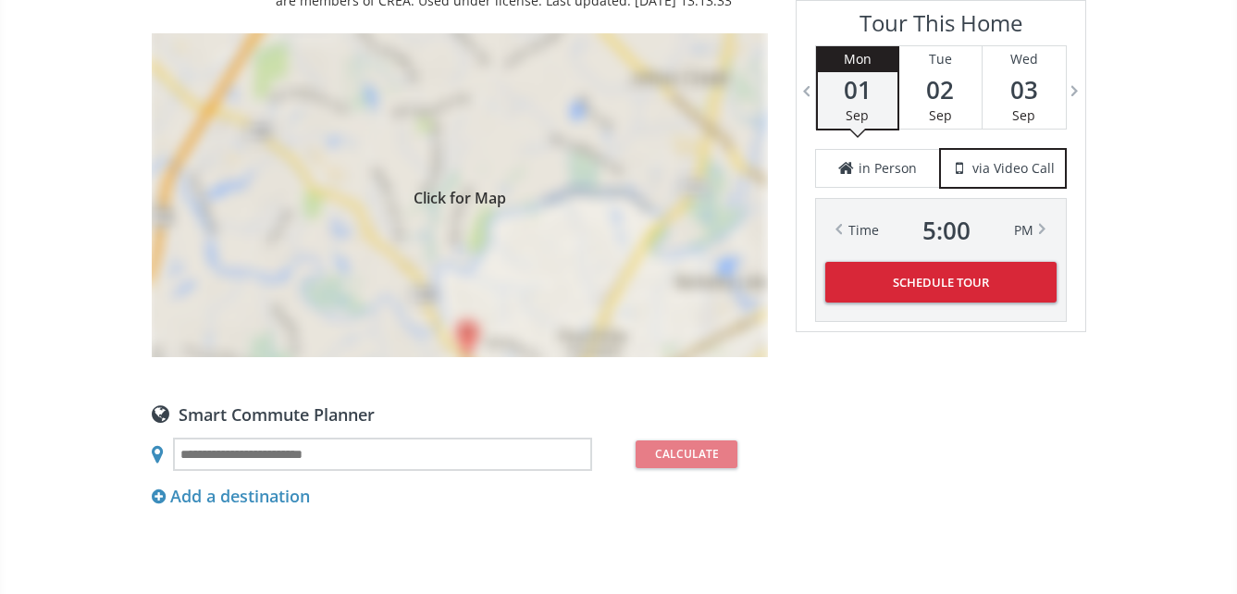
scroll to position [1480, 0]
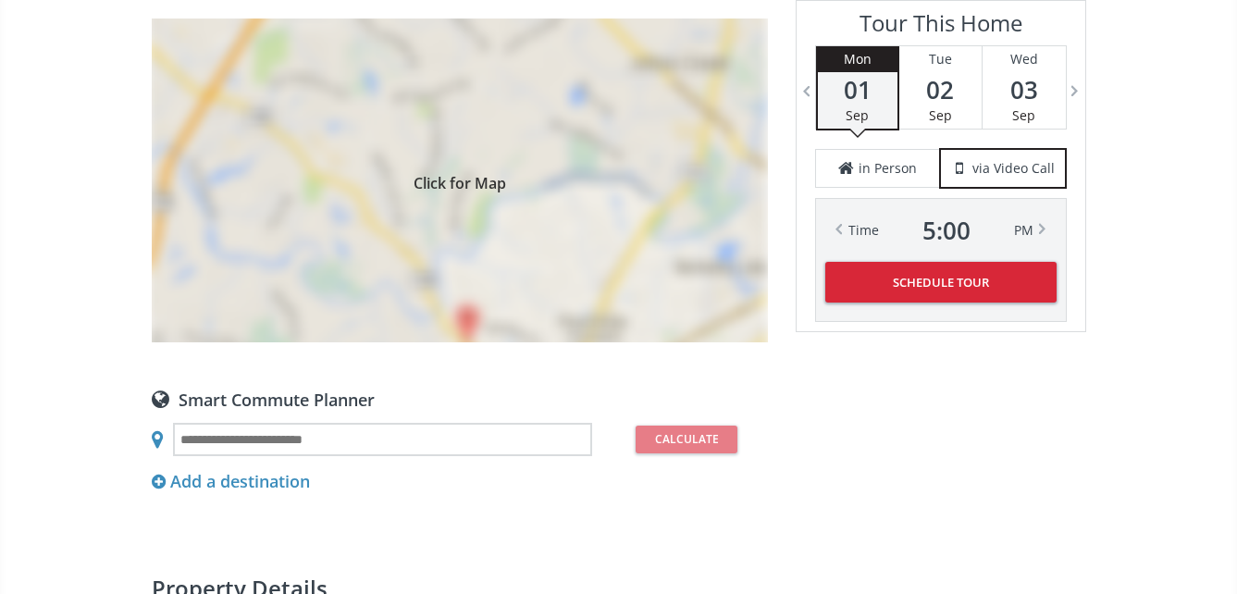
click at [472, 201] on div "Click for Map" at bounding box center [460, 181] width 616 height 324
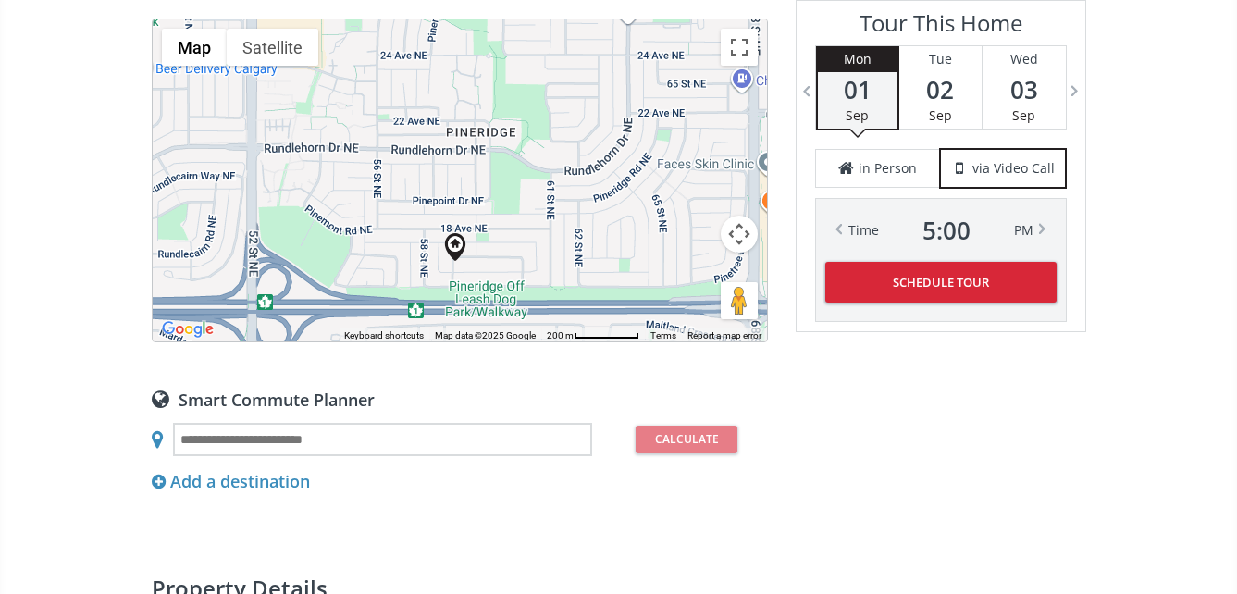
drag, startPoint x: 589, startPoint y: 168, endPoint x: 588, endPoint y: 254, distance: 86.1
click at [588, 254] on div at bounding box center [460, 180] width 614 height 322
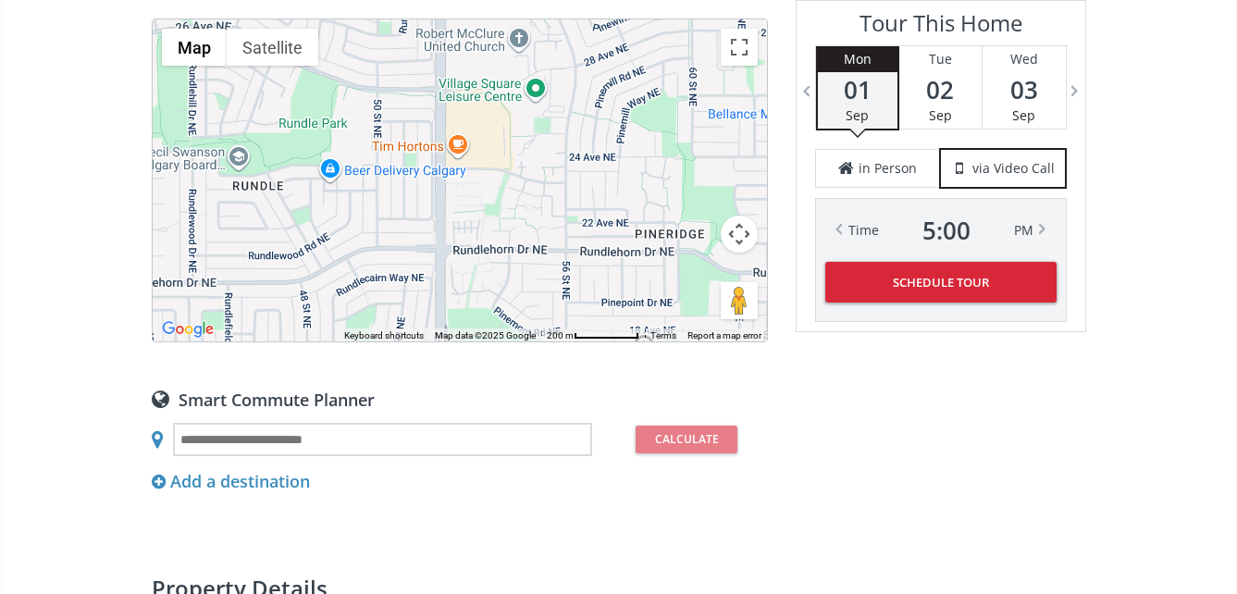
drag, startPoint x: 311, startPoint y: 204, endPoint x: 501, endPoint y: 306, distance: 216.5
click at [501, 306] on div at bounding box center [460, 180] width 614 height 322
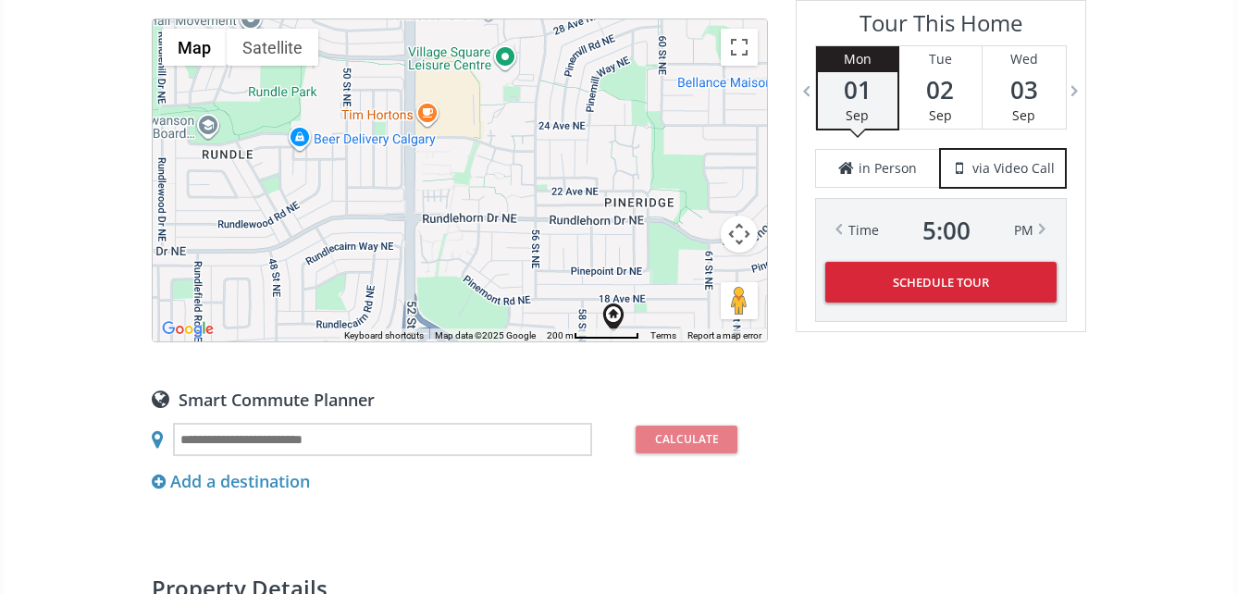
drag, startPoint x: 547, startPoint y: 235, endPoint x: 430, endPoint y: 105, distance: 175.0
click at [430, 105] on div at bounding box center [460, 180] width 614 height 322
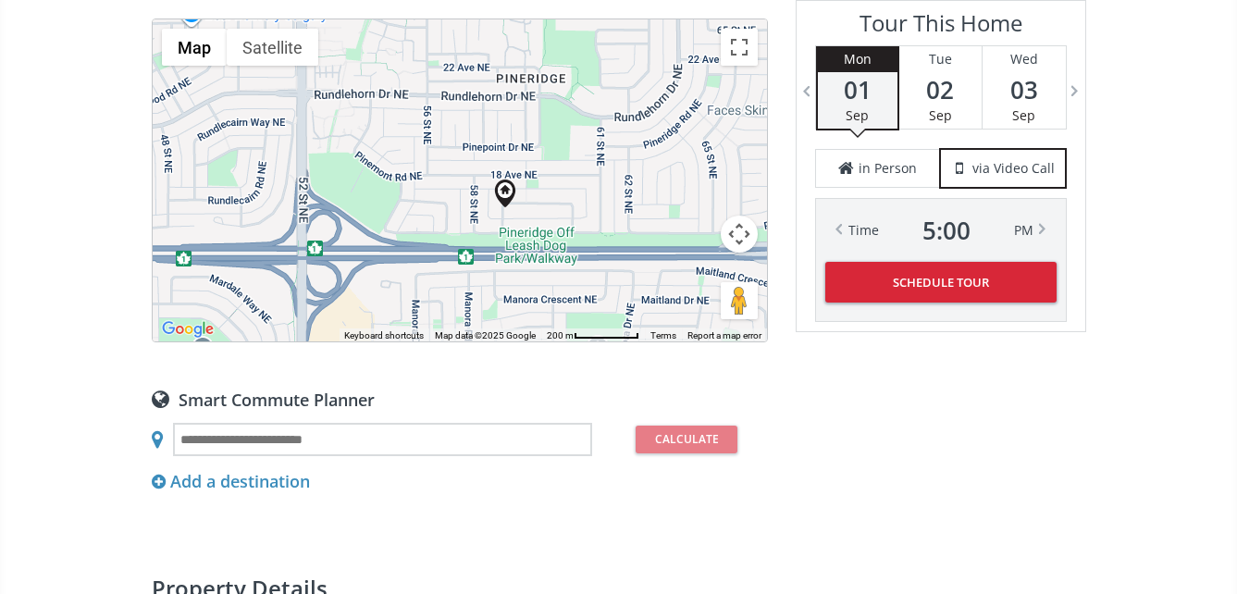
click at [540, 204] on div at bounding box center [460, 180] width 614 height 322
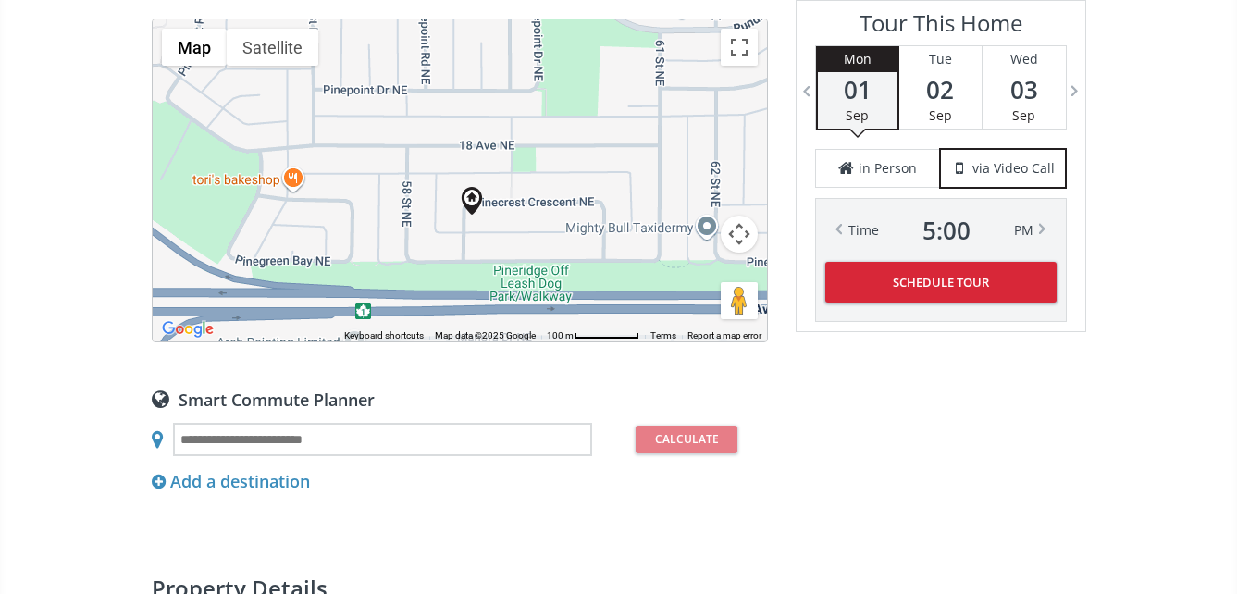
click at [520, 216] on div at bounding box center [460, 180] width 614 height 322
click at [521, 216] on div at bounding box center [460, 180] width 614 height 322
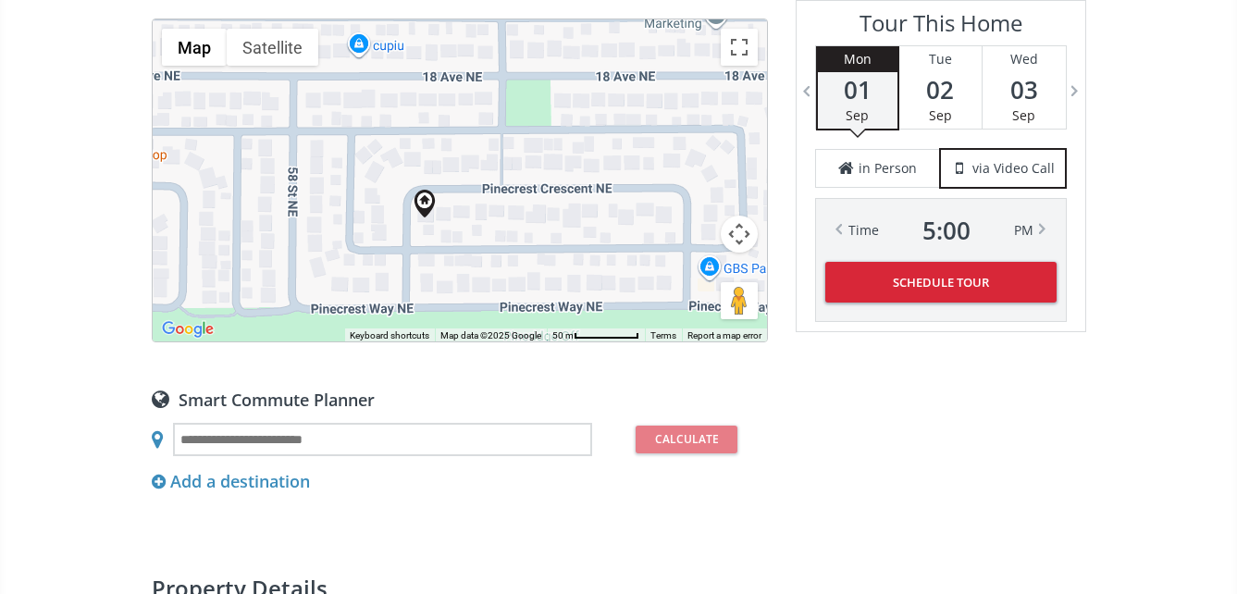
click at [473, 244] on div at bounding box center [460, 180] width 614 height 322
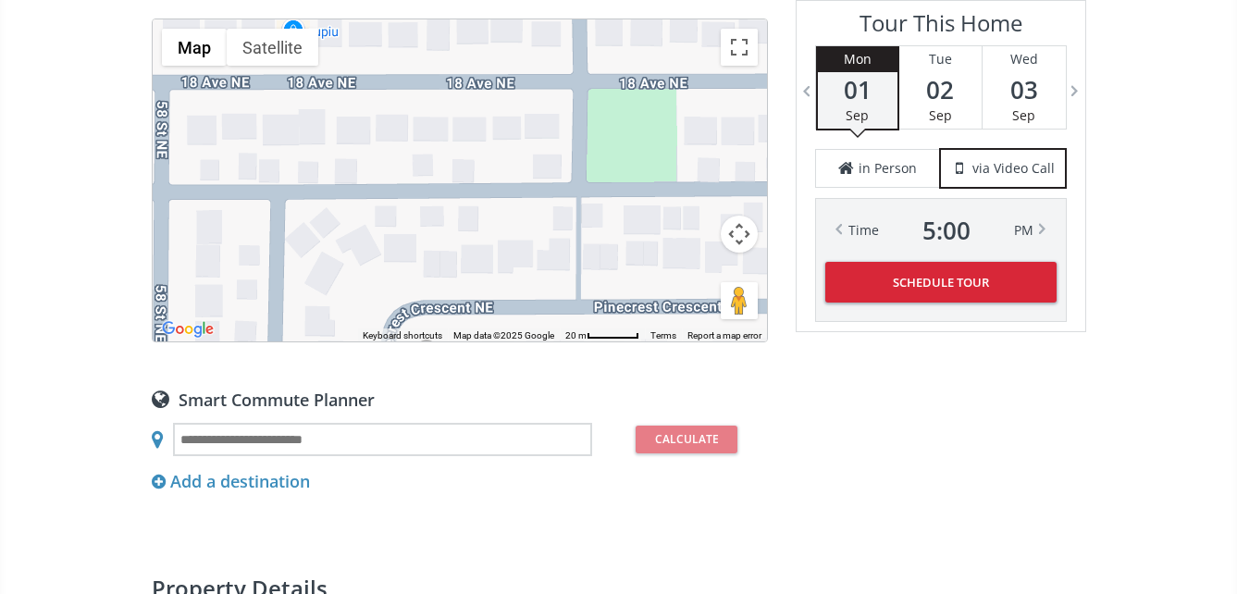
drag, startPoint x: 492, startPoint y: 173, endPoint x: 540, endPoint y: 346, distance: 179.6
click at [540, 346] on div "Neighborhood Pineridge Type Homes (Single Family) Total Baths 3 County Calgary …" at bounding box center [460, 196] width 616 height 1799
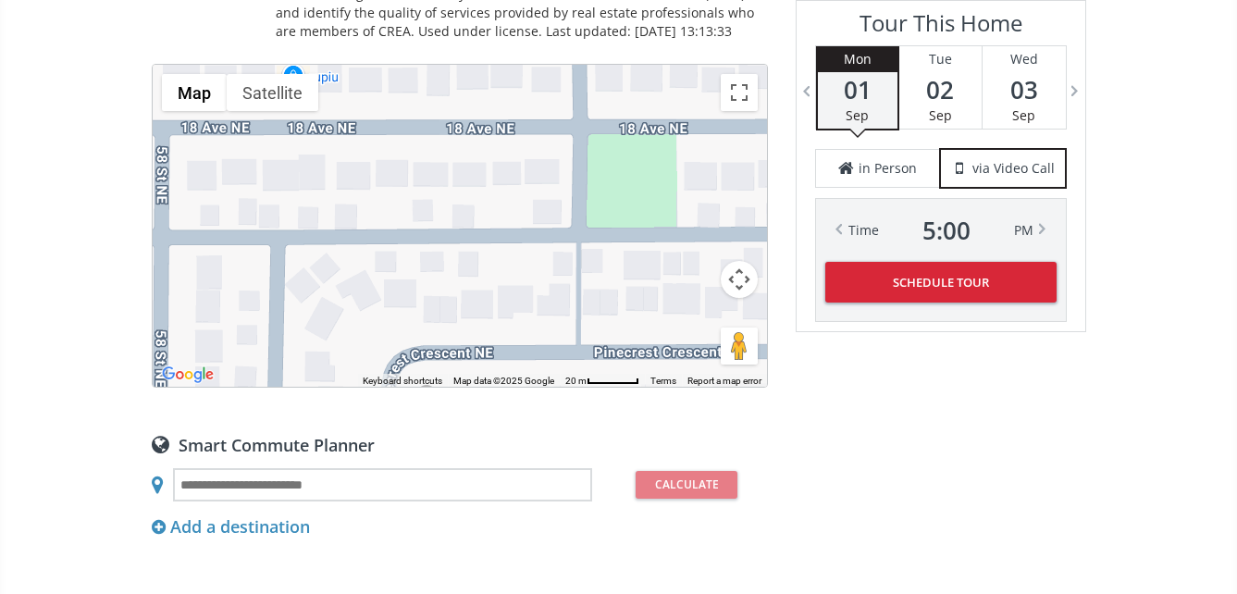
scroll to position [1388, 0]
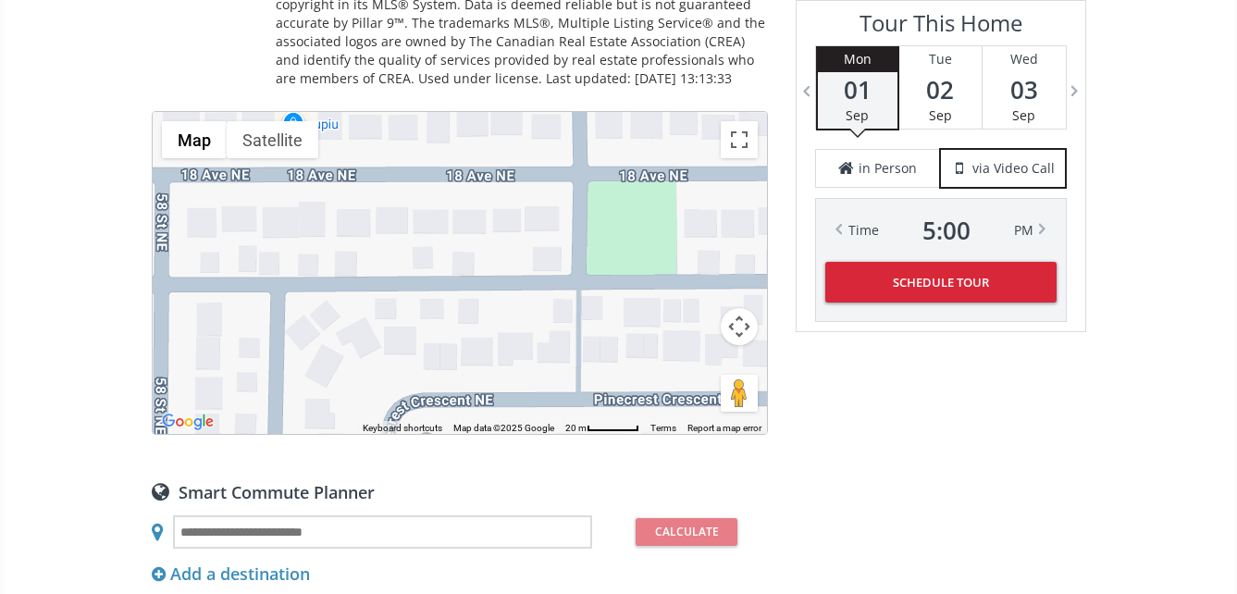
click at [735, 316] on button "Map camera controls" at bounding box center [739, 326] width 37 height 37
click at [695, 368] on button "Zoom out" at bounding box center [692, 372] width 37 height 37
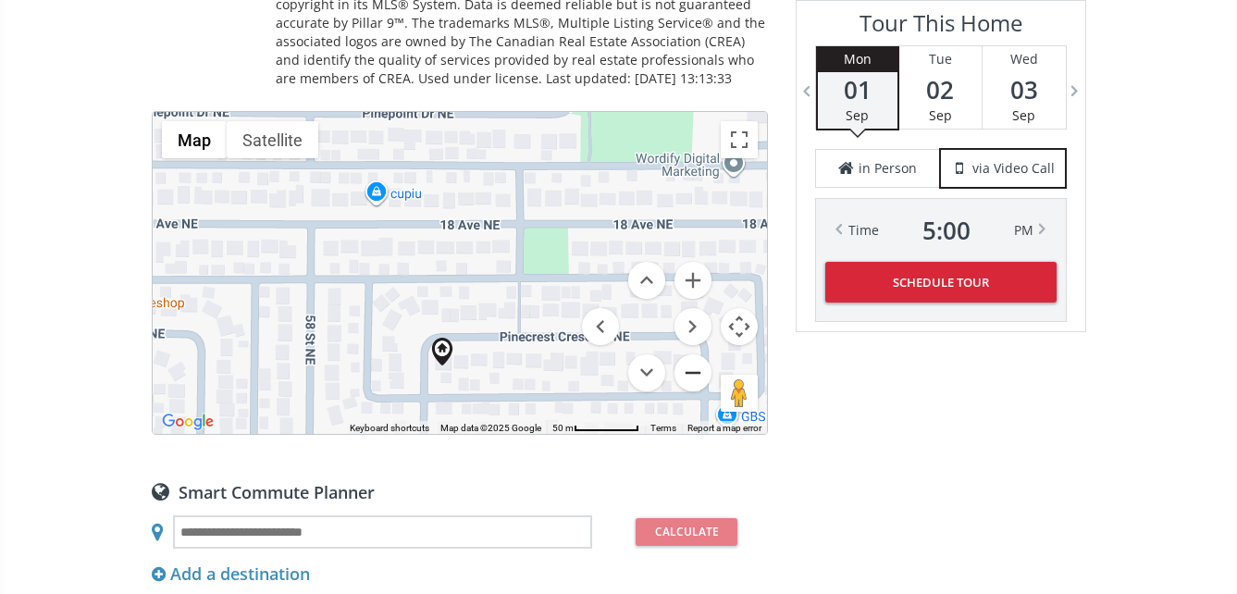
click at [695, 368] on button "Zoom out" at bounding box center [692, 372] width 37 height 37
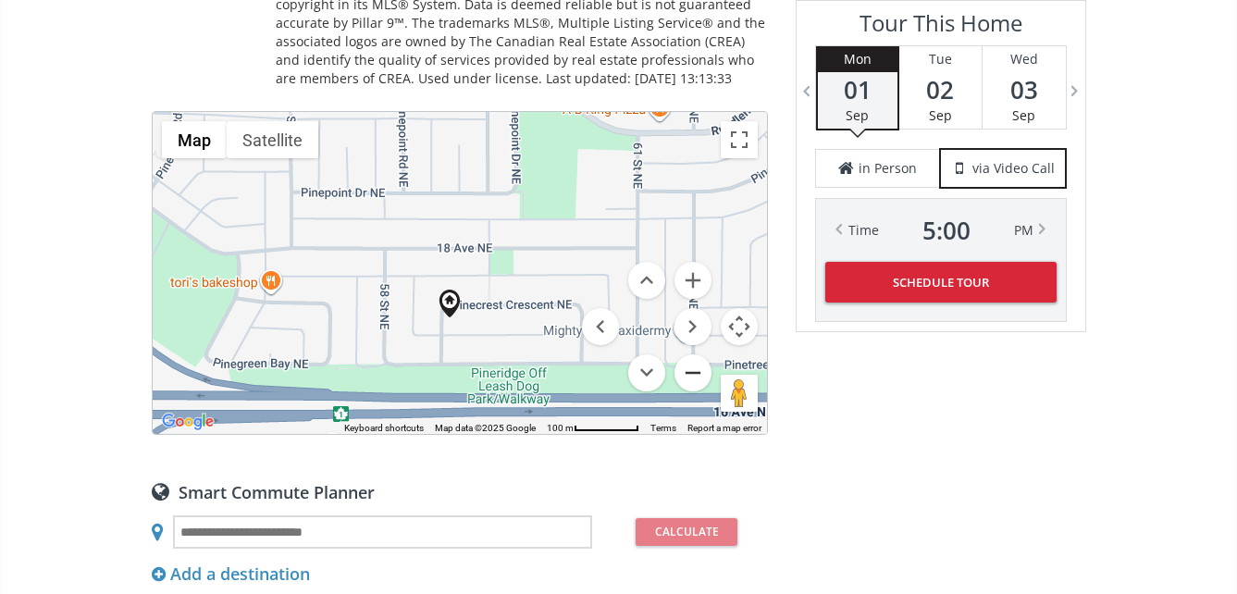
click at [695, 368] on button "Zoom out" at bounding box center [692, 372] width 37 height 37
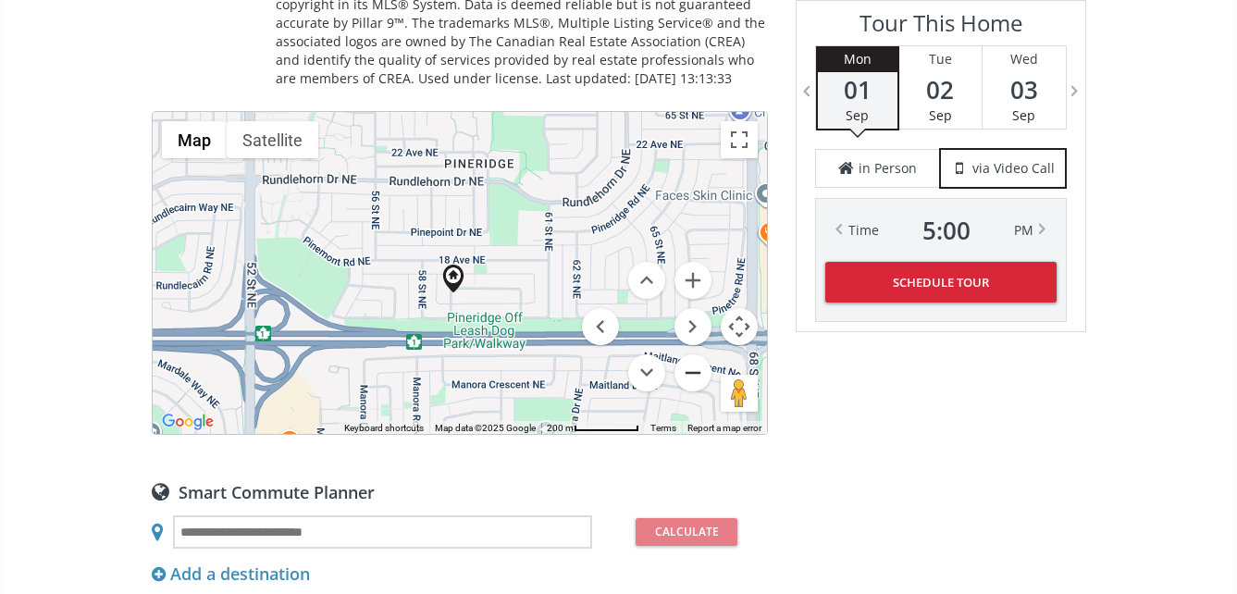
click at [695, 368] on button "Zoom out" at bounding box center [692, 372] width 37 height 37
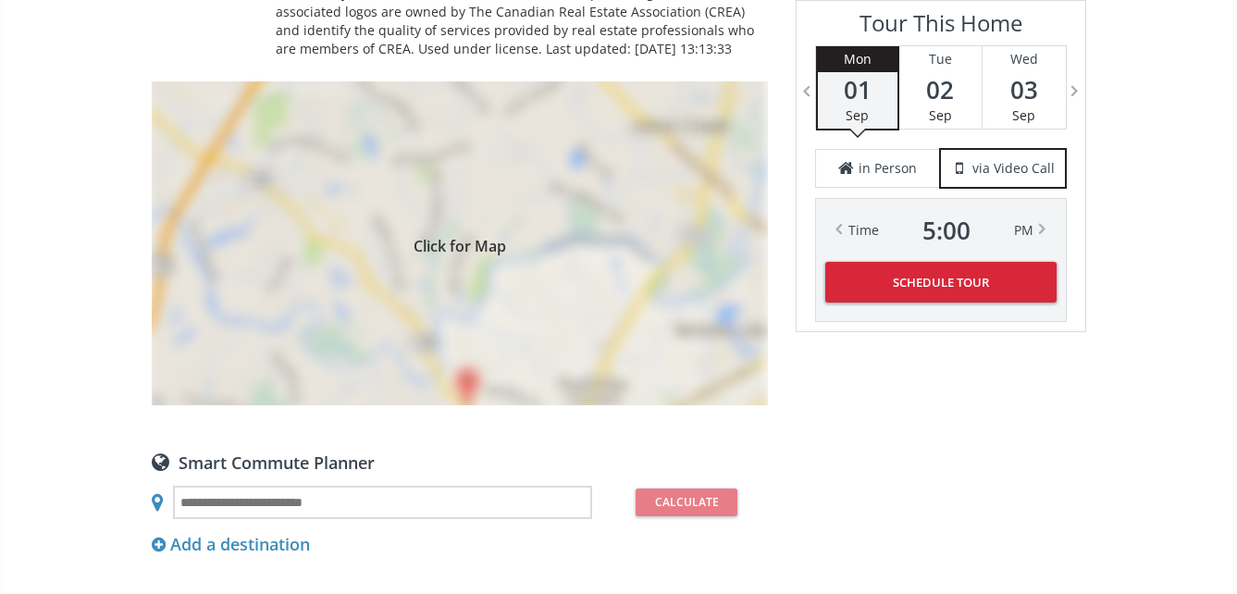
scroll to position [1480, 0]
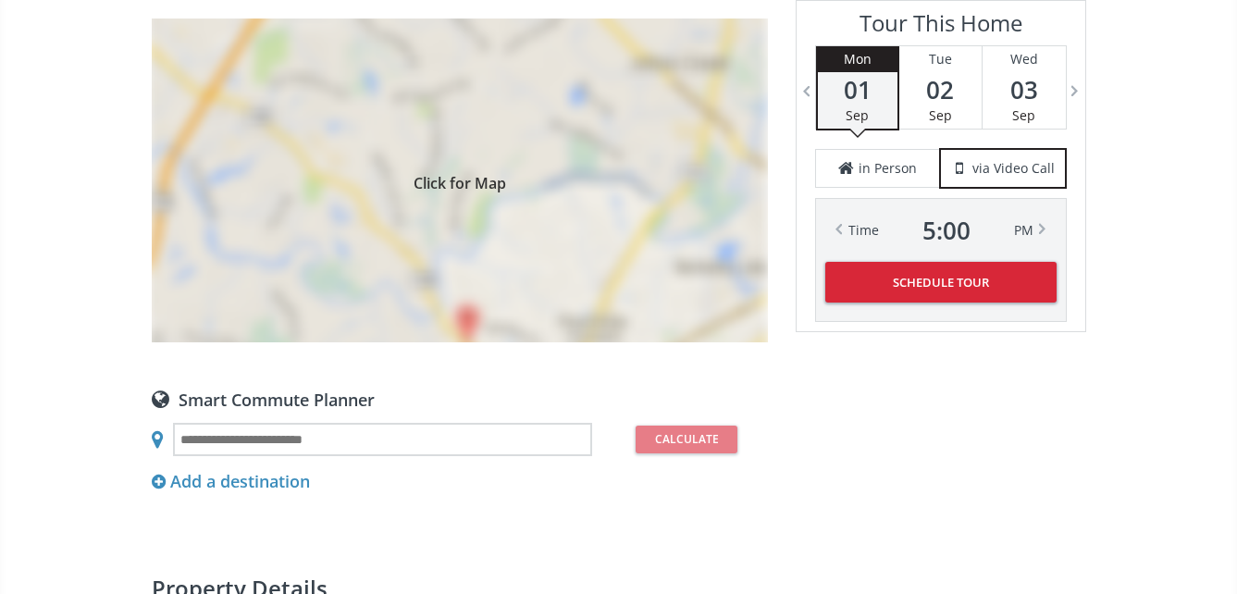
click at [470, 209] on div "Click for Map" at bounding box center [460, 181] width 616 height 324
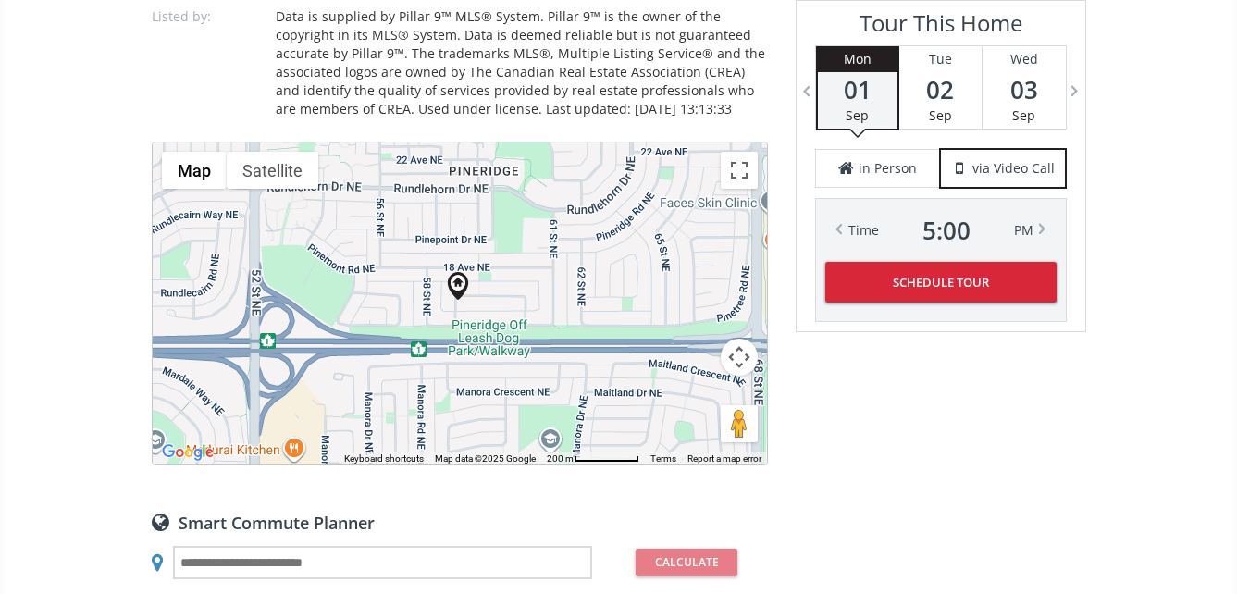
scroll to position [1295, 0]
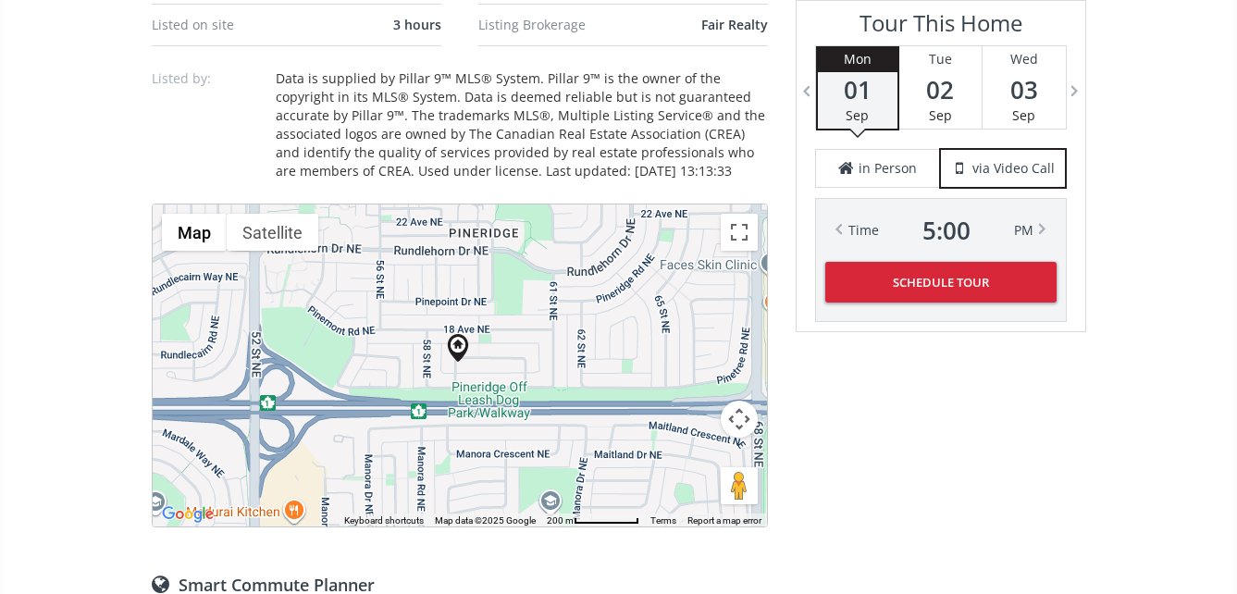
click at [516, 343] on div at bounding box center [460, 365] width 614 height 322
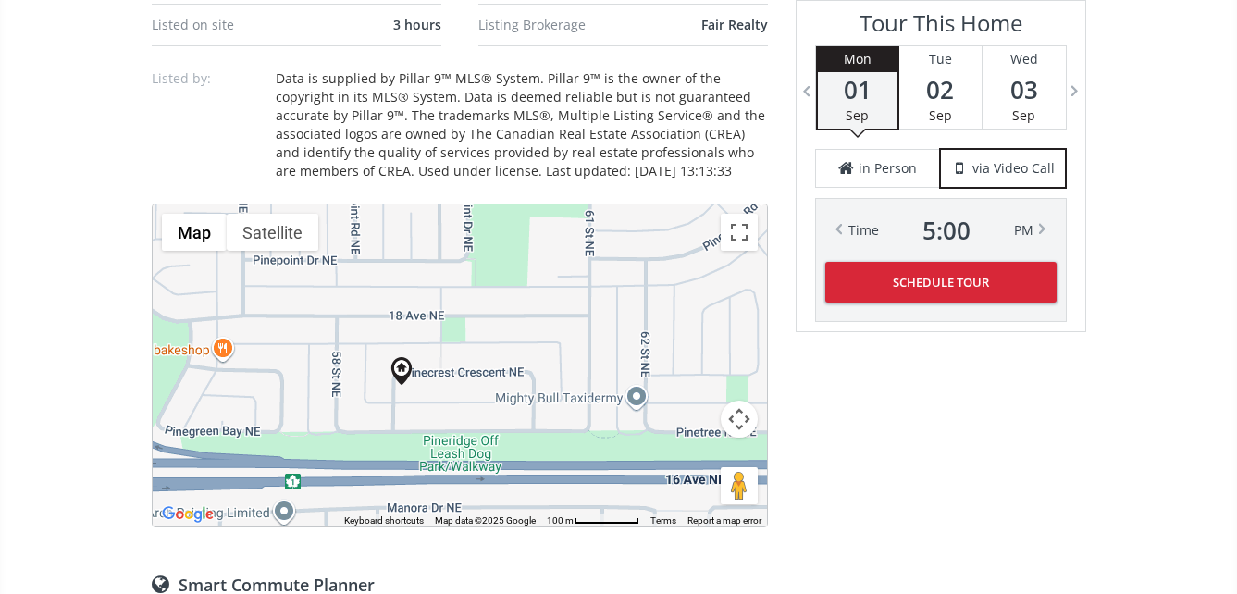
click at [740, 419] on button "Map camera controls" at bounding box center [739, 419] width 37 height 37
click at [695, 455] on button "Zoom out" at bounding box center [692, 465] width 37 height 37
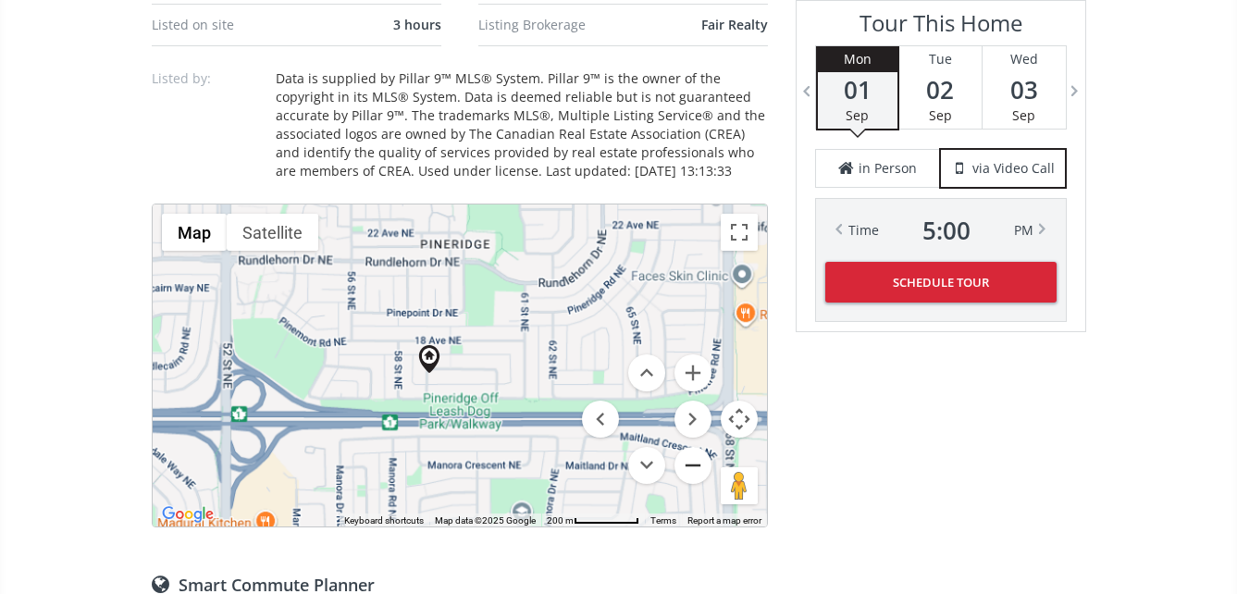
click at [695, 455] on button "Zoom out" at bounding box center [692, 465] width 37 height 37
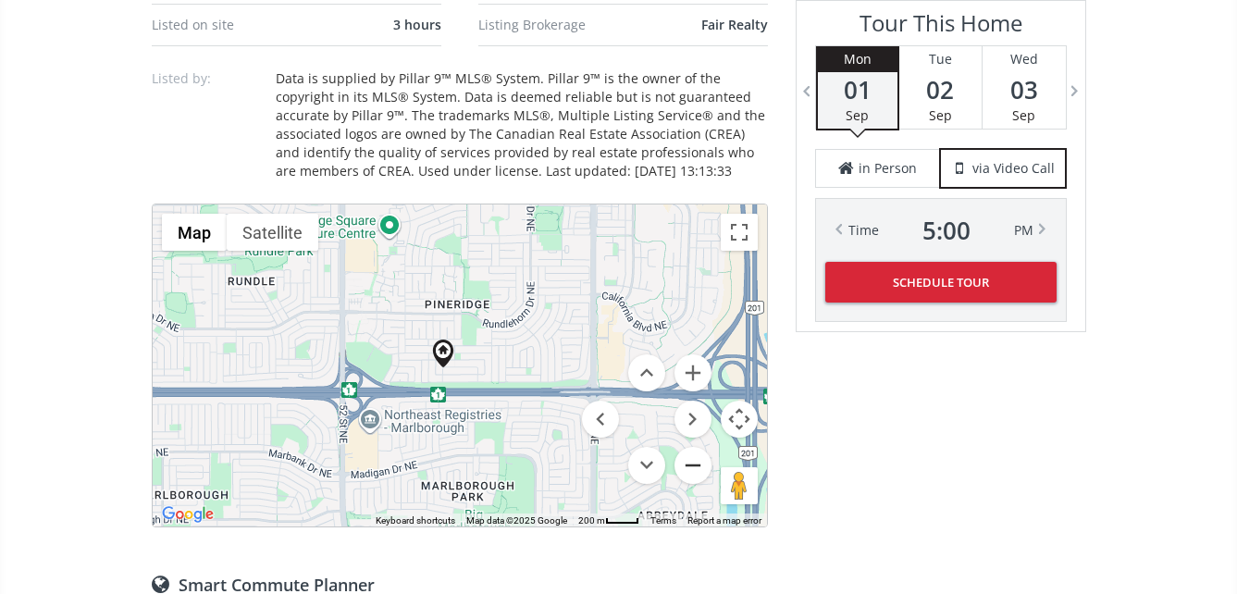
click at [695, 455] on button "Zoom out" at bounding box center [692, 465] width 37 height 37
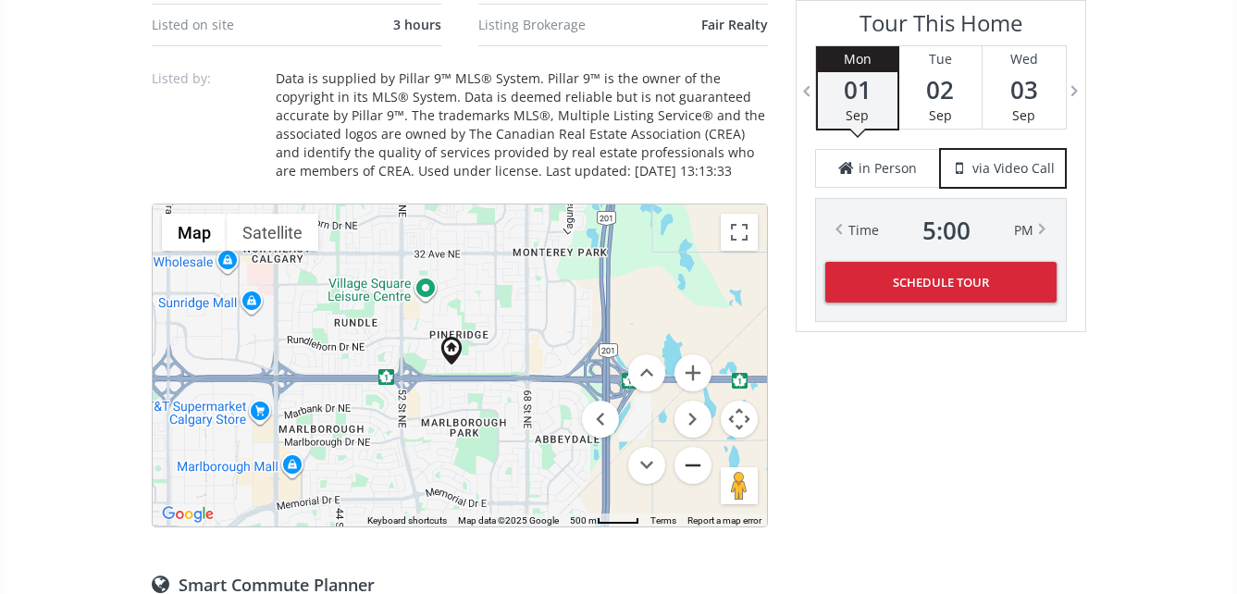
click at [695, 455] on button "Zoom out" at bounding box center [692, 465] width 37 height 37
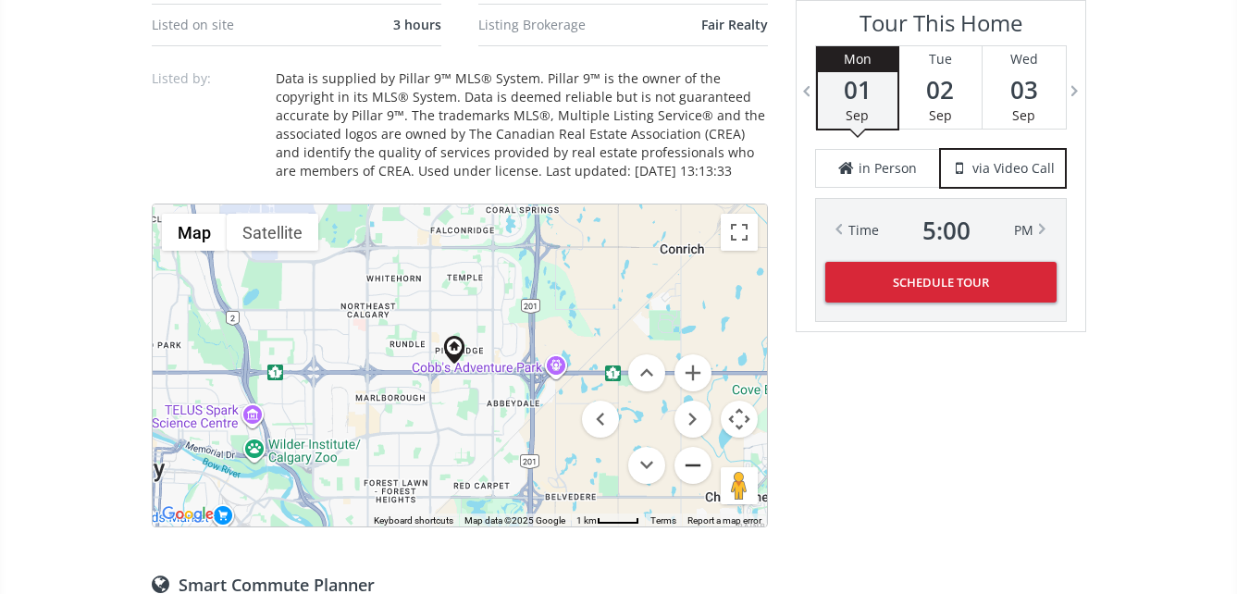
click at [695, 456] on button "Zoom out" at bounding box center [692, 465] width 37 height 37
